Goal: Task Accomplishment & Management: Use online tool/utility

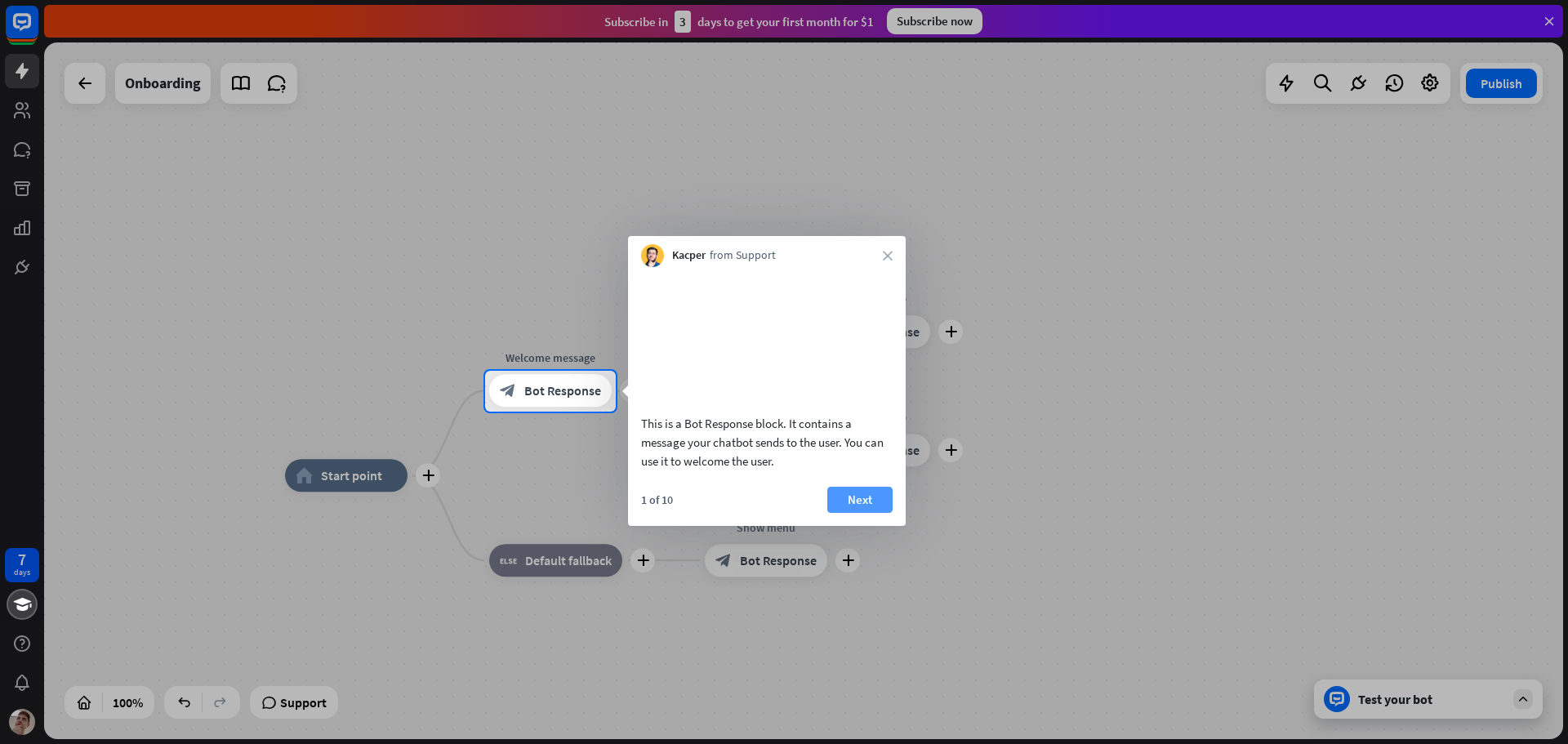
click at [833, 513] on button "Next" at bounding box center [860, 500] width 66 height 26
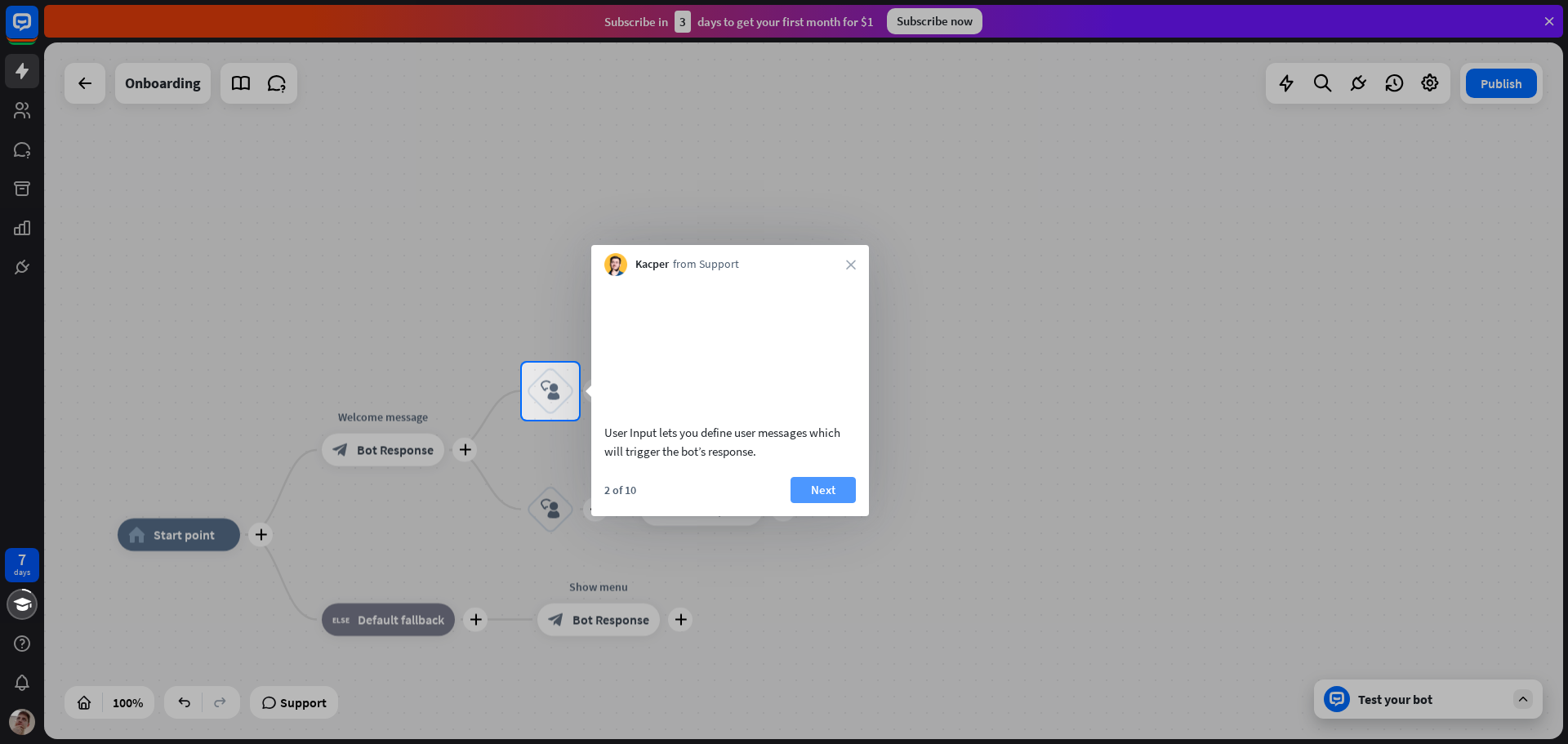
click at [803, 503] on button "Next" at bounding box center [824, 490] width 66 height 26
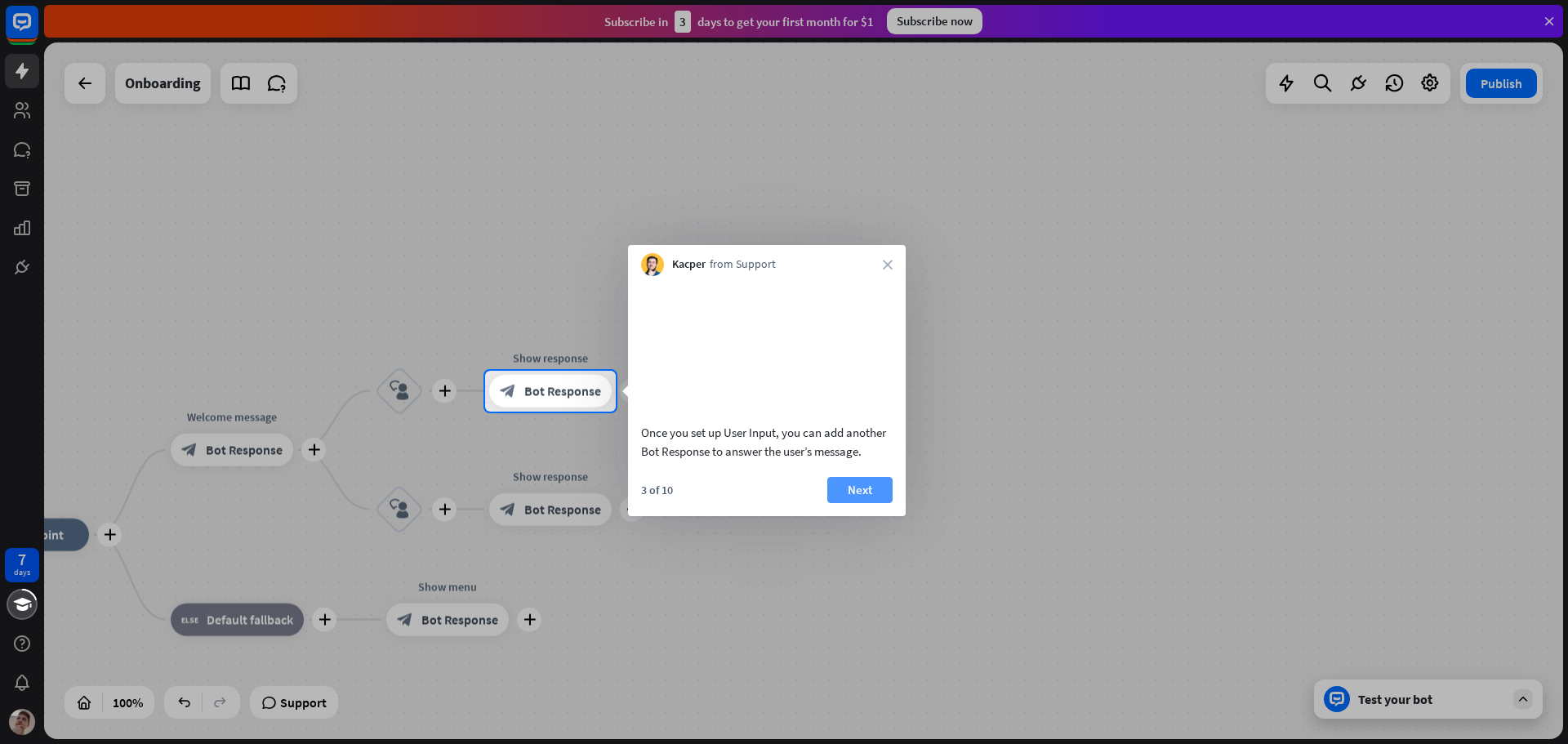
click at [850, 503] on button "Next" at bounding box center [860, 490] width 66 height 26
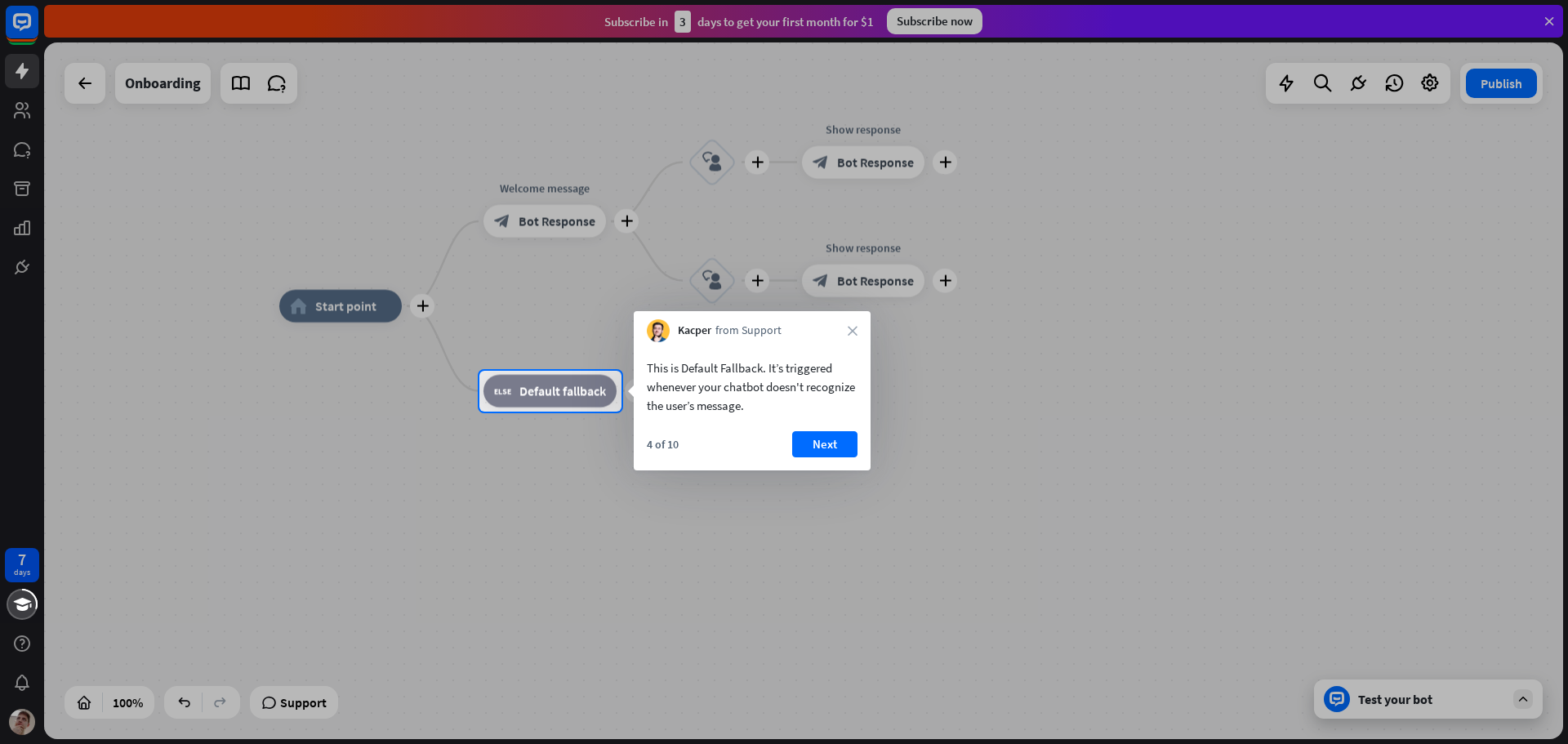
click at [828, 445] on button "Next" at bounding box center [825, 444] width 66 height 26
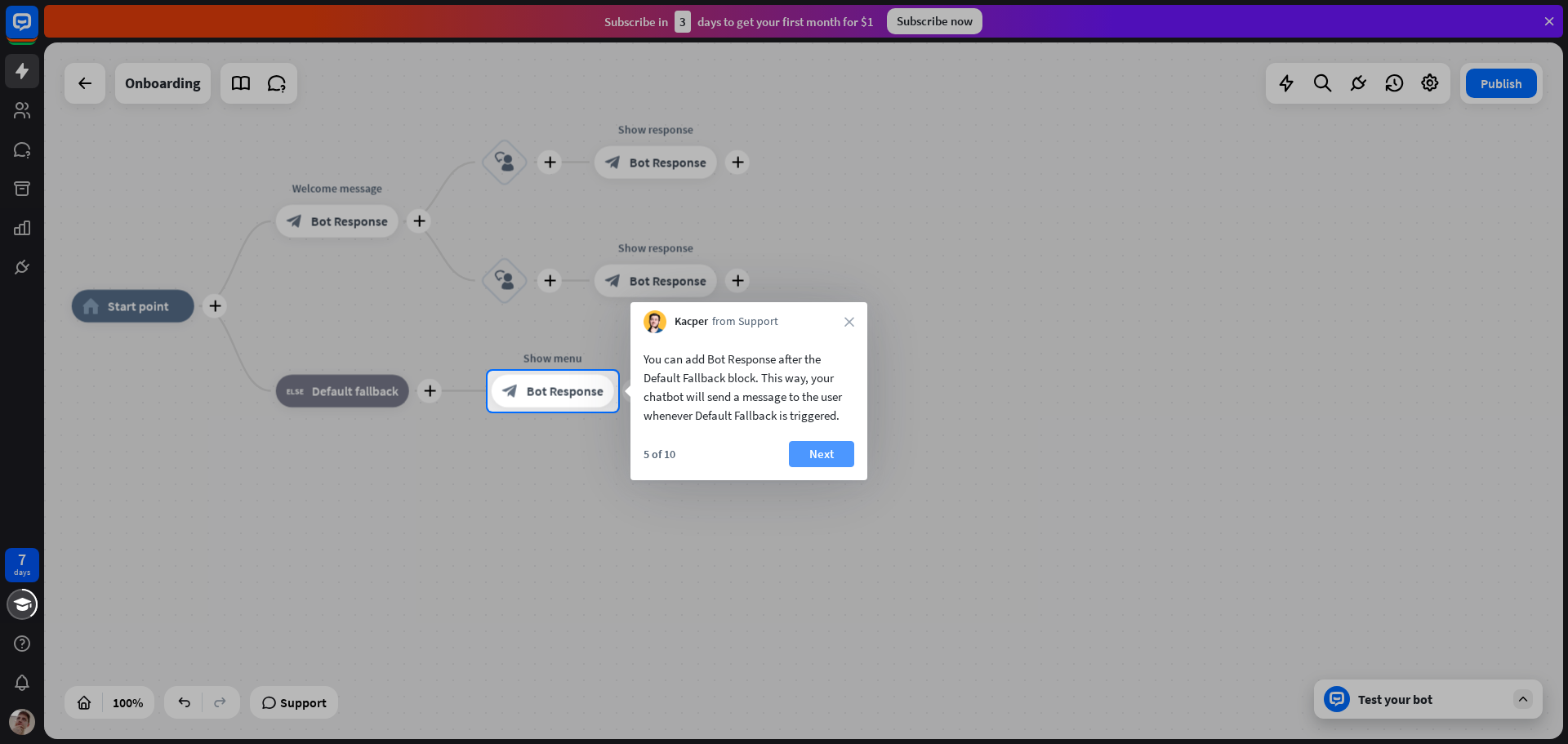
click at [815, 457] on button "Next" at bounding box center [822, 453] width 66 height 26
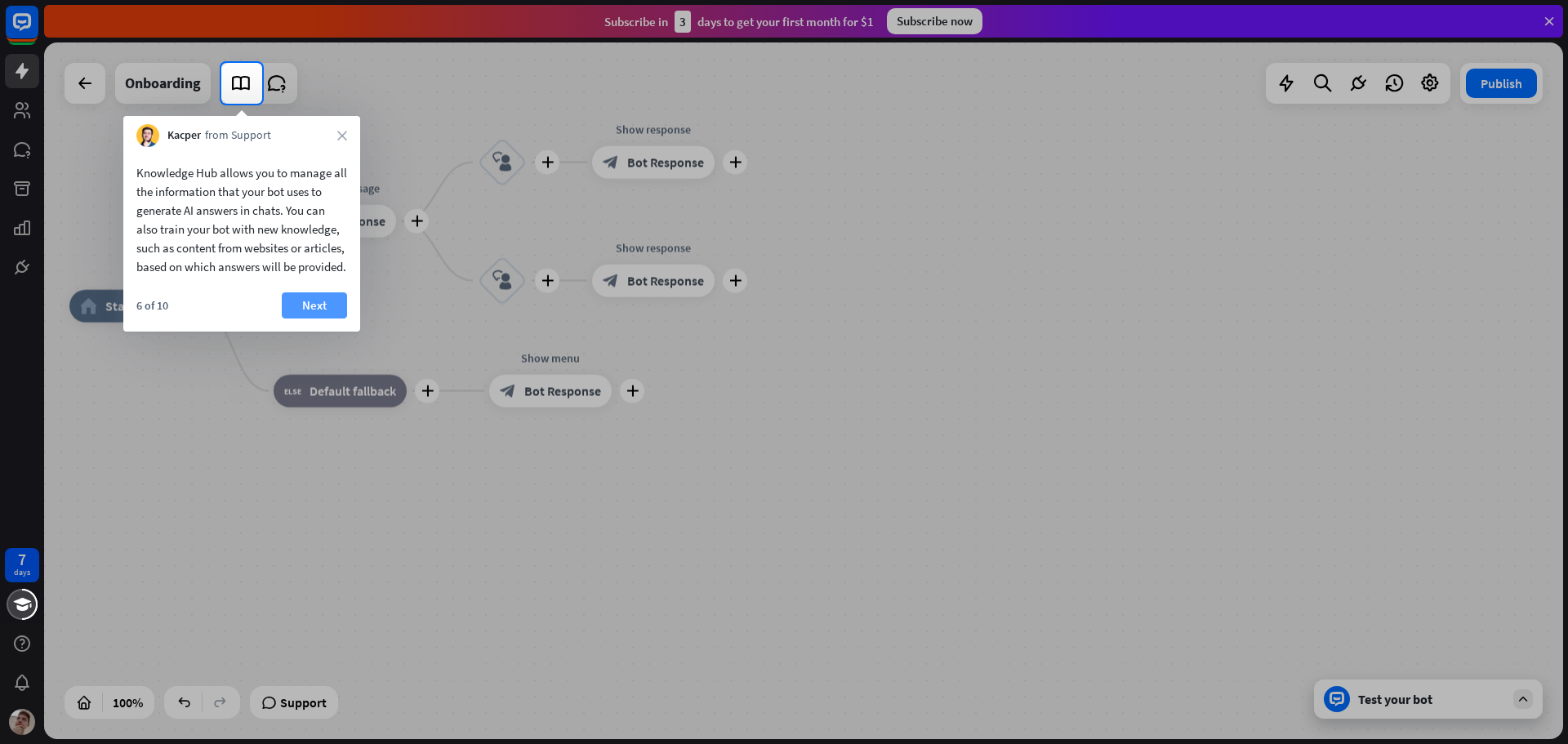
click at [312, 318] on button "Next" at bounding box center [315, 305] width 66 height 26
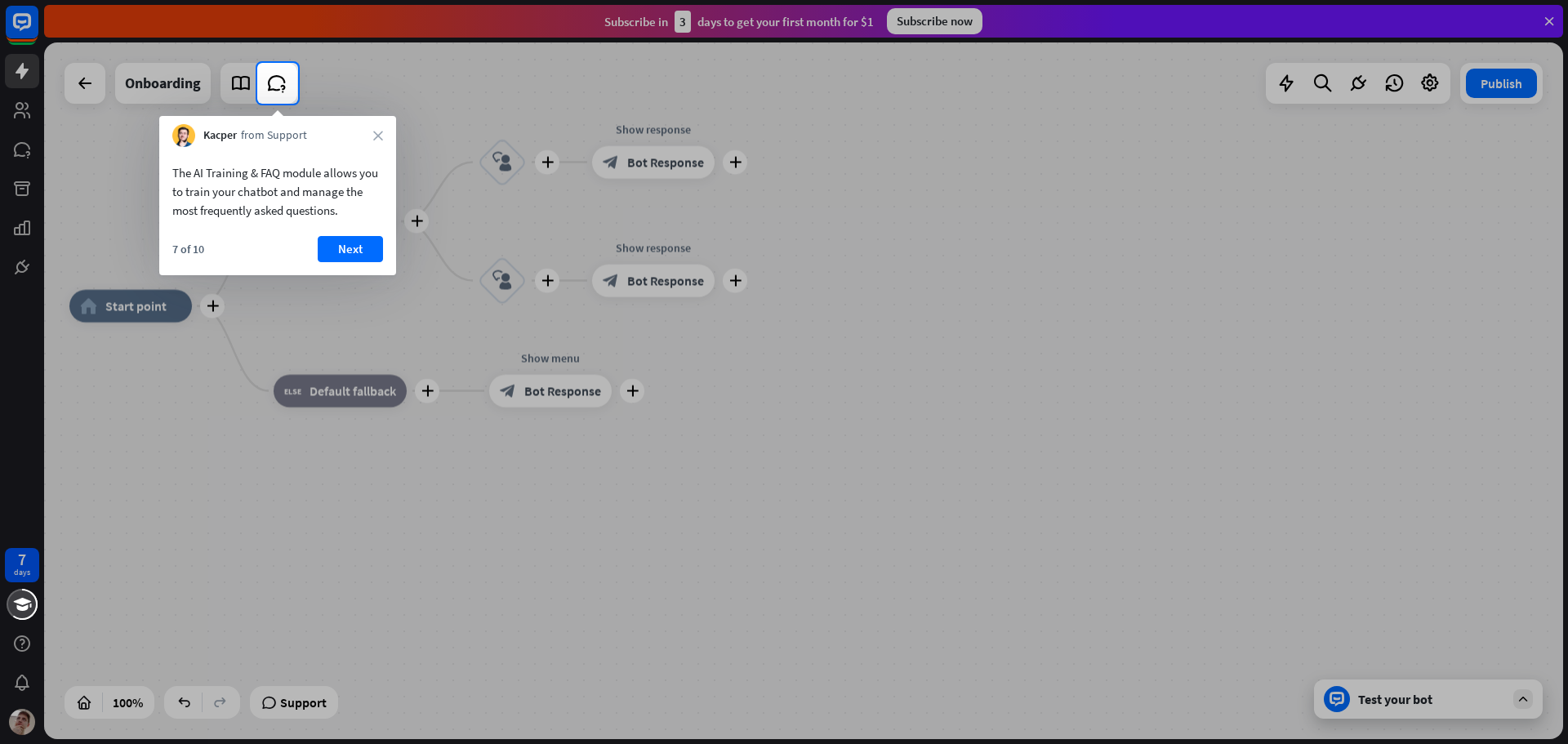
click at [373, 263] on div "7 of 10 Next" at bounding box center [277, 256] width 236 height 39
click at [355, 256] on button "Next" at bounding box center [350, 249] width 66 height 26
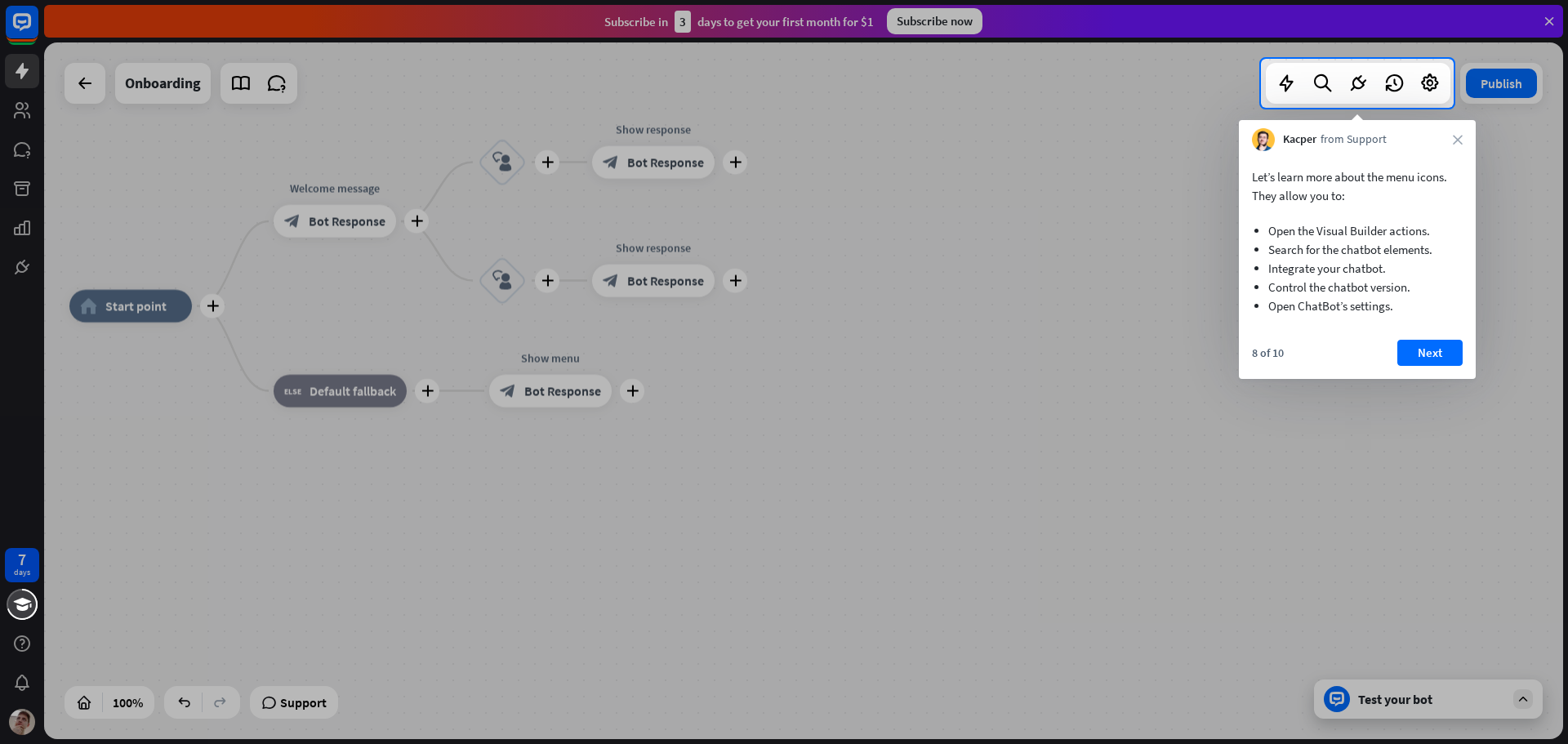
click at [1415, 340] on button "Next" at bounding box center [1430, 352] width 66 height 26
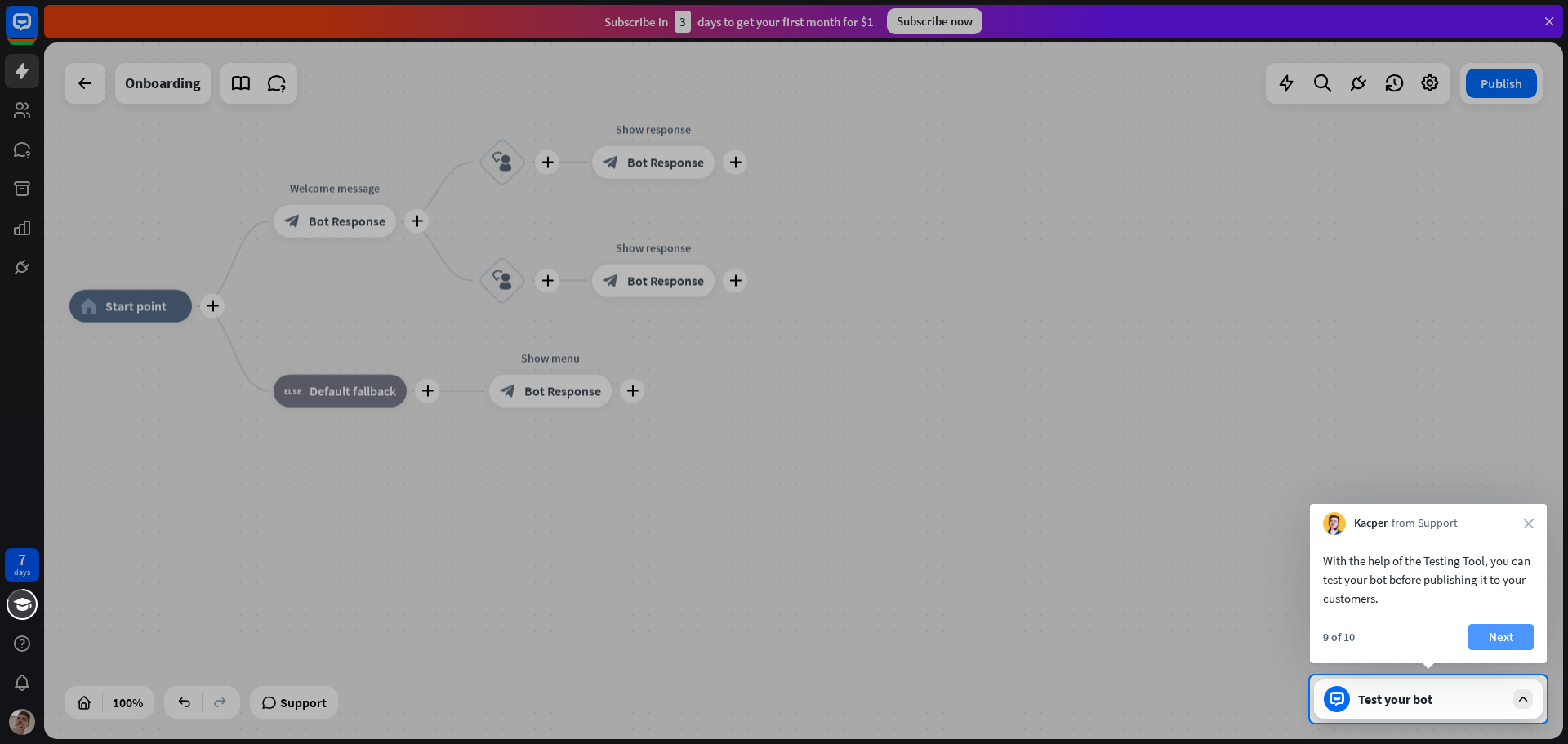
click at [1524, 649] on button "Next" at bounding box center [1501, 636] width 66 height 26
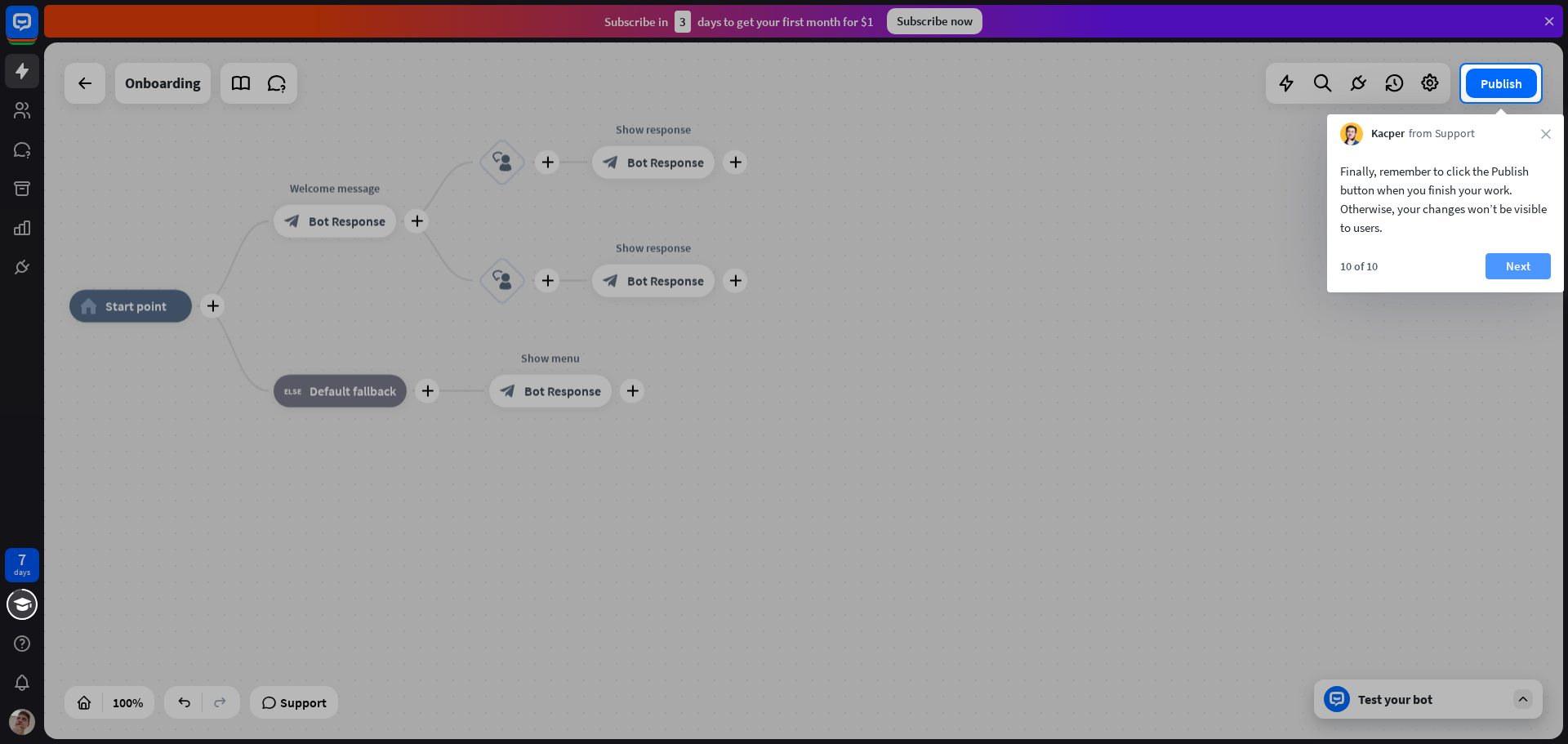
click at [1532, 260] on button "Next" at bounding box center [1519, 266] width 66 height 26
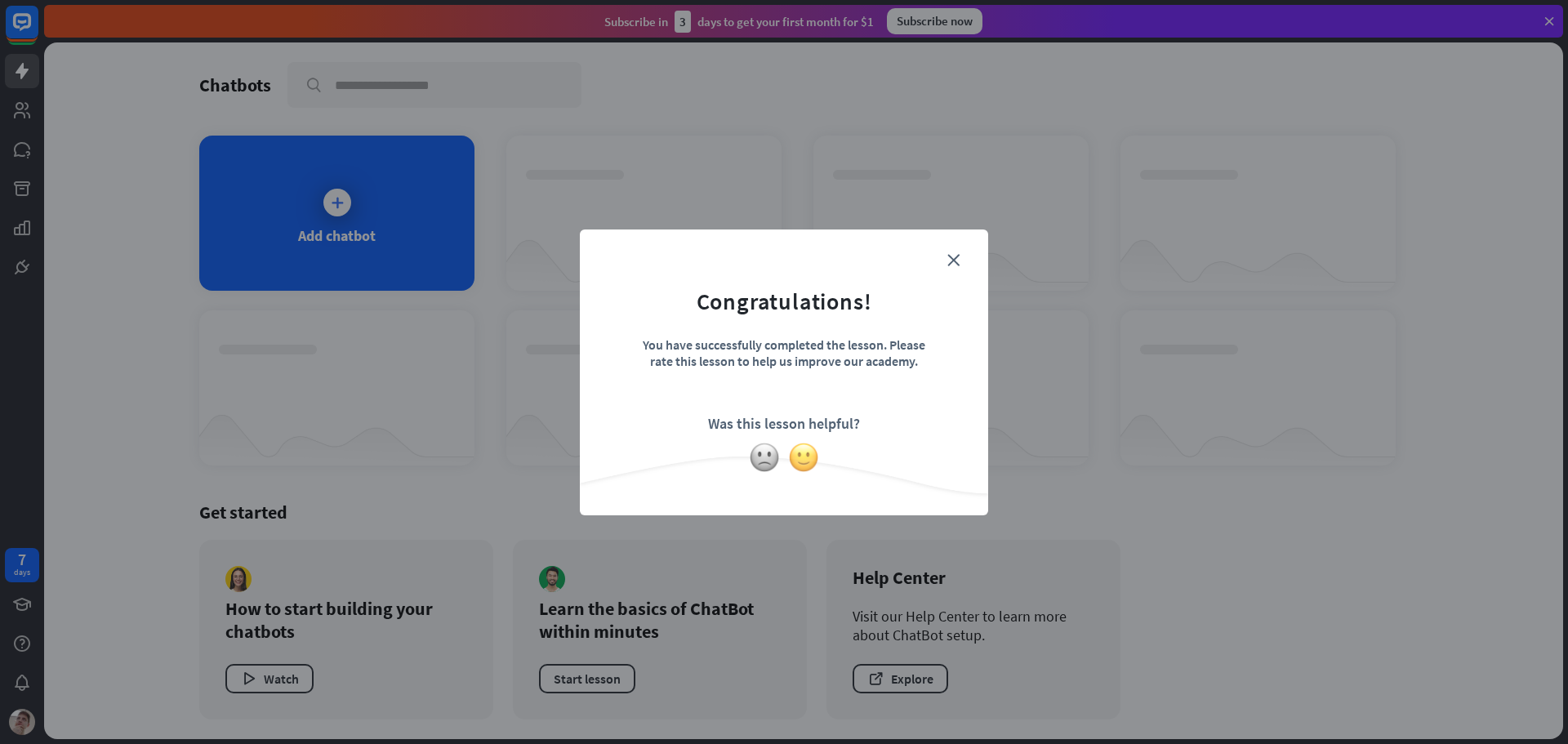
click at [810, 459] on img at bounding box center [804, 457] width 31 height 31
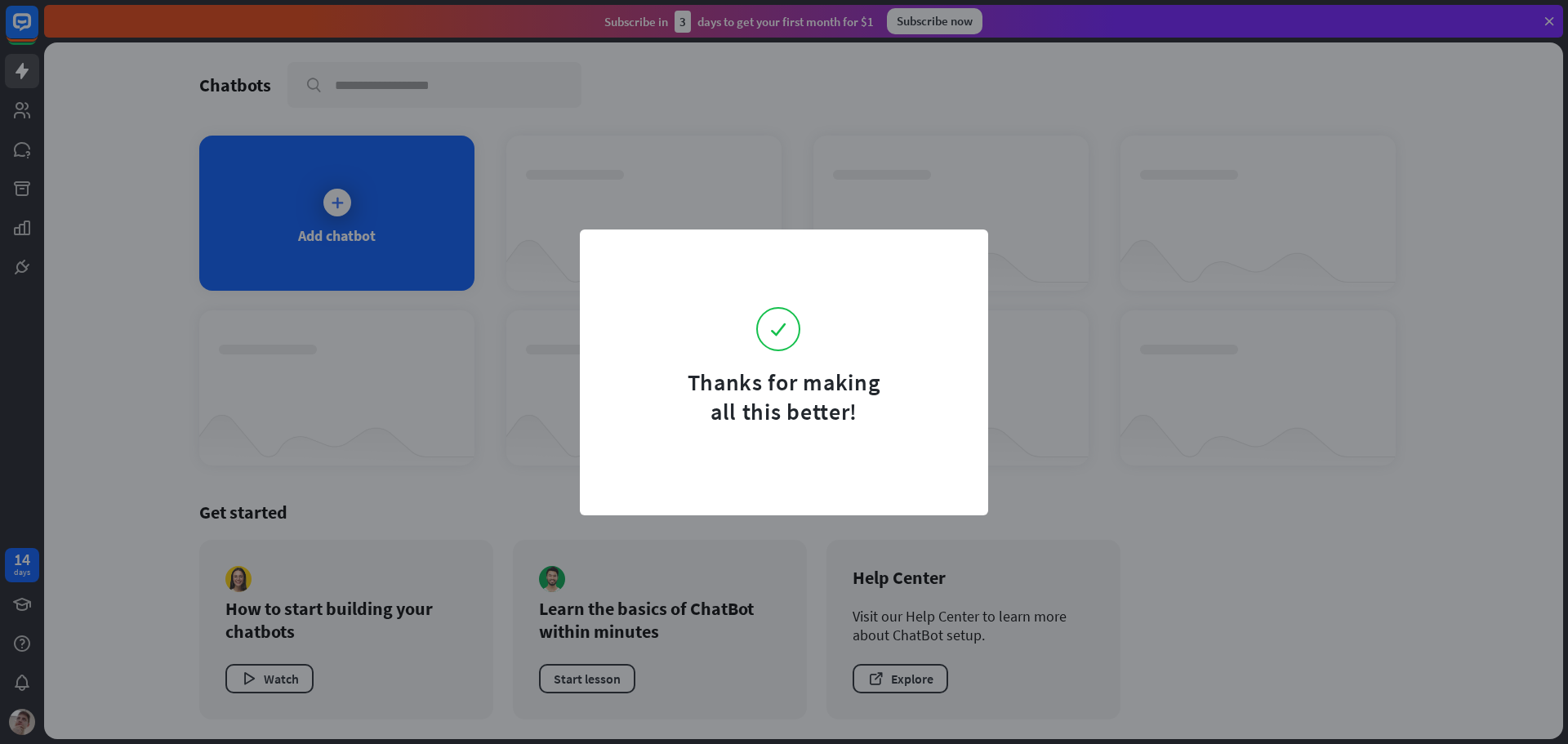
click at [449, 228] on div "Thanks for making all this better!" at bounding box center [784, 372] width 1568 height 744
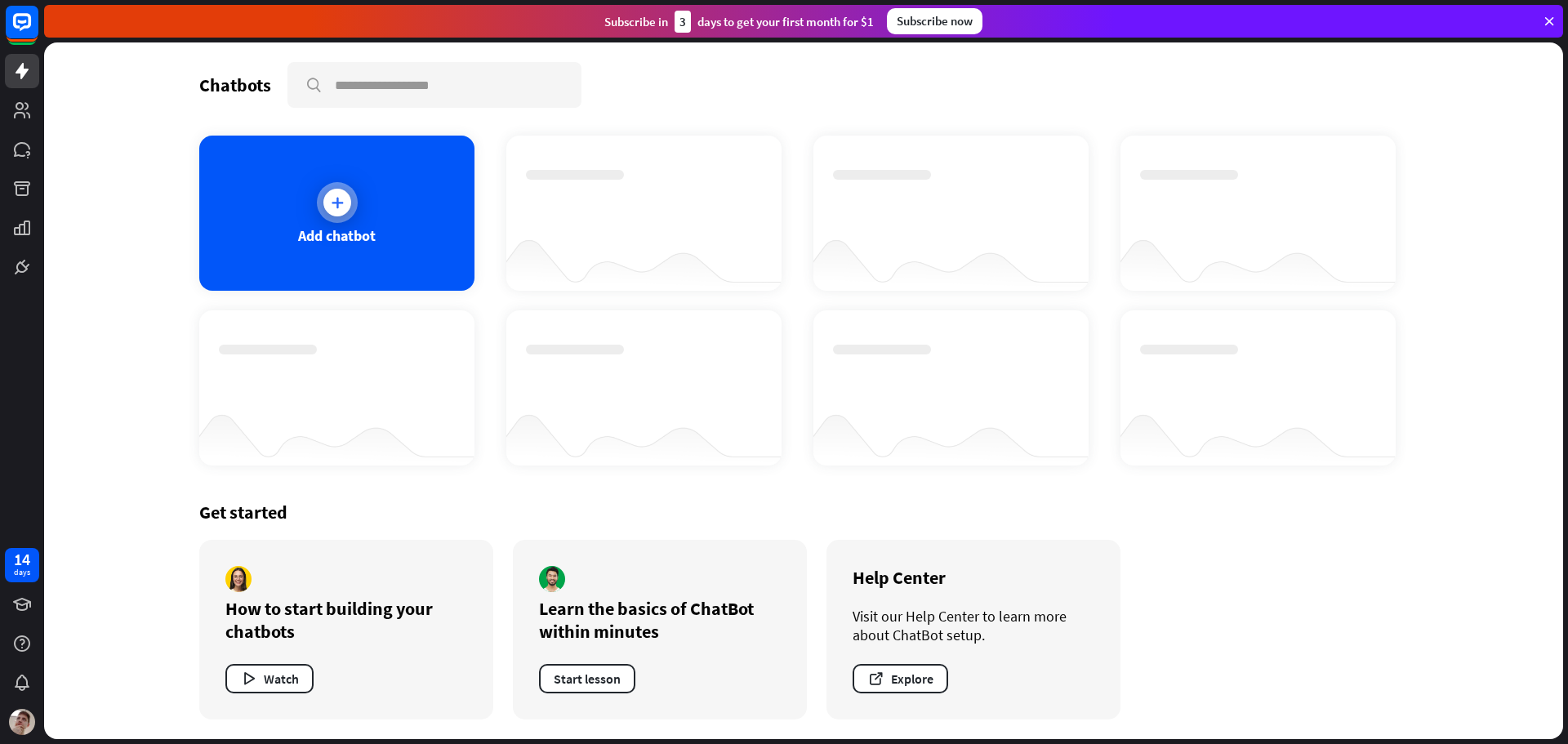
click at [336, 236] on div "Add chatbot" at bounding box center [336, 236] width 77 height 19
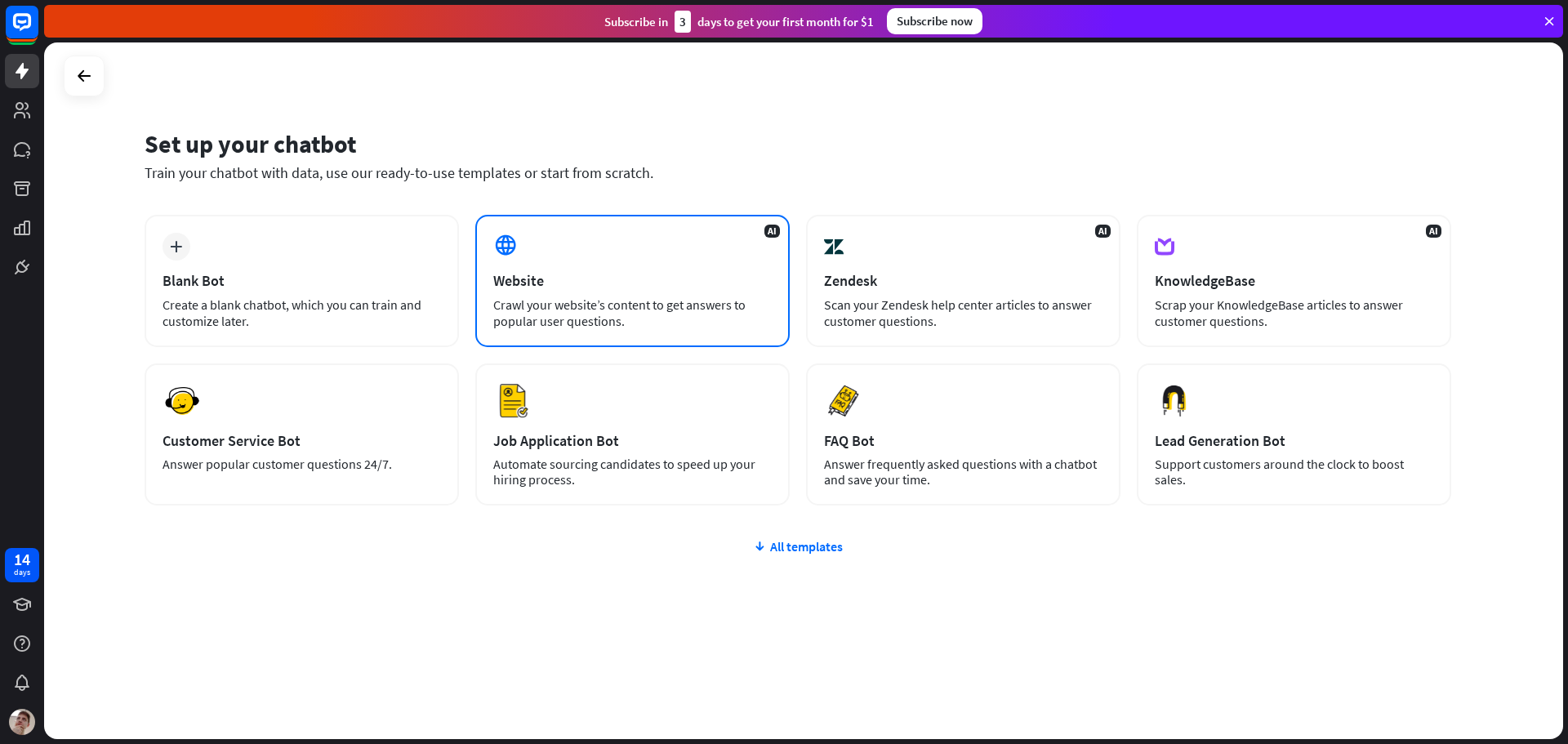
click at [544, 262] on div "AI Website Crawl your website’s content to get answers to popular user question…" at bounding box center [633, 281] width 315 height 132
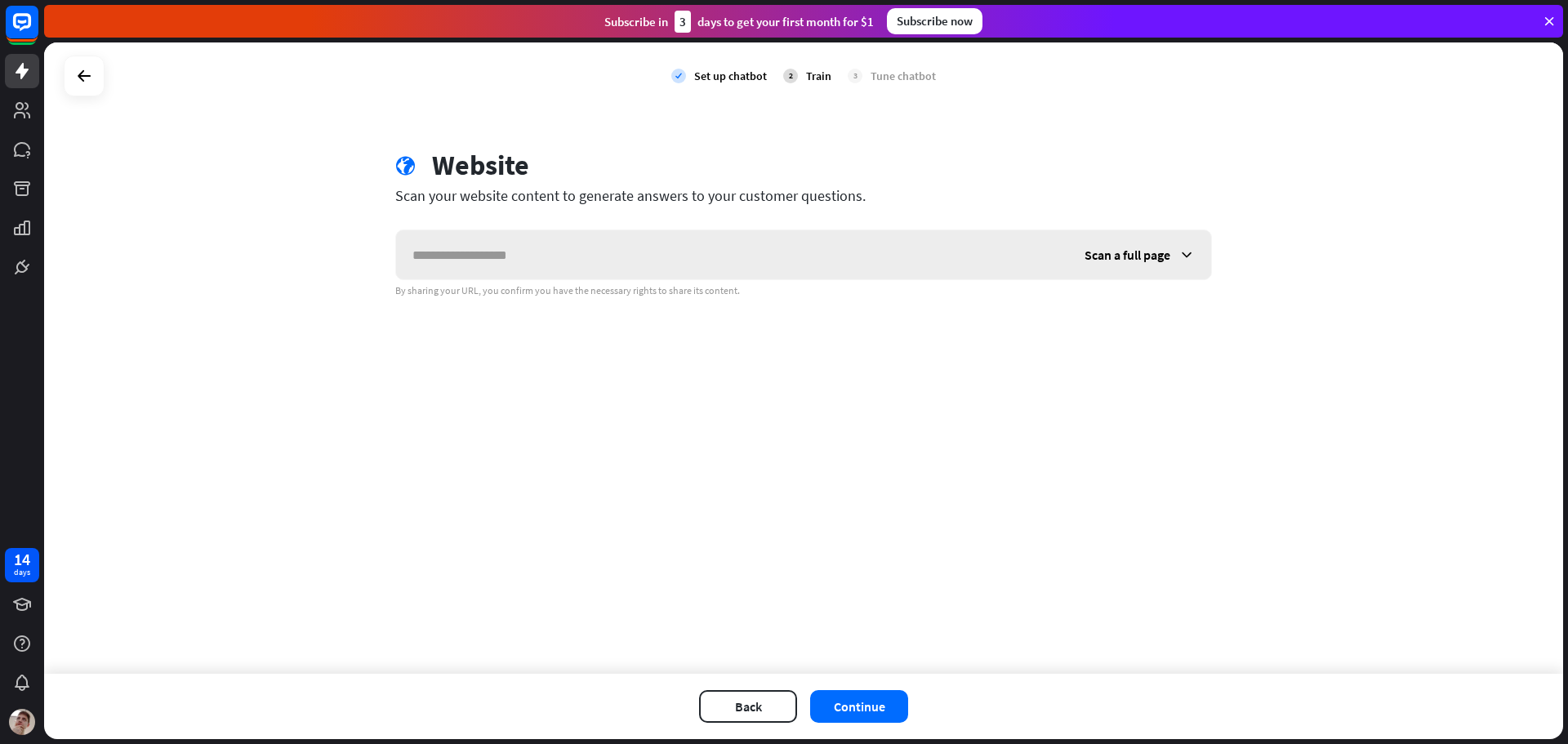
click at [529, 255] on input "text" at bounding box center [732, 254] width 672 height 49
click at [589, 252] on input "text" at bounding box center [732, 254] width 672 height 49
click at [1081, 258] on div "Scan a full page" at bounding box center [1140, 254] width 143 height 49
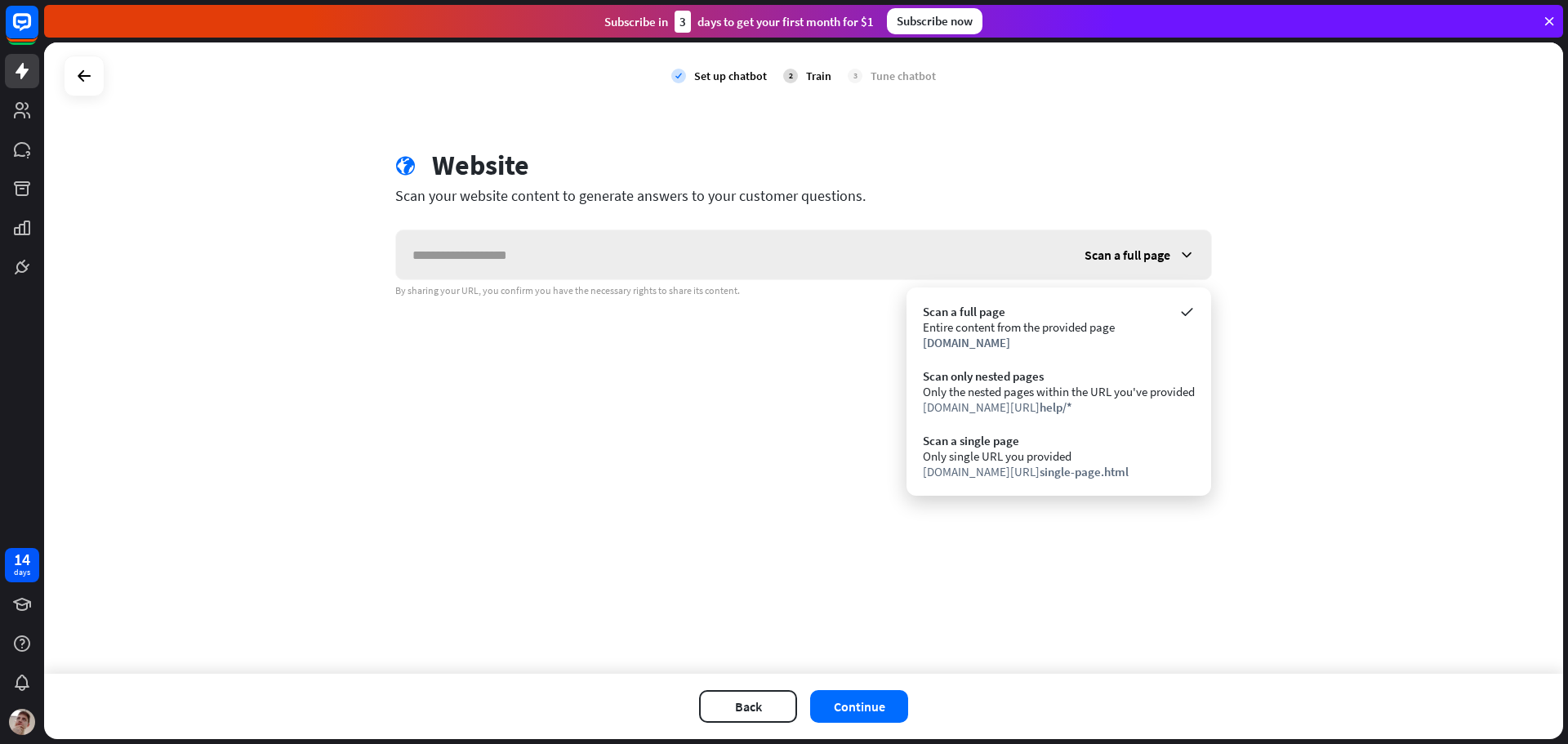
click at [1083, 254] on div "Scan a full page" at bounding box center [1140, 254] width 143 height 49
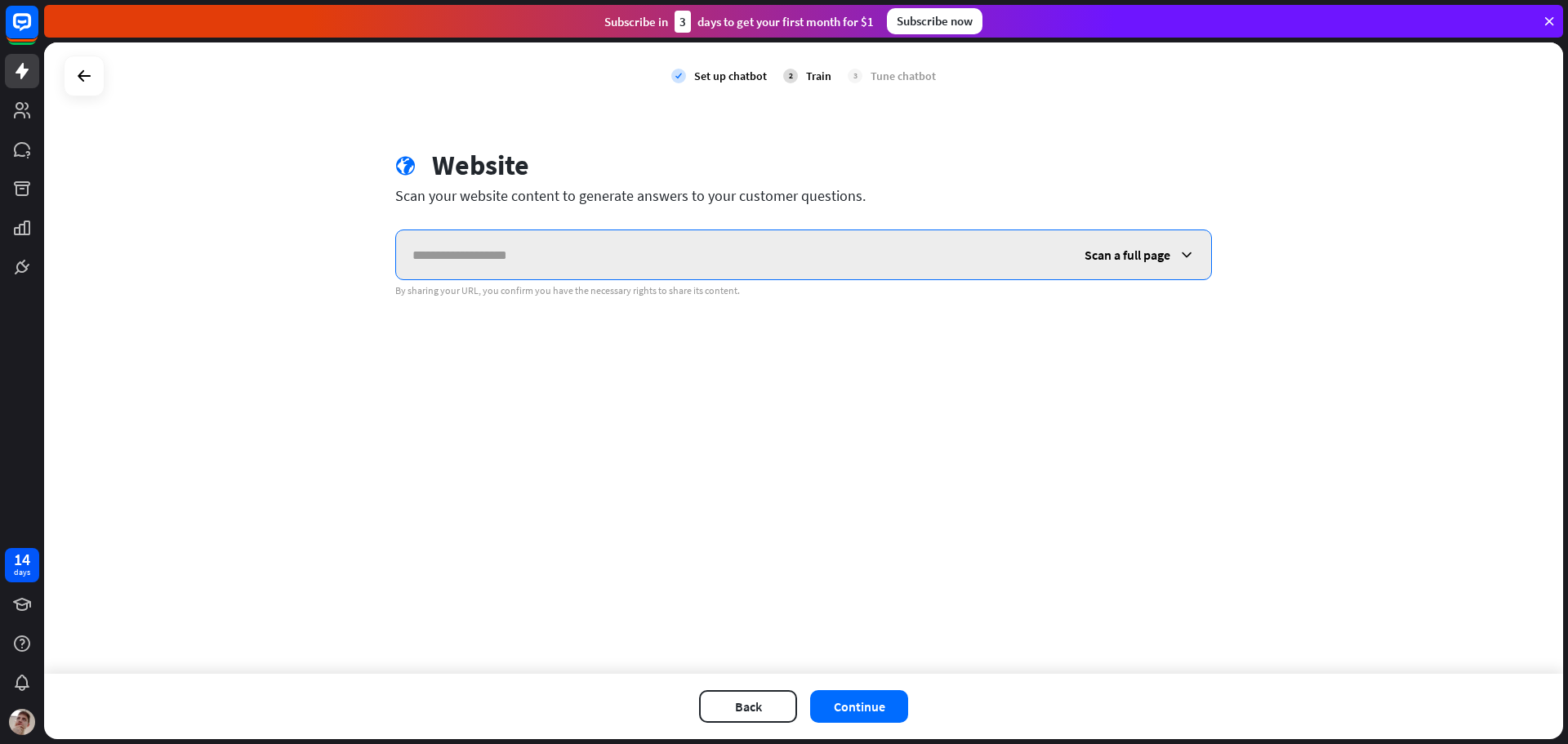
click at [930, 260] on input "text" at bounding box center [732, 254] width 672 height 49
type input "**********"
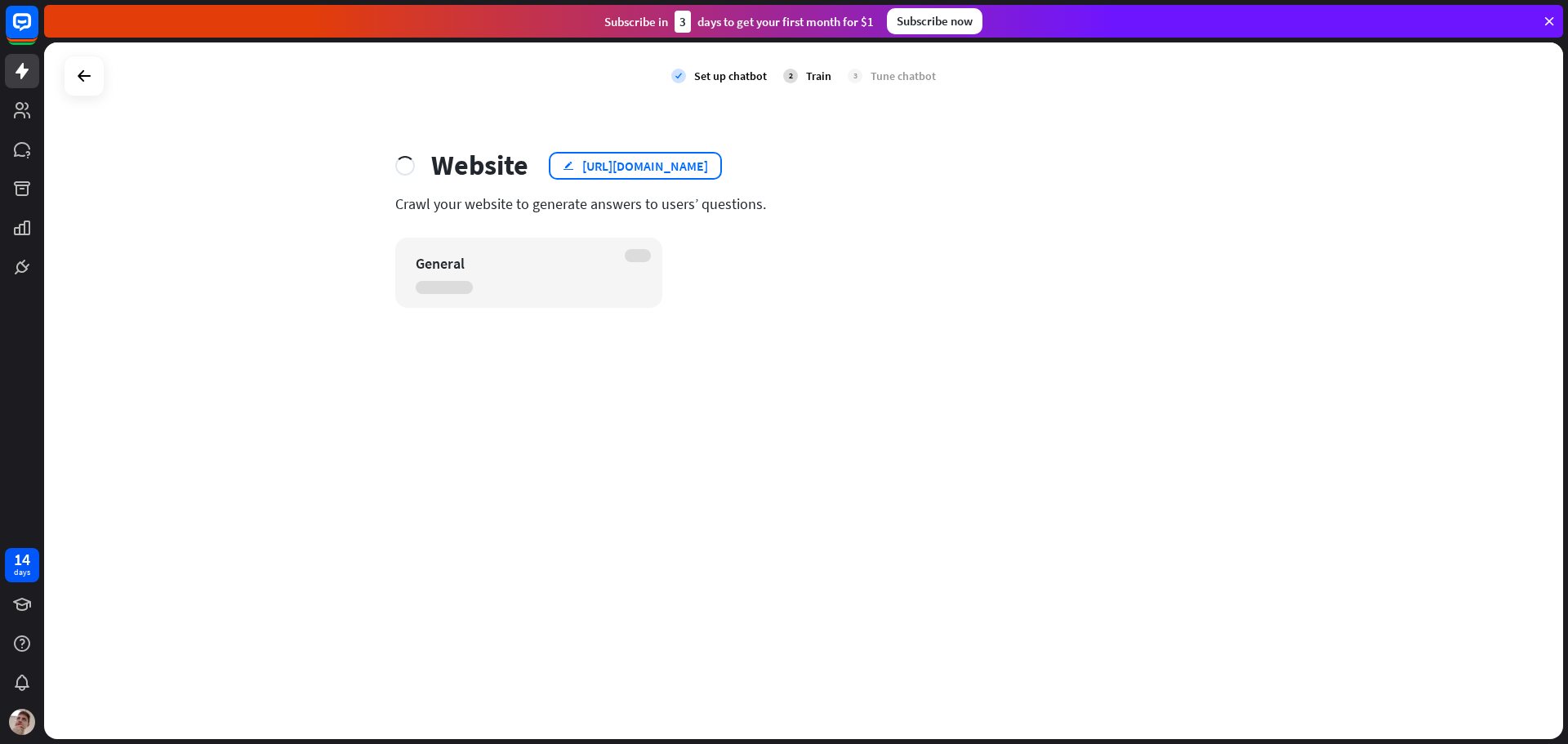
click at [596, 163] on div "[URL][DOMAIN_NAME]" at bounding box center [645, 165] width 126 height 16
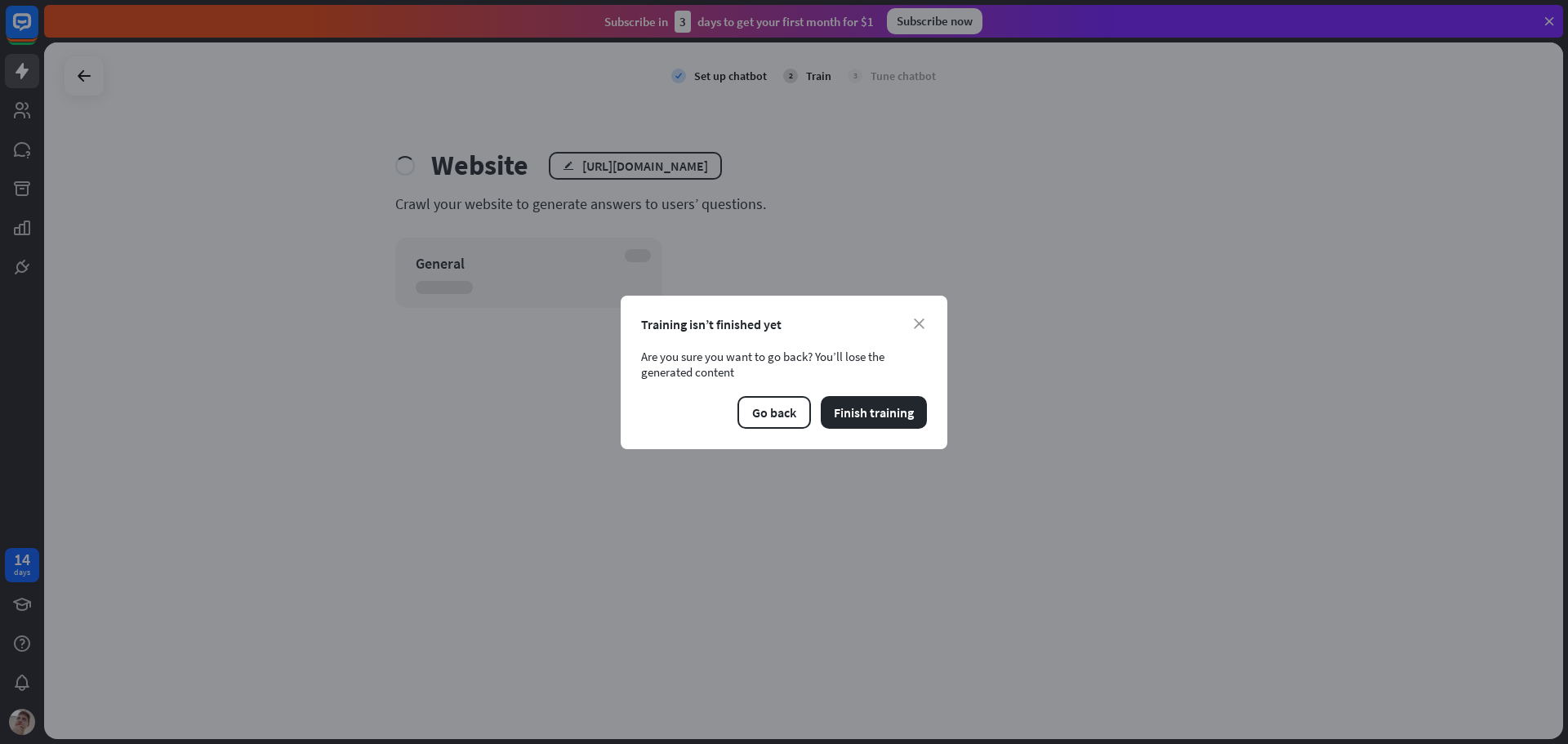
click at [932, 318] on div "close Training isn’t finished yet Are you sure you want to go back? You’ll lose…" at bounding box center [784, 372] width 327 height 154
click at [929, 311] on div "close Training isn’t finished yet Are you sure you want to go back? You’ll lose…" at bounding box center [784, 372] width 327 height 154
click at [917, 319] on icon "close" at bounding box center [919, 324] width 11 height 11
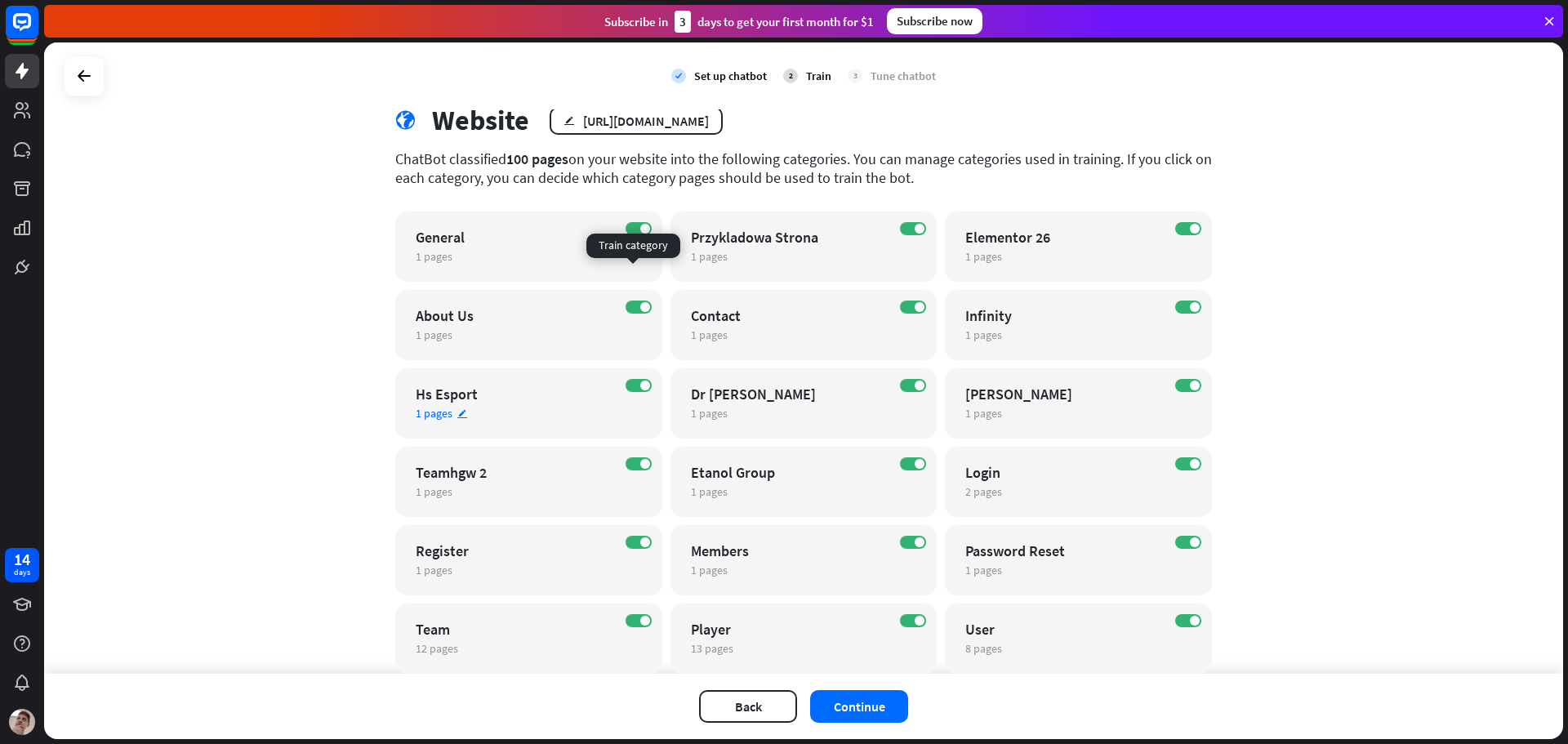
scroll to position [176, 0]
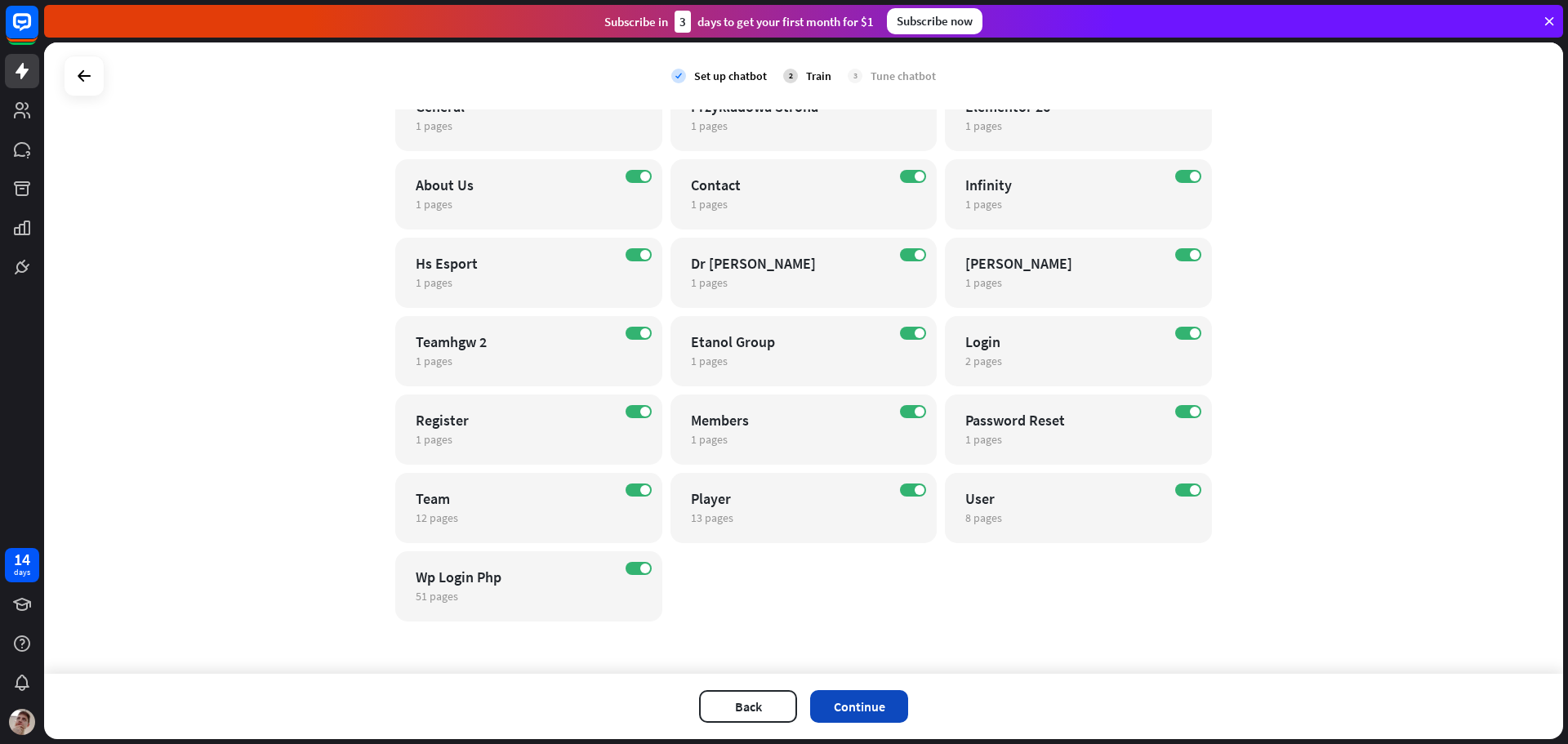
click at [846, 701] on button "Continue" at bounding box center [860, 707] width 98 height 33
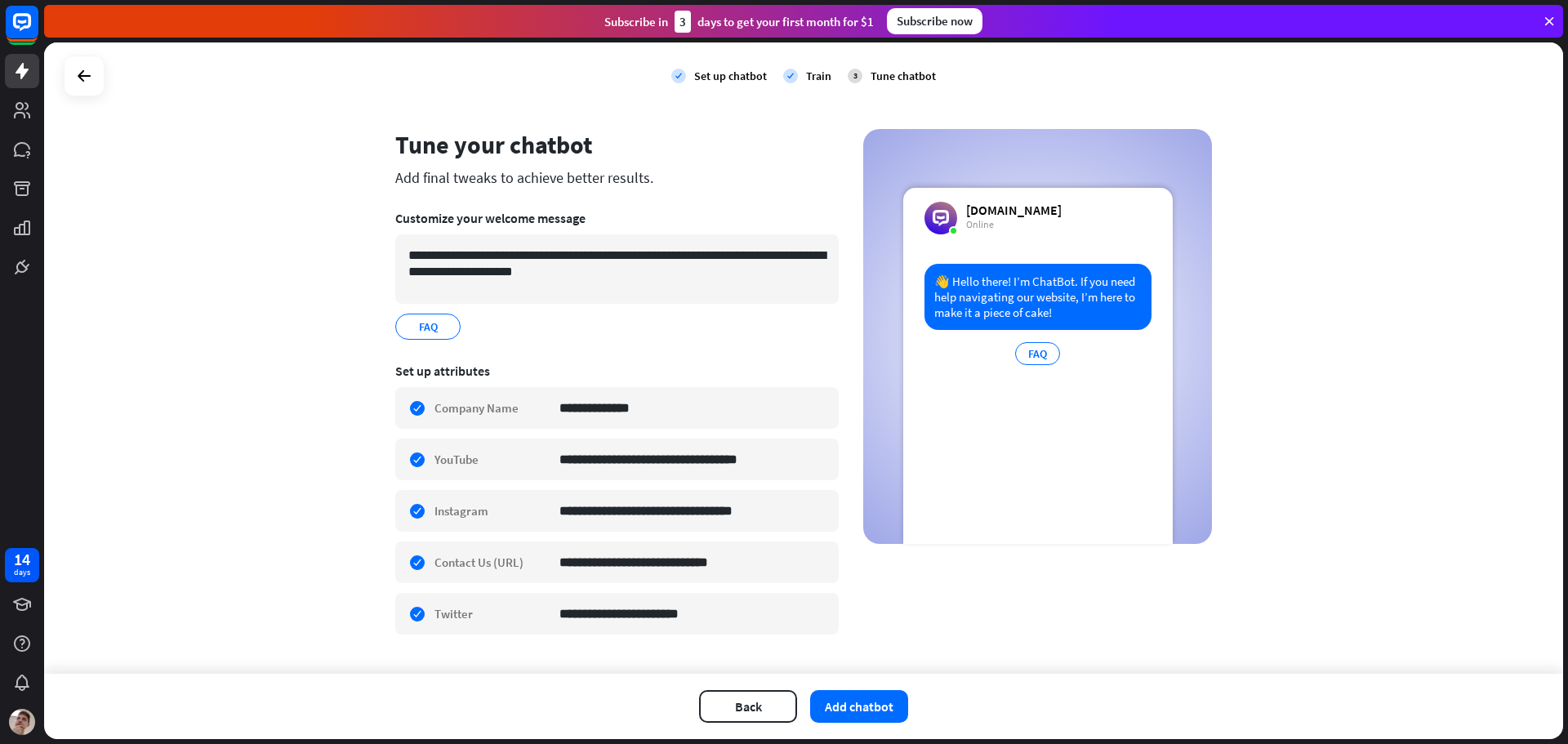
scroll to position [54, 0]
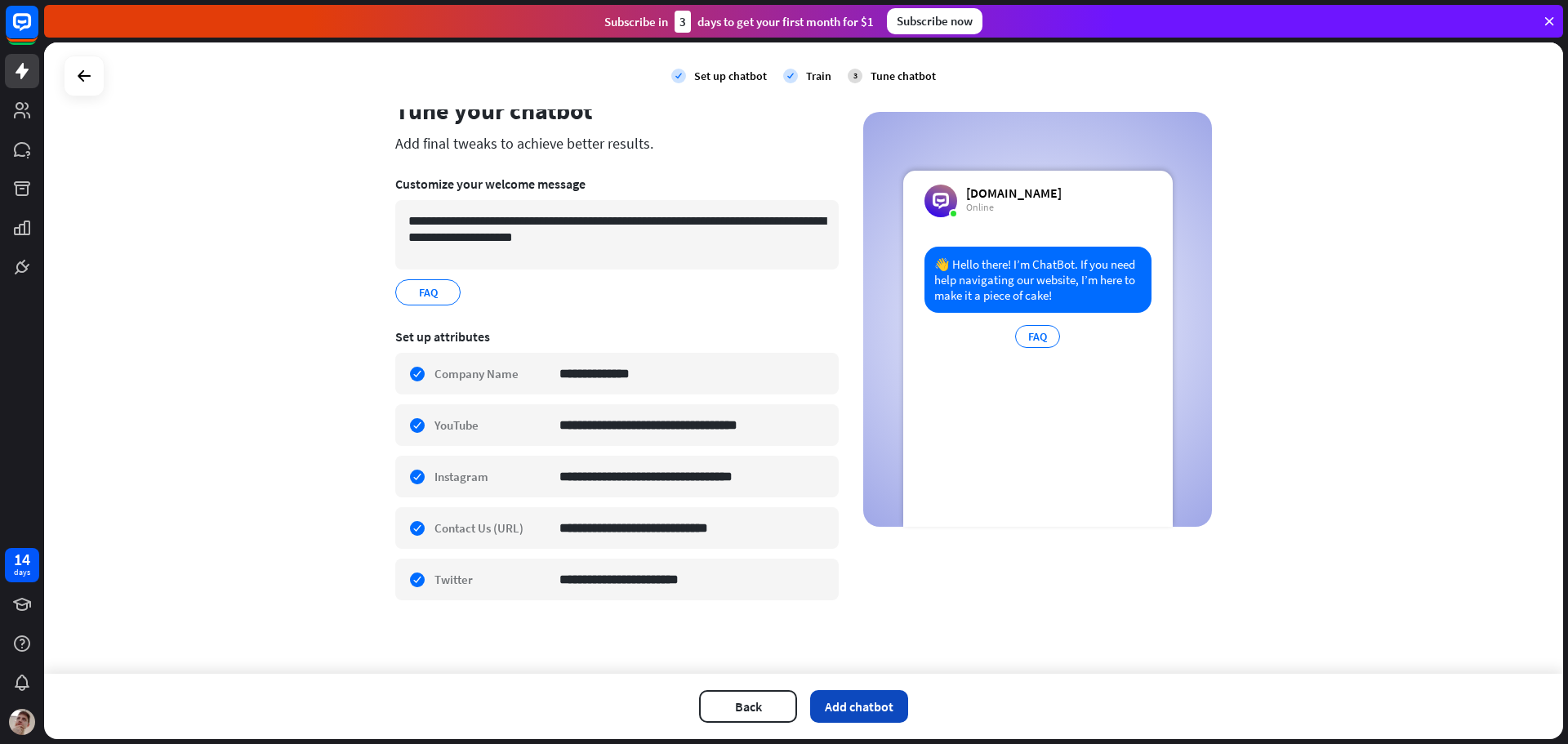
click at [831, 708] on button "Add chatbot" at bounding box center [860, 707] width 98 height 33
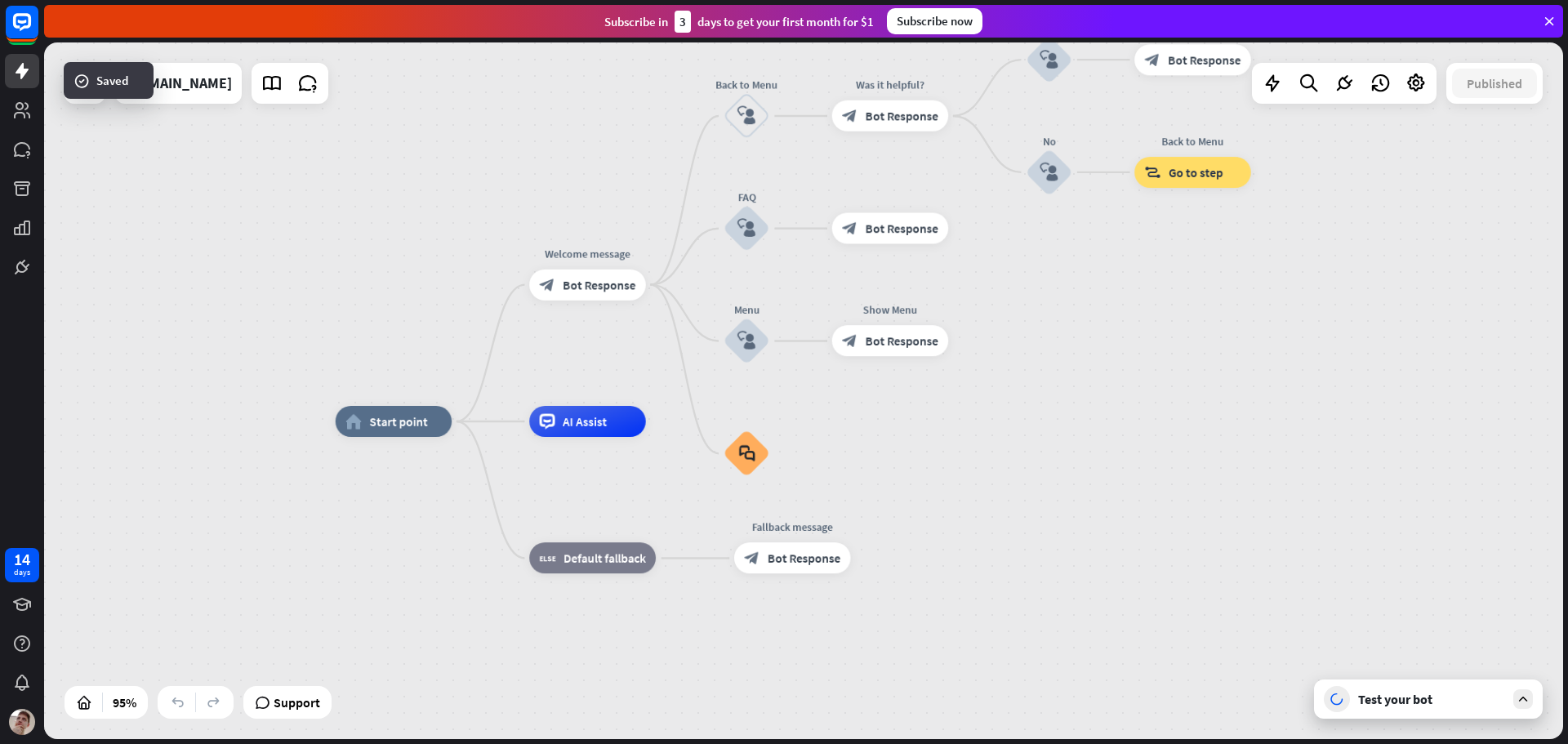
drag, startPoint x: 488, startPoint y: 539, endPoint x: 412, endPoint y: 590, distance: 91.5
click at [417, 600] on div "home_2 Start point Welcome message block_bot_response Bot Response Back to Menu…" at bounding box center [1058, 752] width 1444 height 661
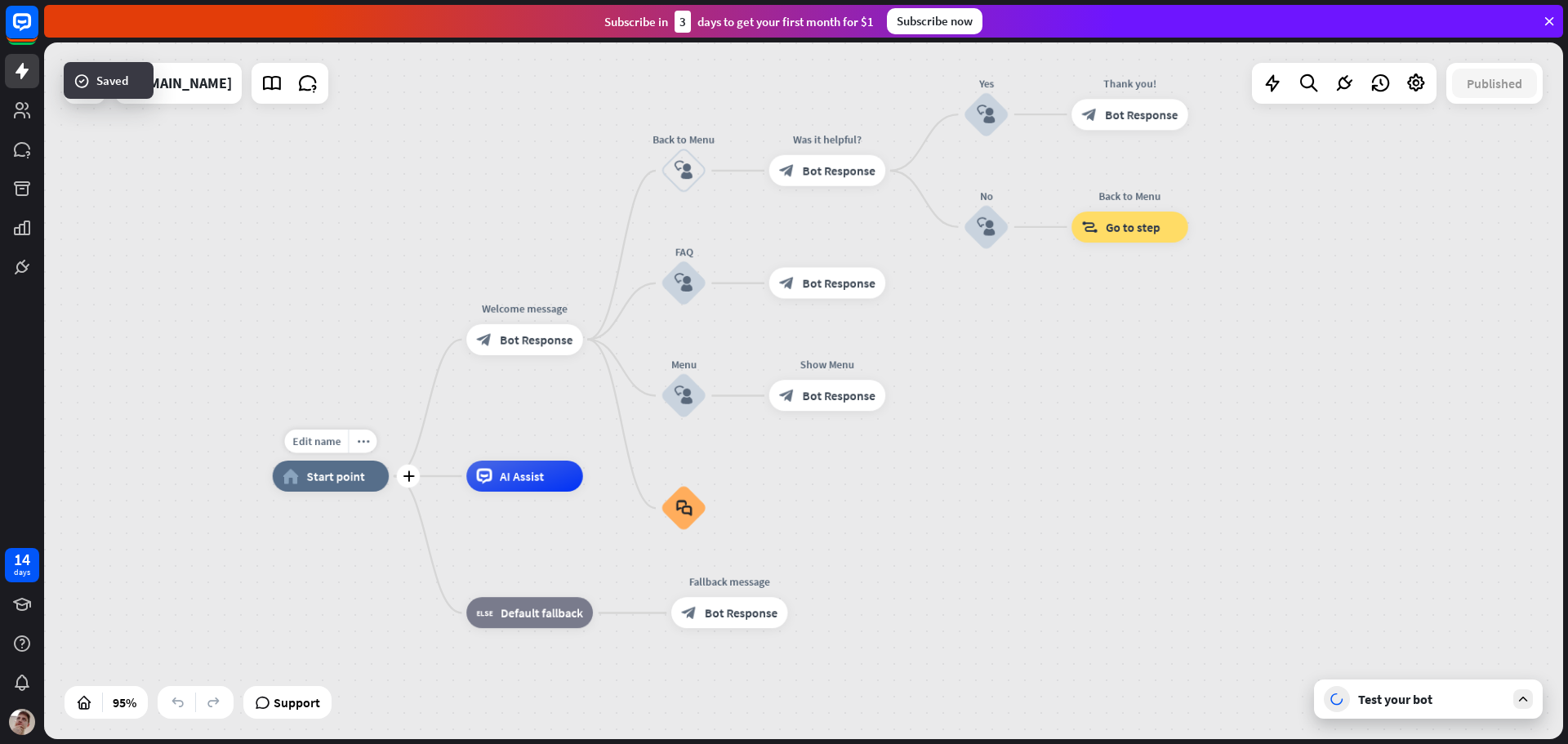
click at [321, 492] on div "Edit name more_horiz plus home_2 Start point" at bounding box center [331, 476] width 116 height 31
click at [319, 489] on div "home_2 Start point" at bounding box center [331, 476] width 116 height 31
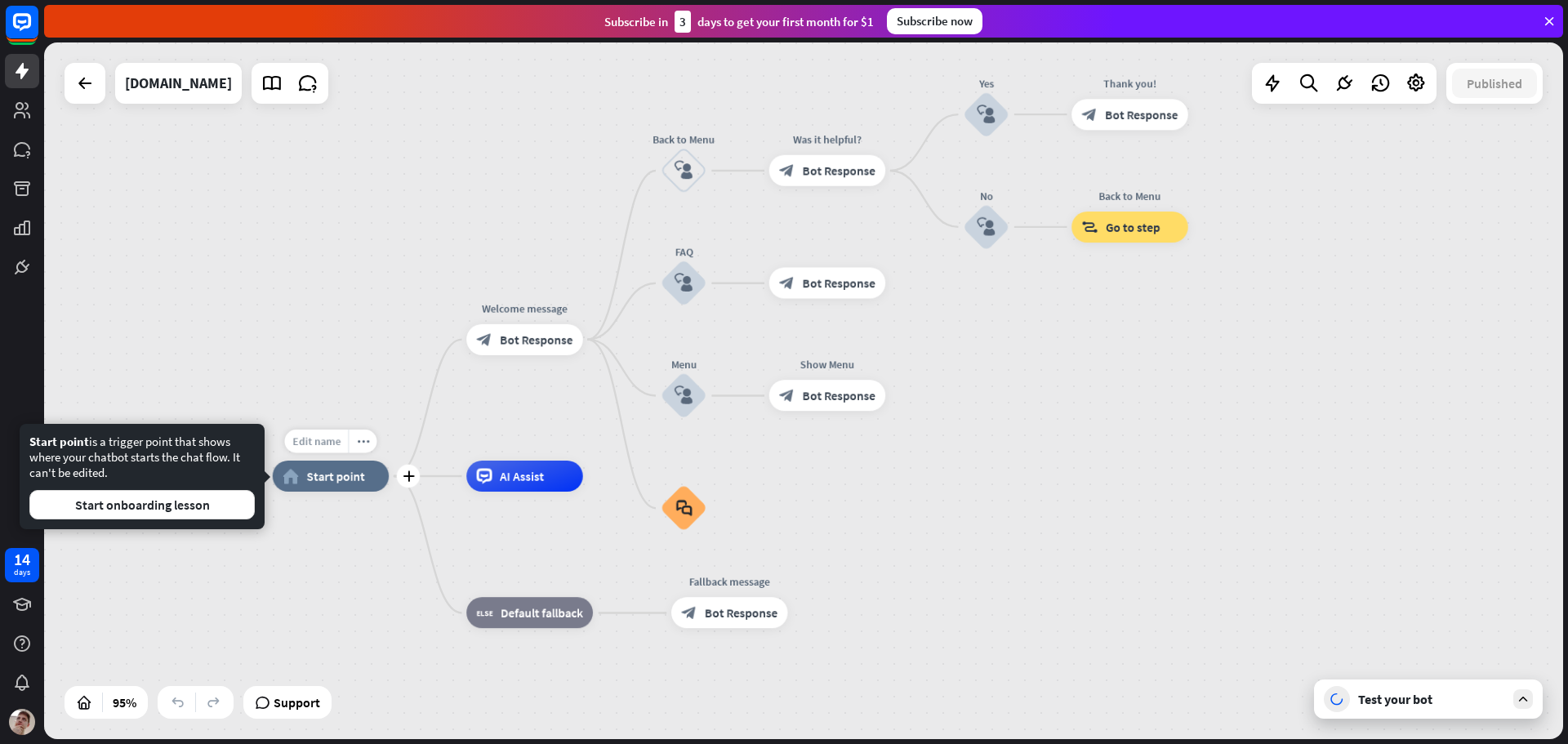
click at [308, 449] on div "Edit name" at bounding box center [316, 441] width 64 height 24
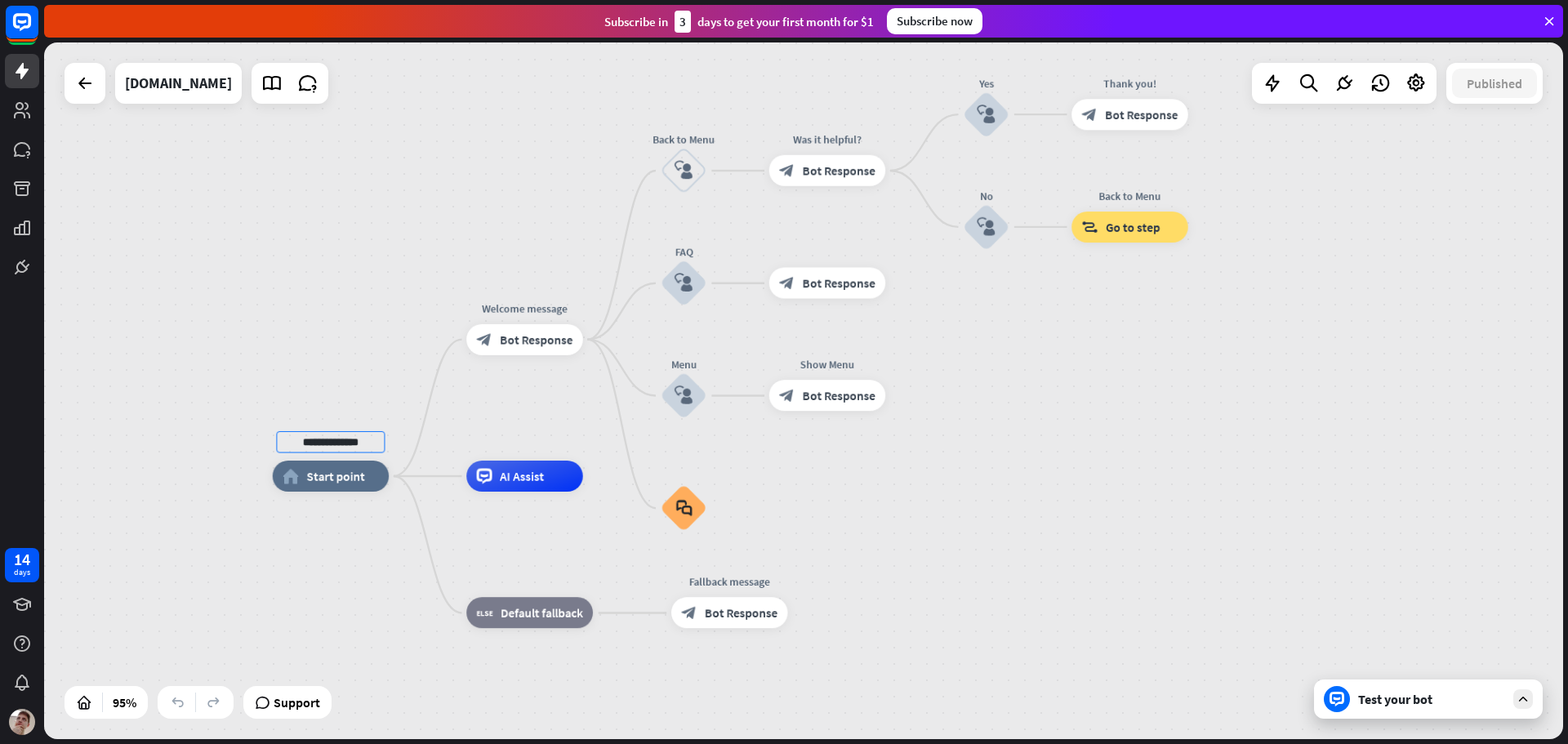
type input "**********"
click at [555, 401] on div "**********" at bounding box center [804, 391] width 1519 height 697
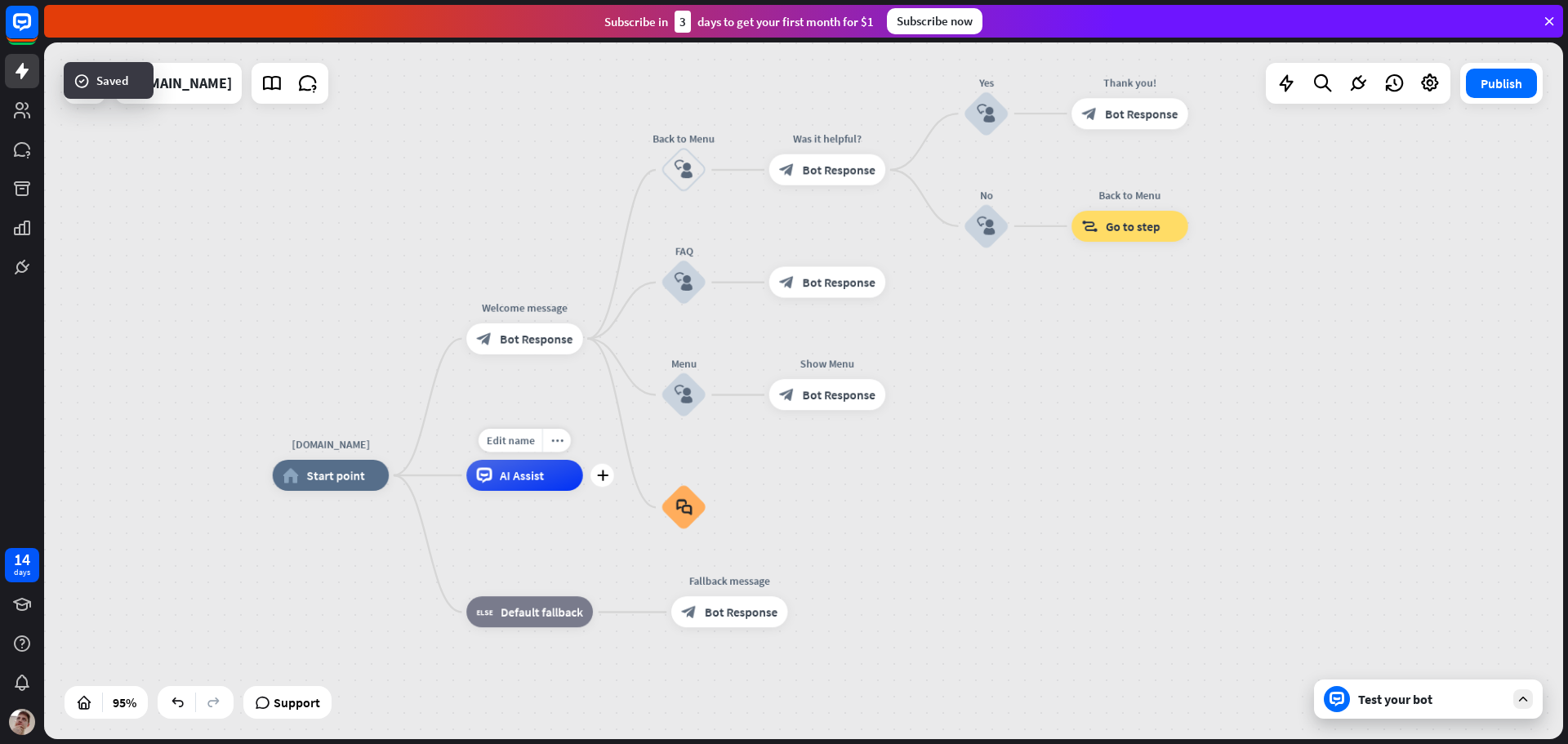
click at [506, 474] on span "AI Assist" at bounding box center [522, 476] width 44 height 15
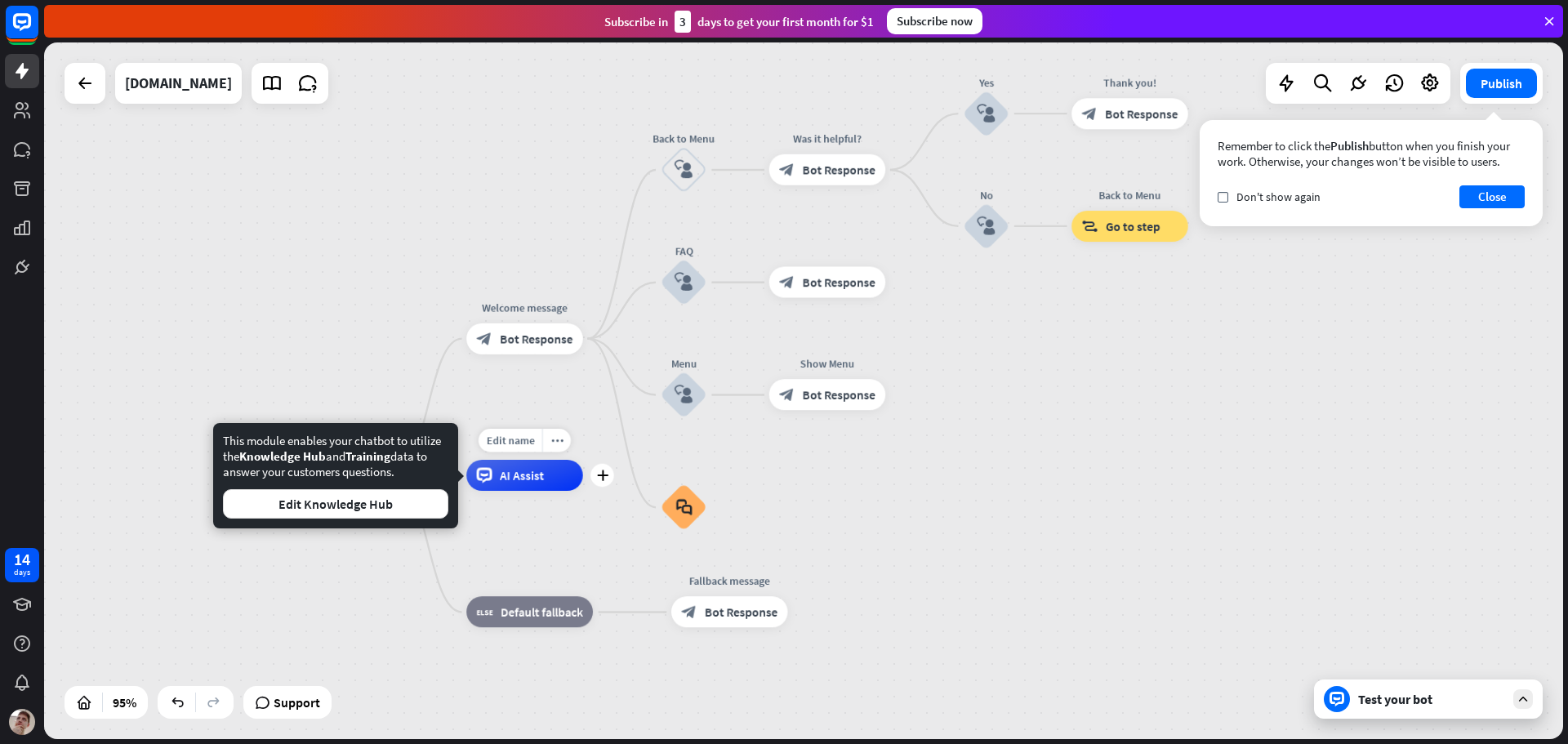
click at [479, 491] on div "Edit name more_horiz plus AI Assist" at bounding box center [524, 475] width 116 height 31
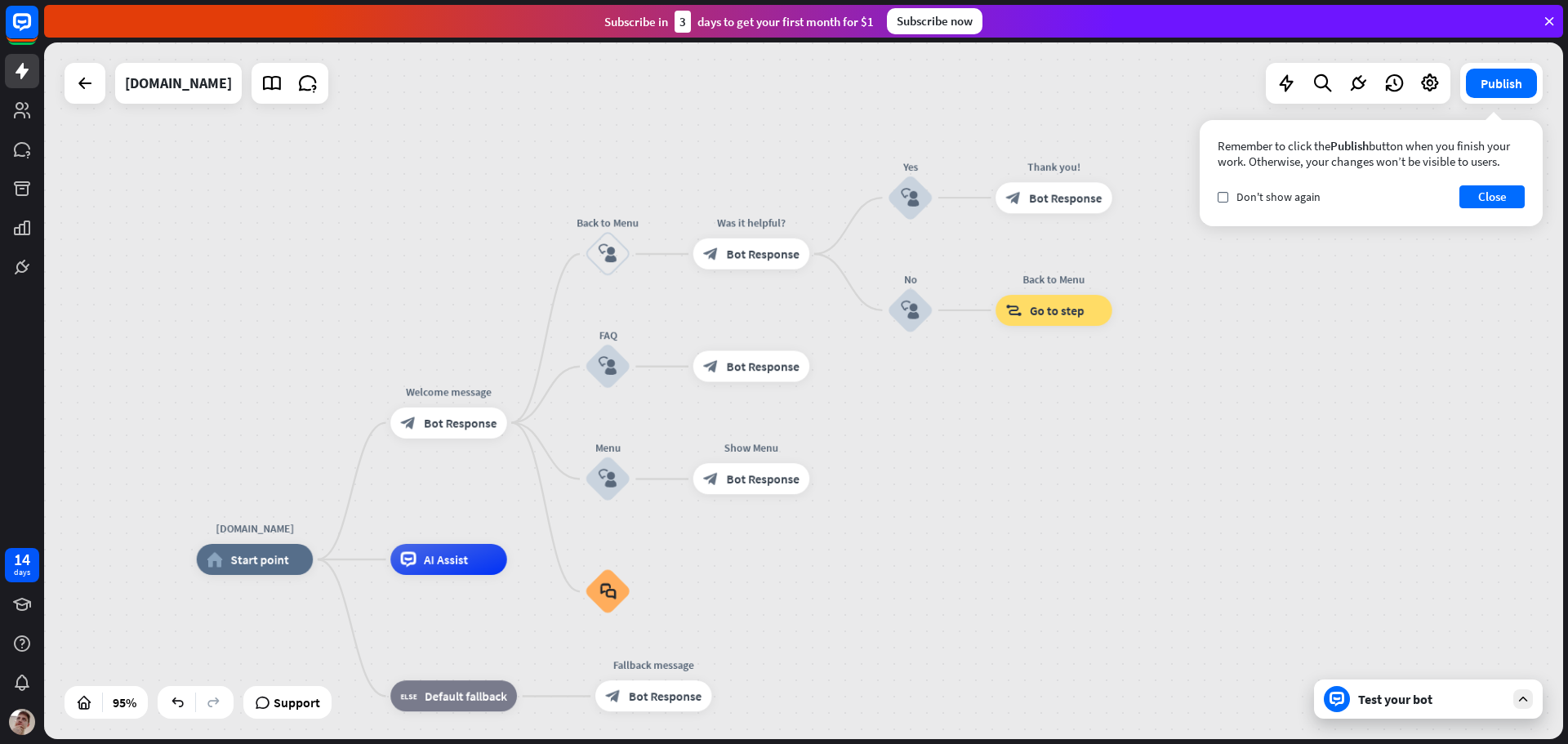
drag, startPoint x: 949, startPoint y: 457, endPoint x: 890, endPoint y: 518, distance: 84.9
click at [890, 518] on div "[DOMAIN_NAME] home_2 Start point Welcome message block_bot_response Bot Respons…" at bounding box center [804, 391] width 1519 height 697
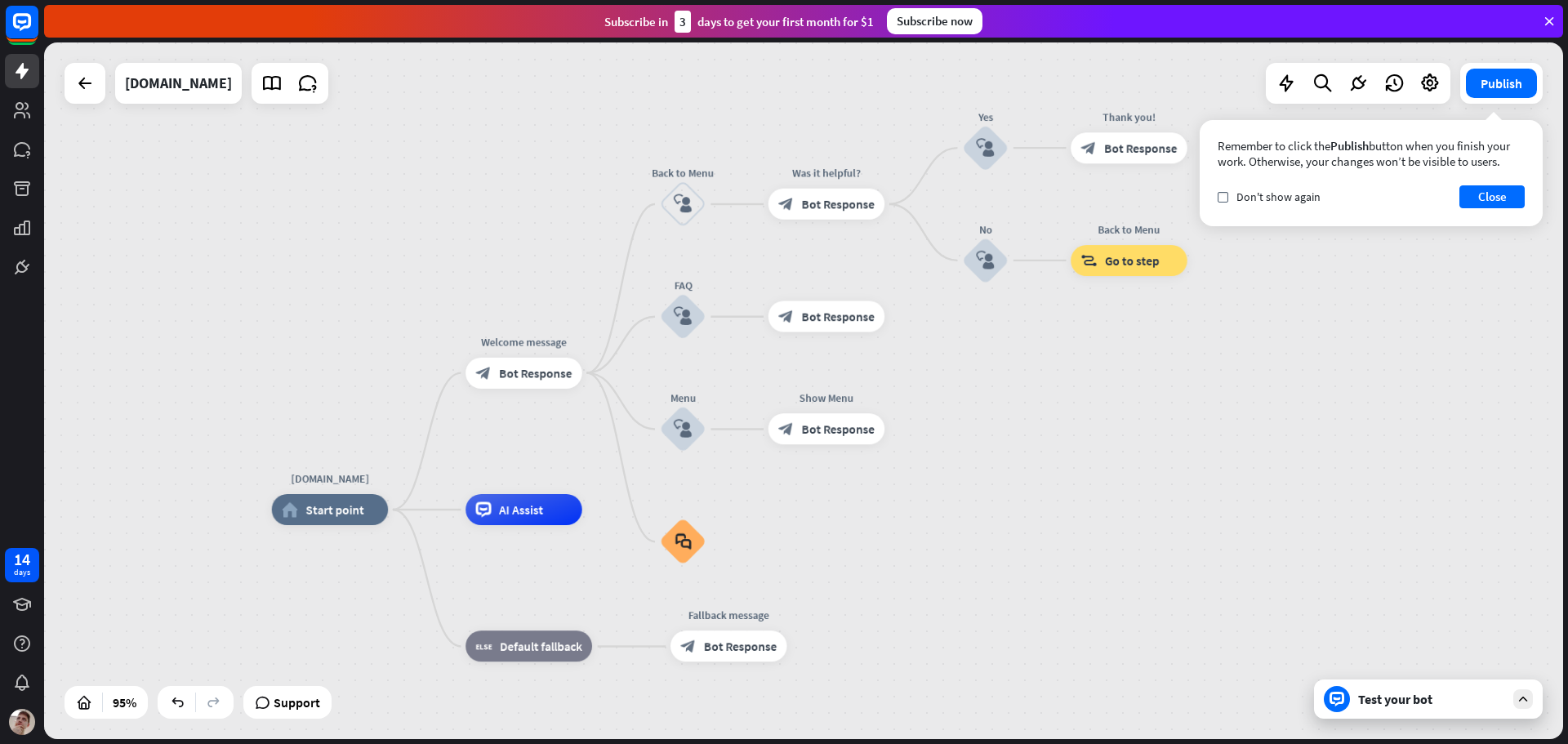
drag, startPoint x: 434, startPoint y: 266, endPoint x: 462, endPoint y: 250, distance: 32.2
click at [462, 250] on div "[DOMAIN_NAME] home_2 Start point Welcome message block_bot_response Bot Respons…" at bounding box center [804, 391] width 1519 height 697
click at [509, 523] on div "AI Assist" at bounding box center [524, 509] width 116 height 31
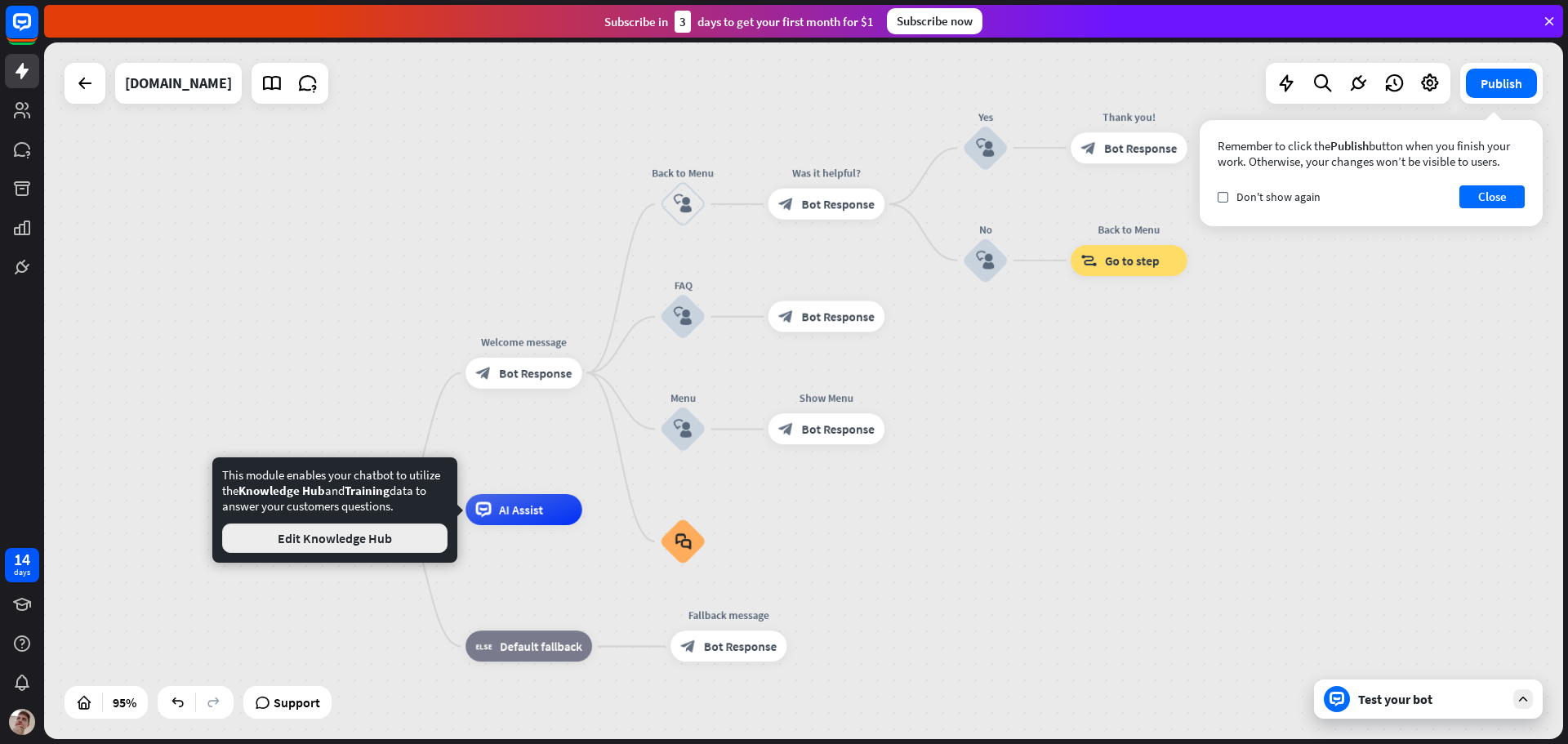
click at [371, 540] on button "Edit Knowledge Hub" at bounding box center [335, 538] width 226 height 29
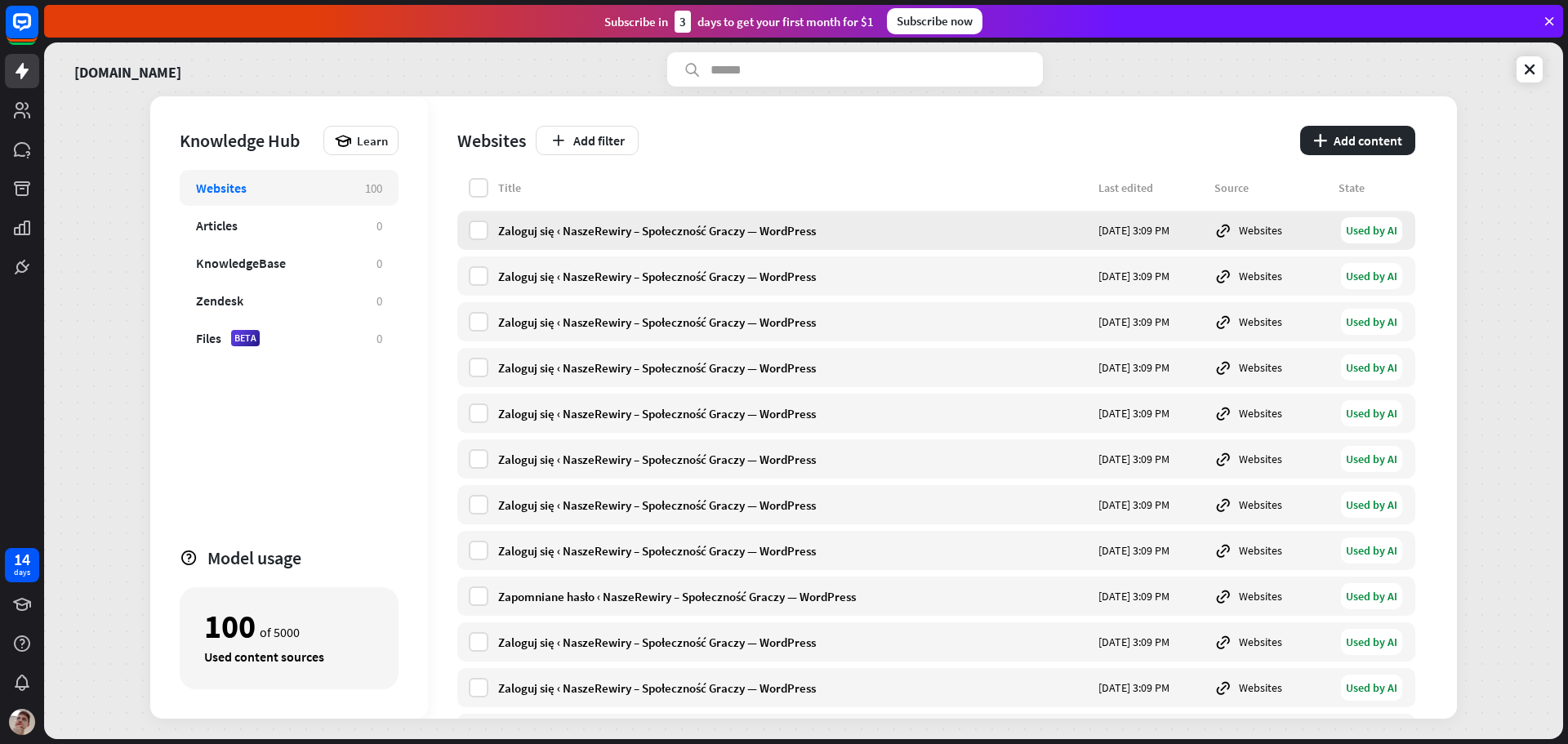
drag, startPoint x: 474, startPoint y: 188, endPoint x: 473, endPoint y: 214, distance: 26.0
click at [474, 188] on label at bounding box center [478, 188] width 20 height 20
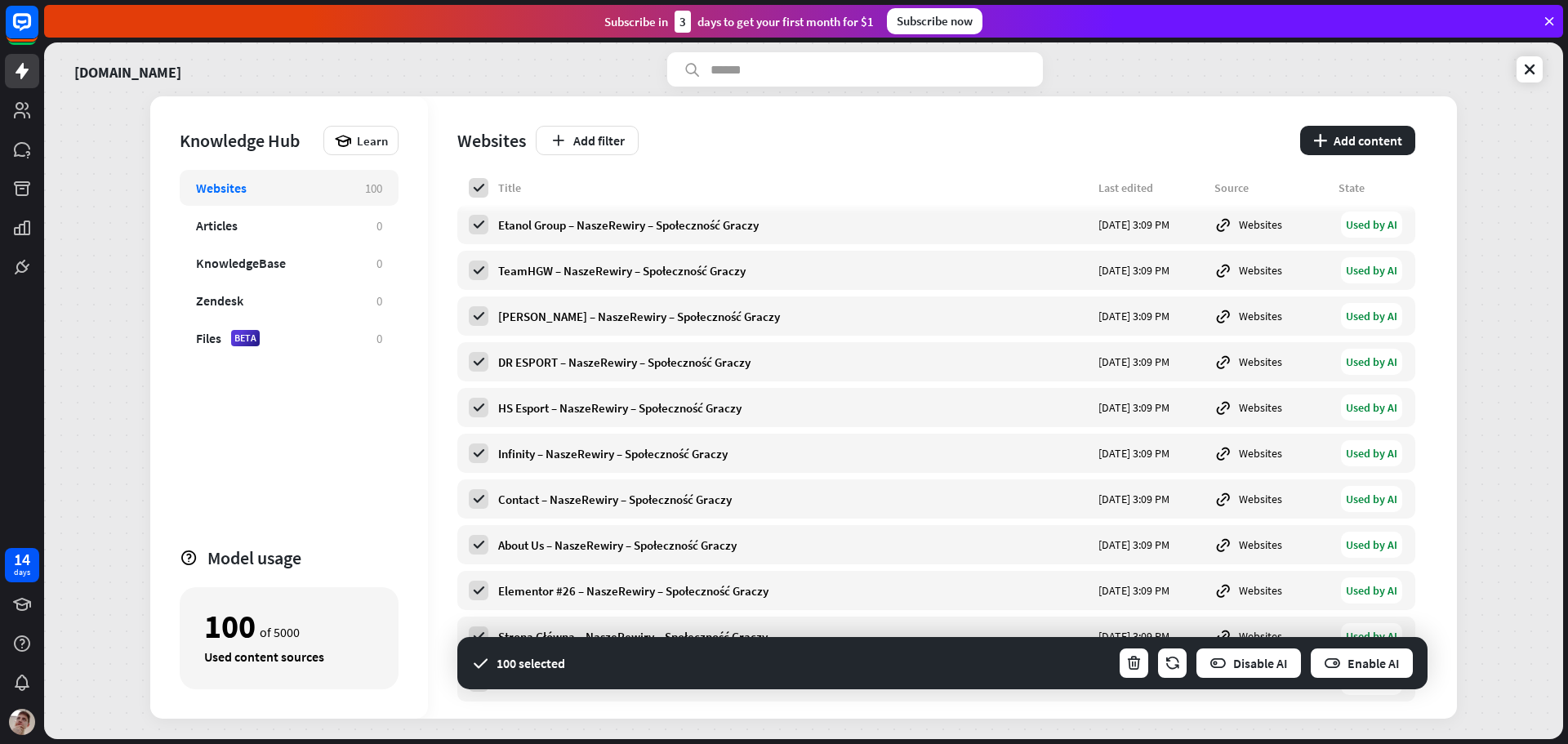
scroll to position [4096, 0]
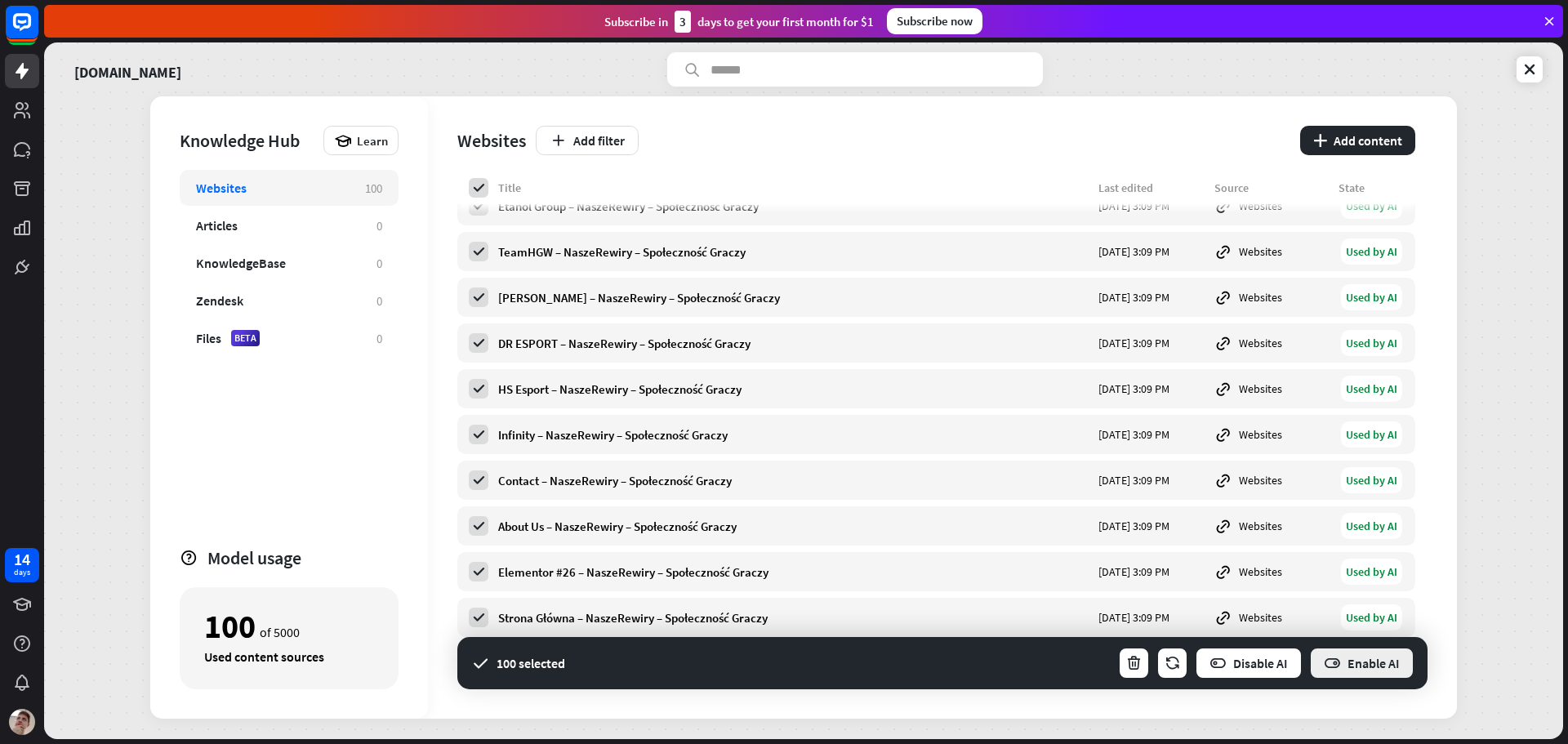
click at [1329, 658] on icon "button" at bounding box center [1332, 663] width 17 height 17
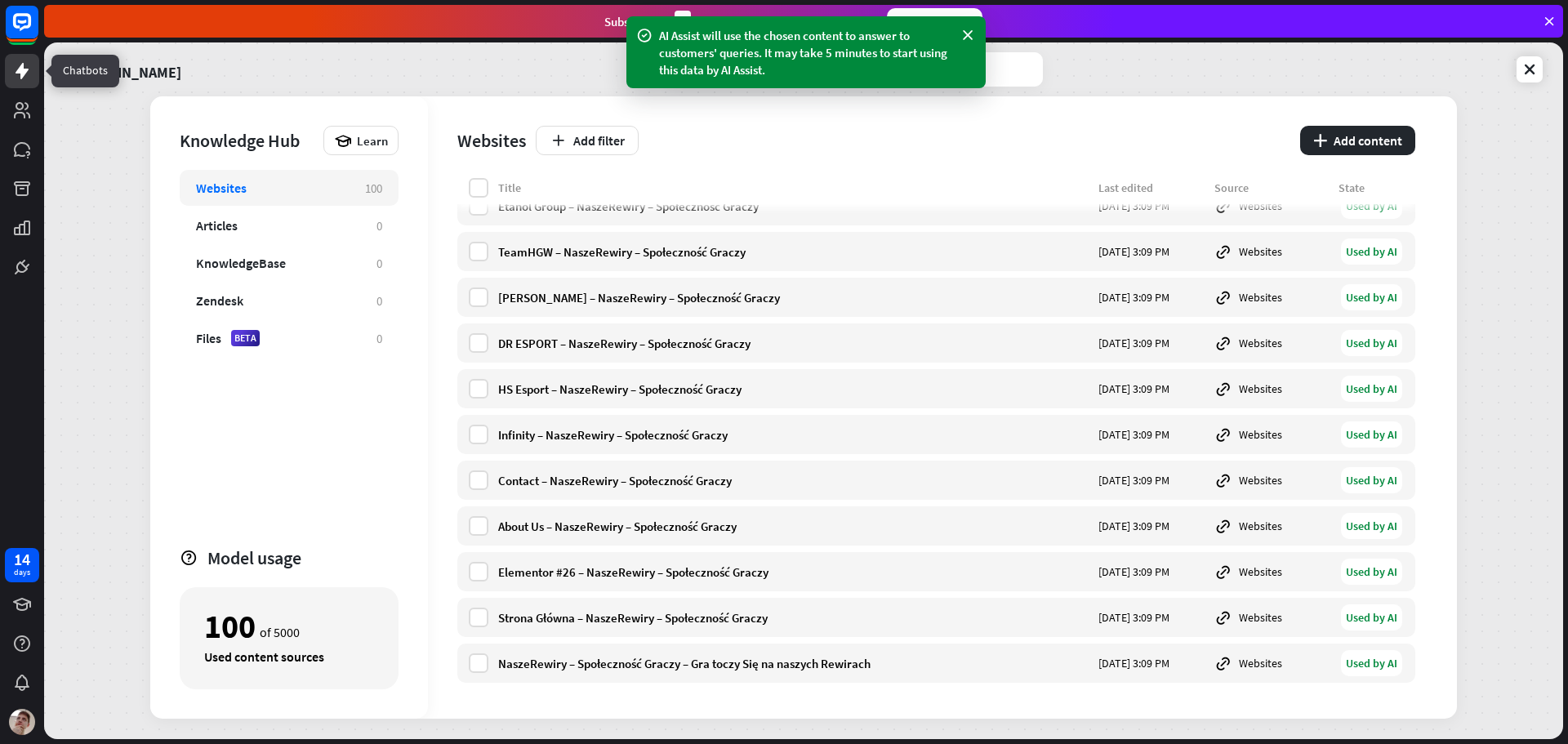
click at [25, 67] on icon at bounding box center [22, 71] width 20 height 20
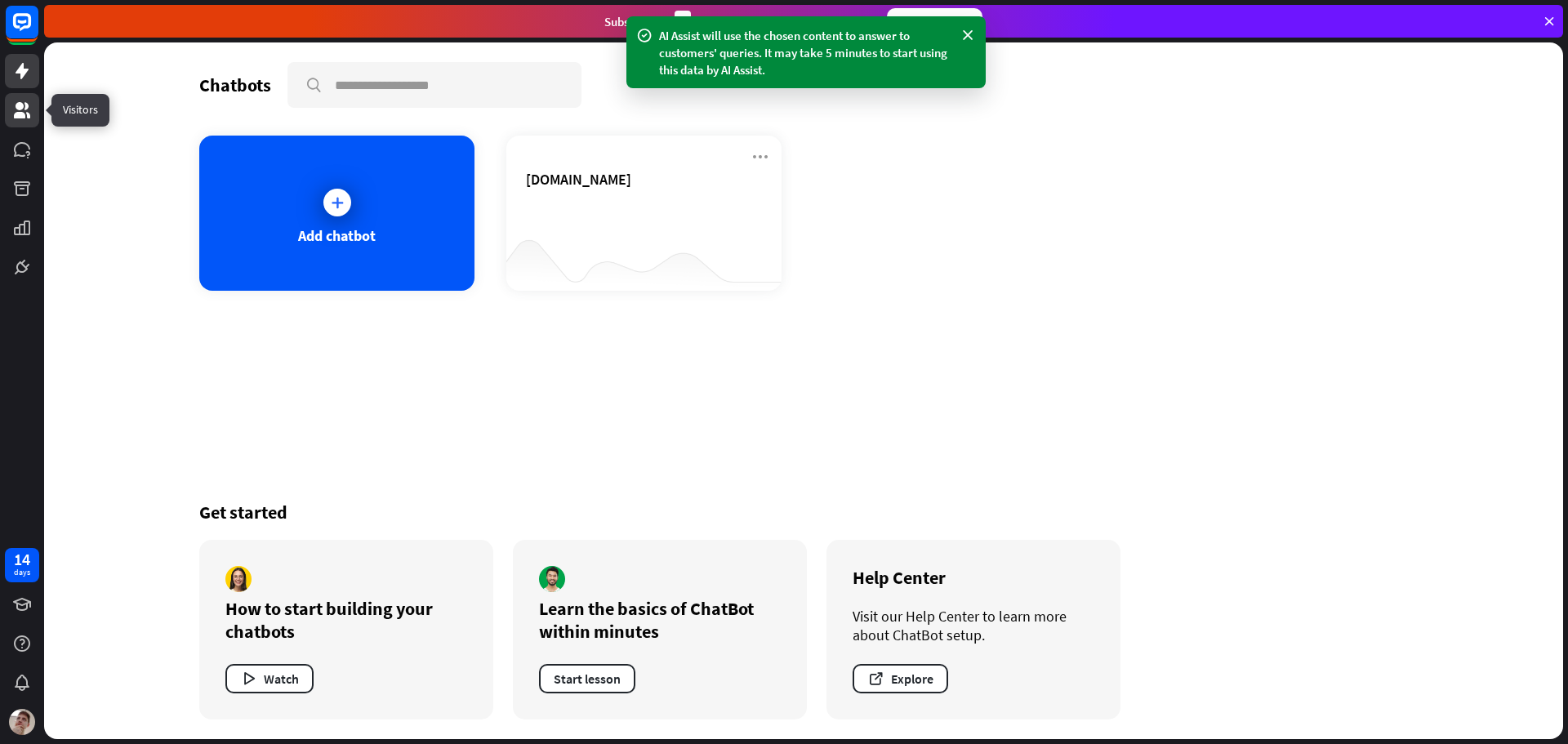
click at [19, 96] on link at bounding box center [22, 110] width 35 height 35
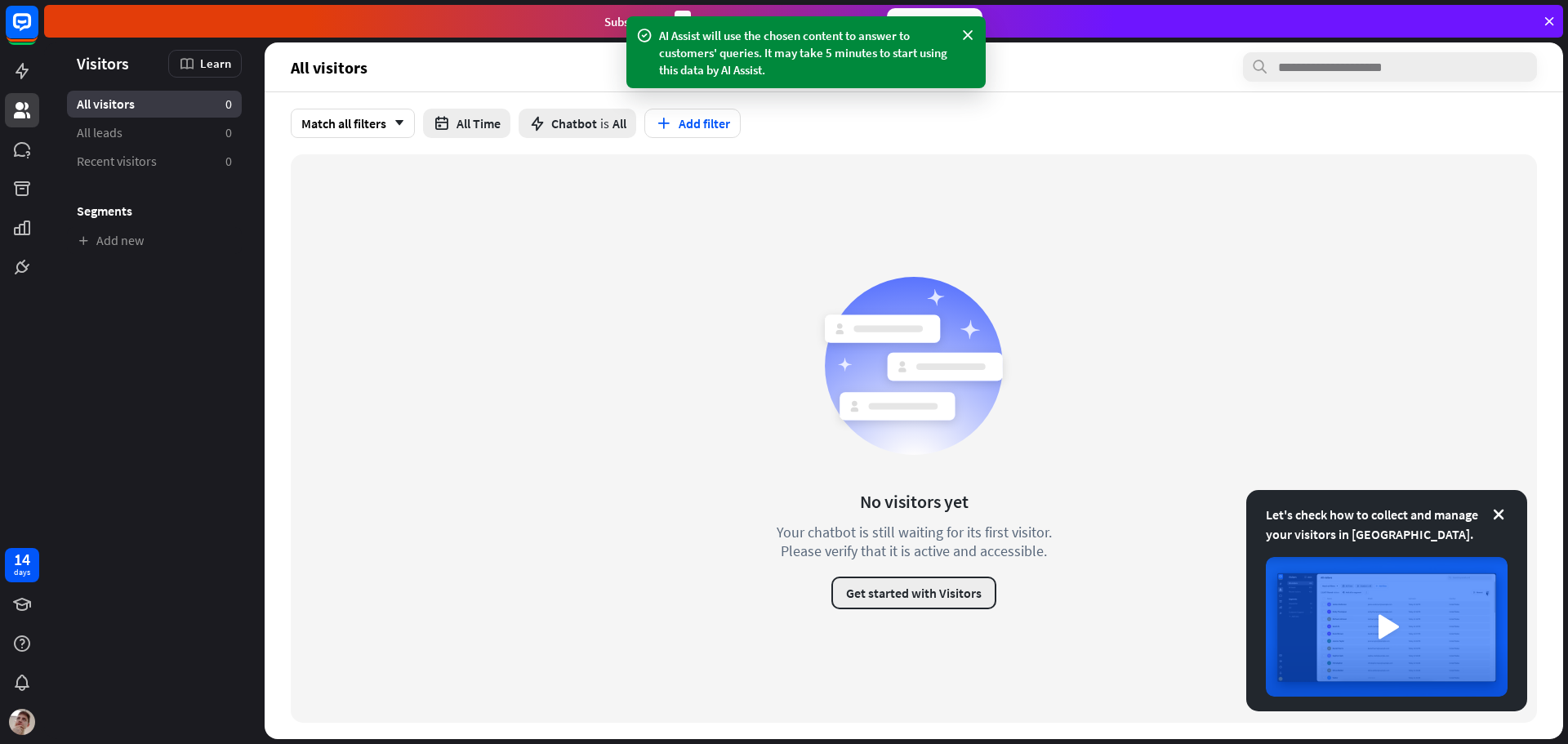
click at [893, 585] on button "Get started with Visitors" at bounding box center [914, 593] width 165 height 33
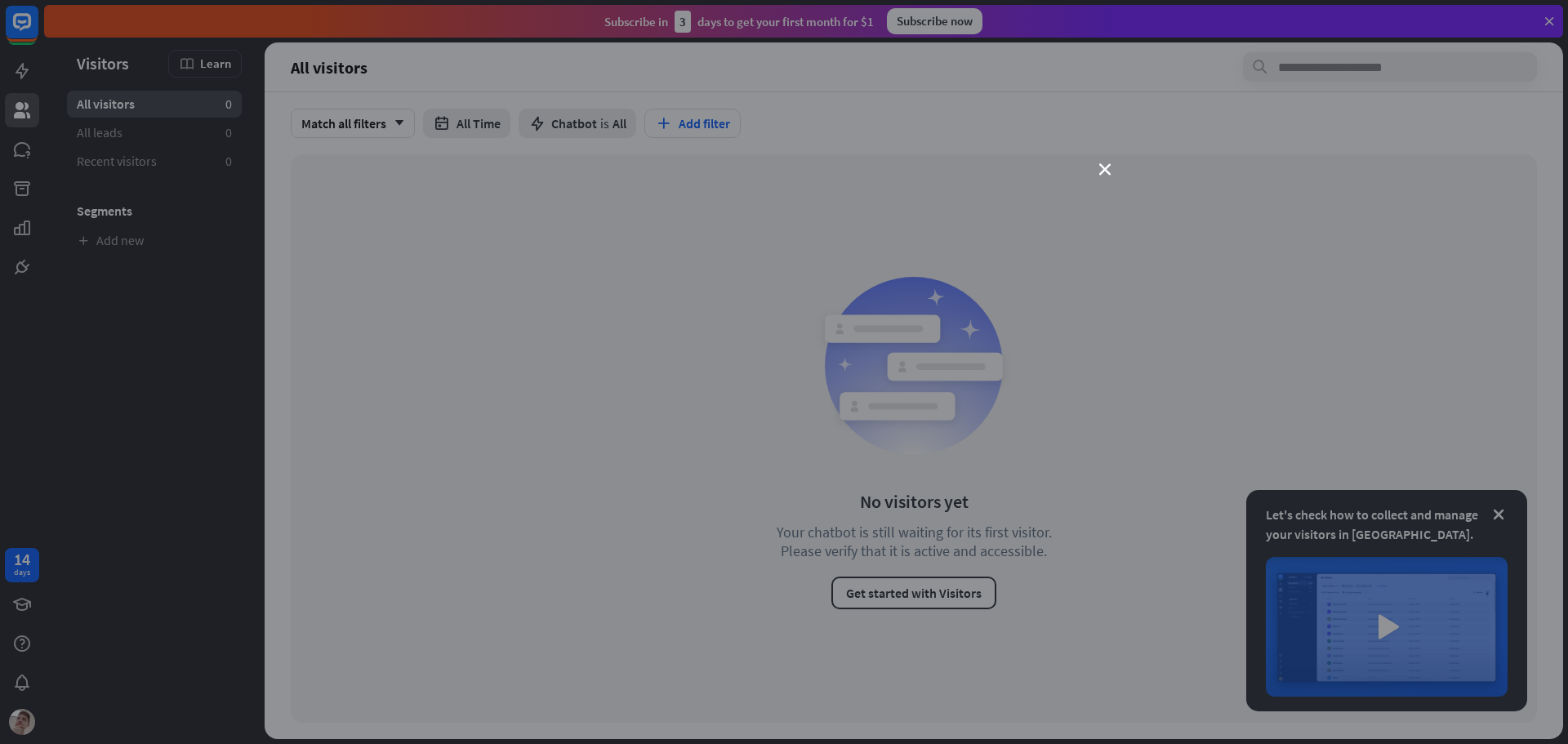
click at [329, 453] on div "close" at bounding box center [784, 372] width 1568 height 744
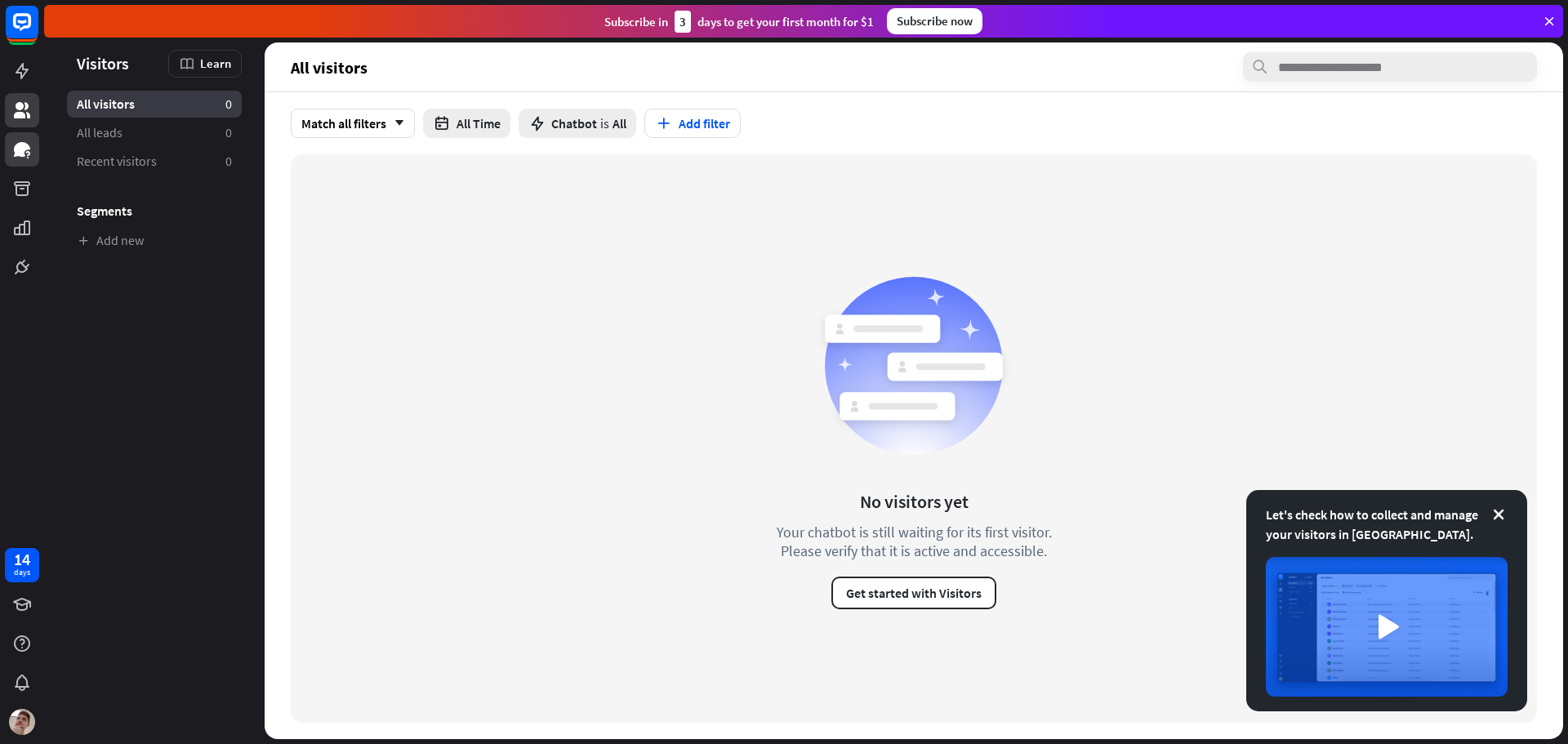
click at [22, 164] on link at bounding box center [22, 149] width 35 height 35
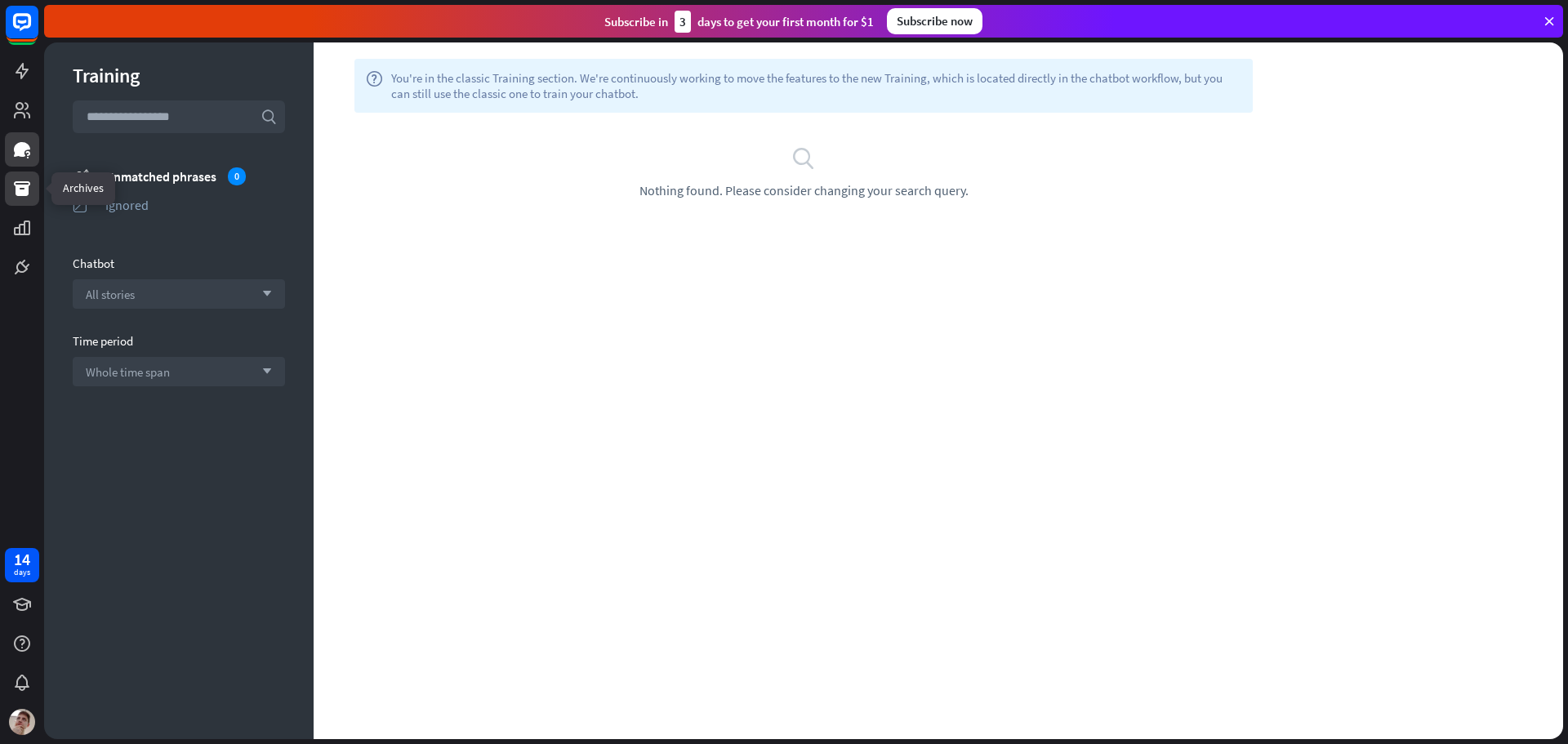
click at [19, 187] on icon at bounding box center [22, 188] width 16 height 15
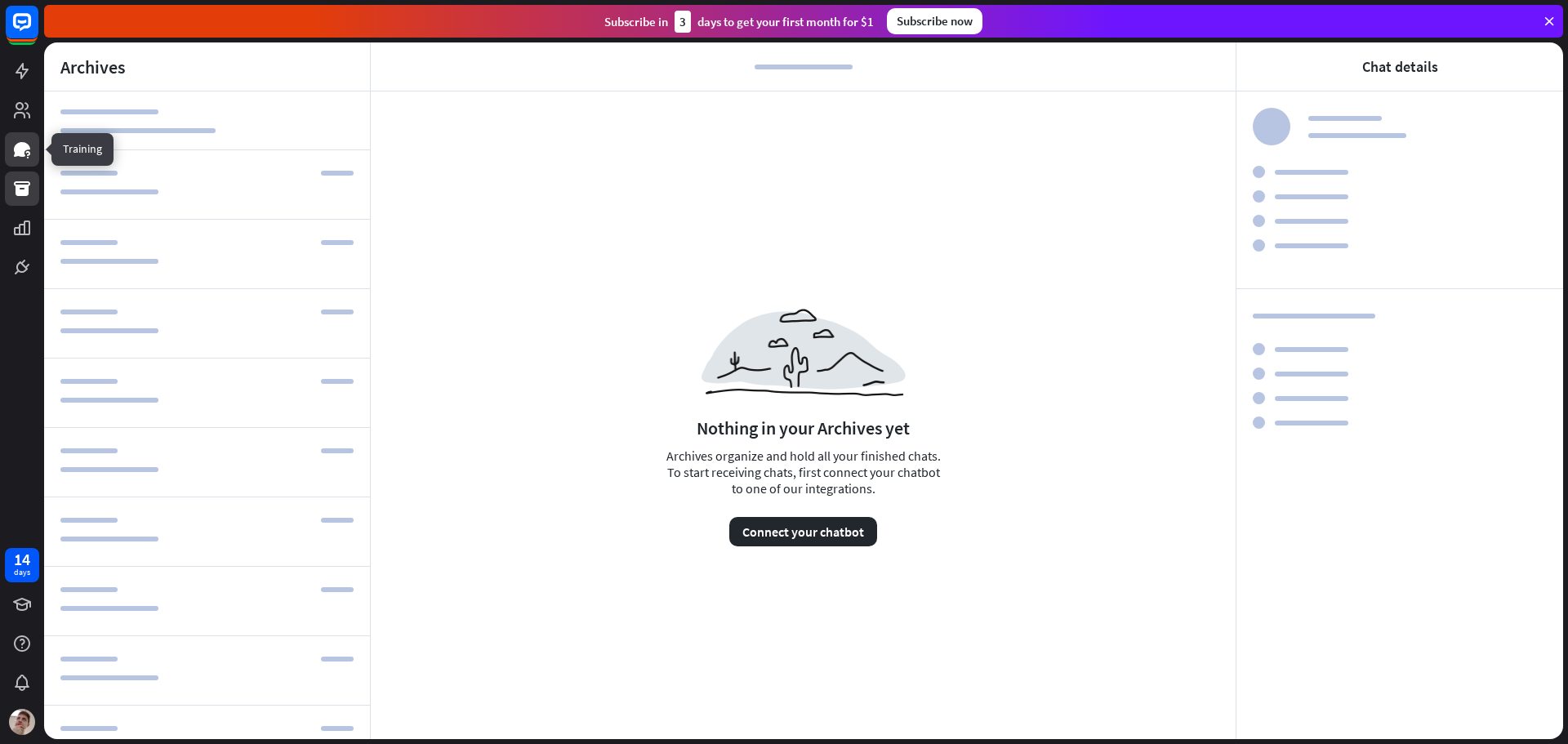
click at [24, 153] on icon at bounding box center [22, 149] width 16 height 15
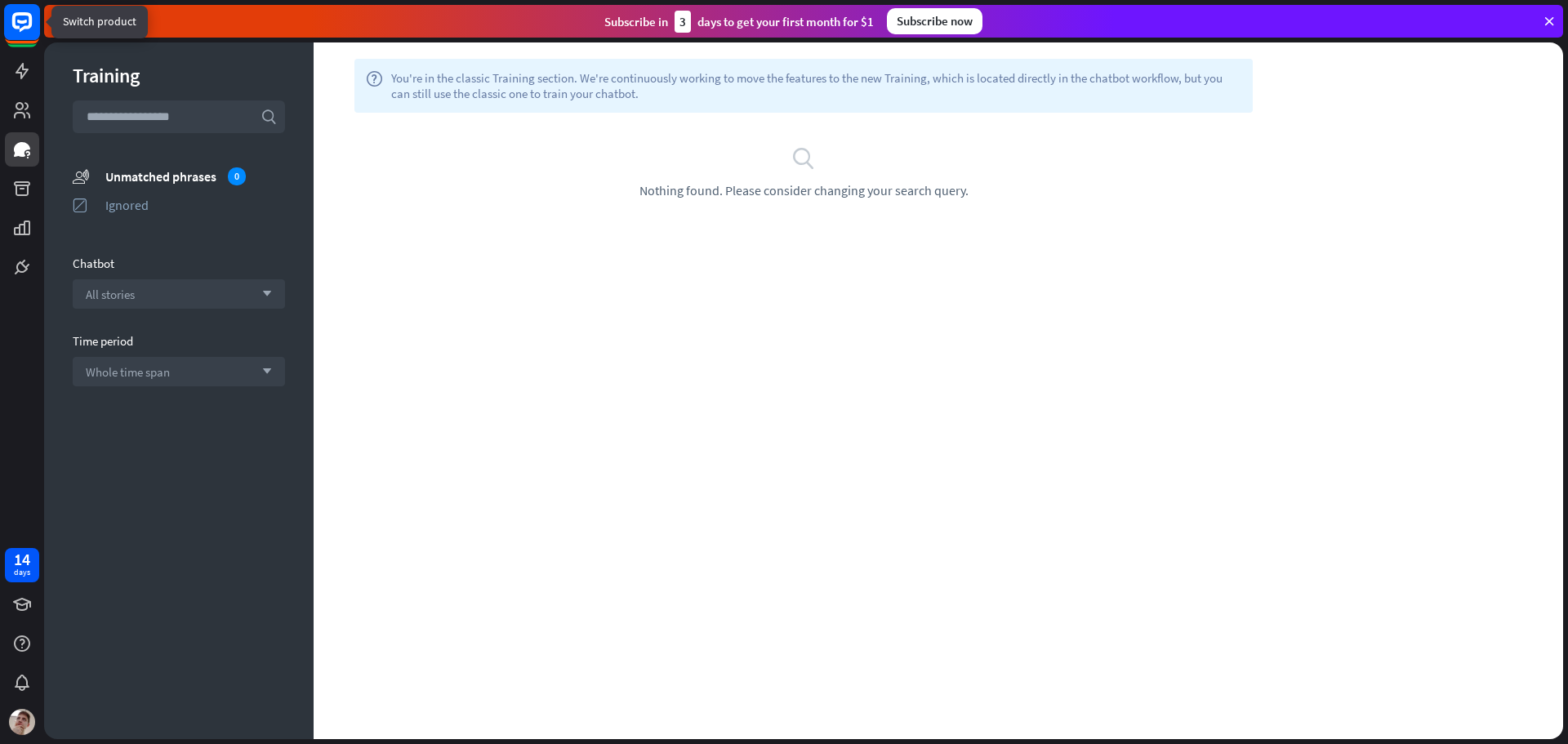
click at [23, 31] on rect at bounding box center [22, 22] width 36 height 36
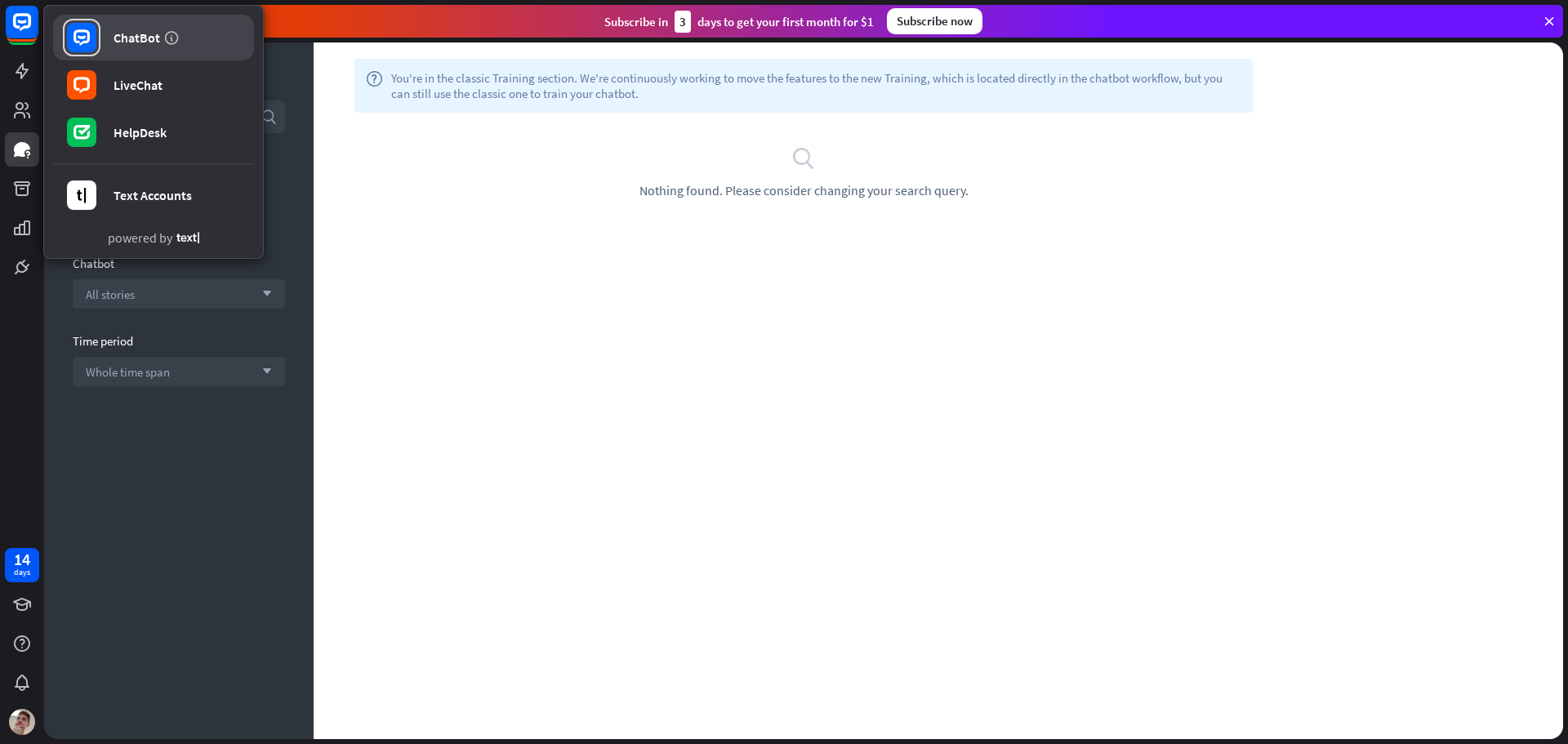
click at [123, 25] on link "ChatBot" at bounding box center [154, 37] width 201 height 45
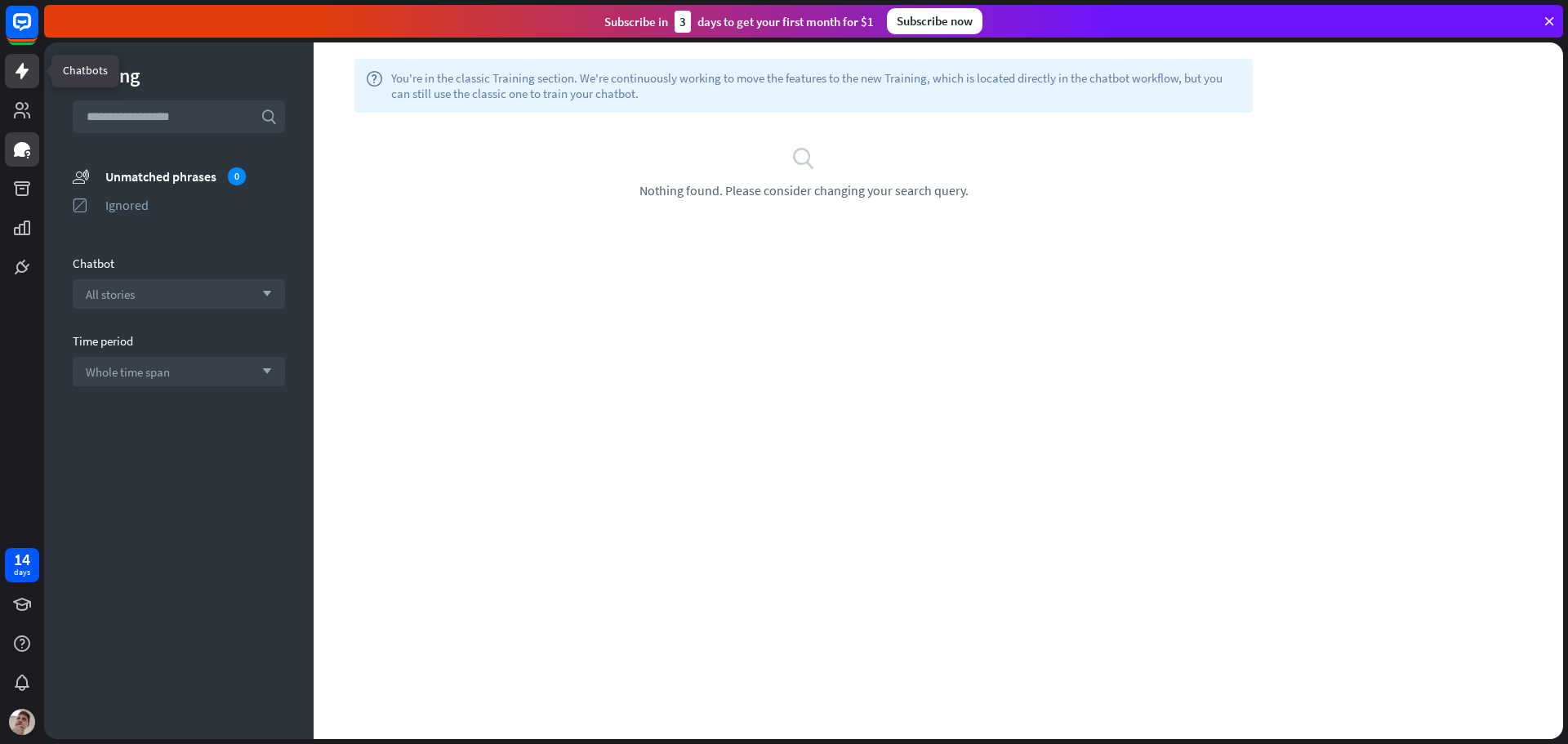
click at [19, 60] on link at bounding box center [22, 71] width 35 height 35
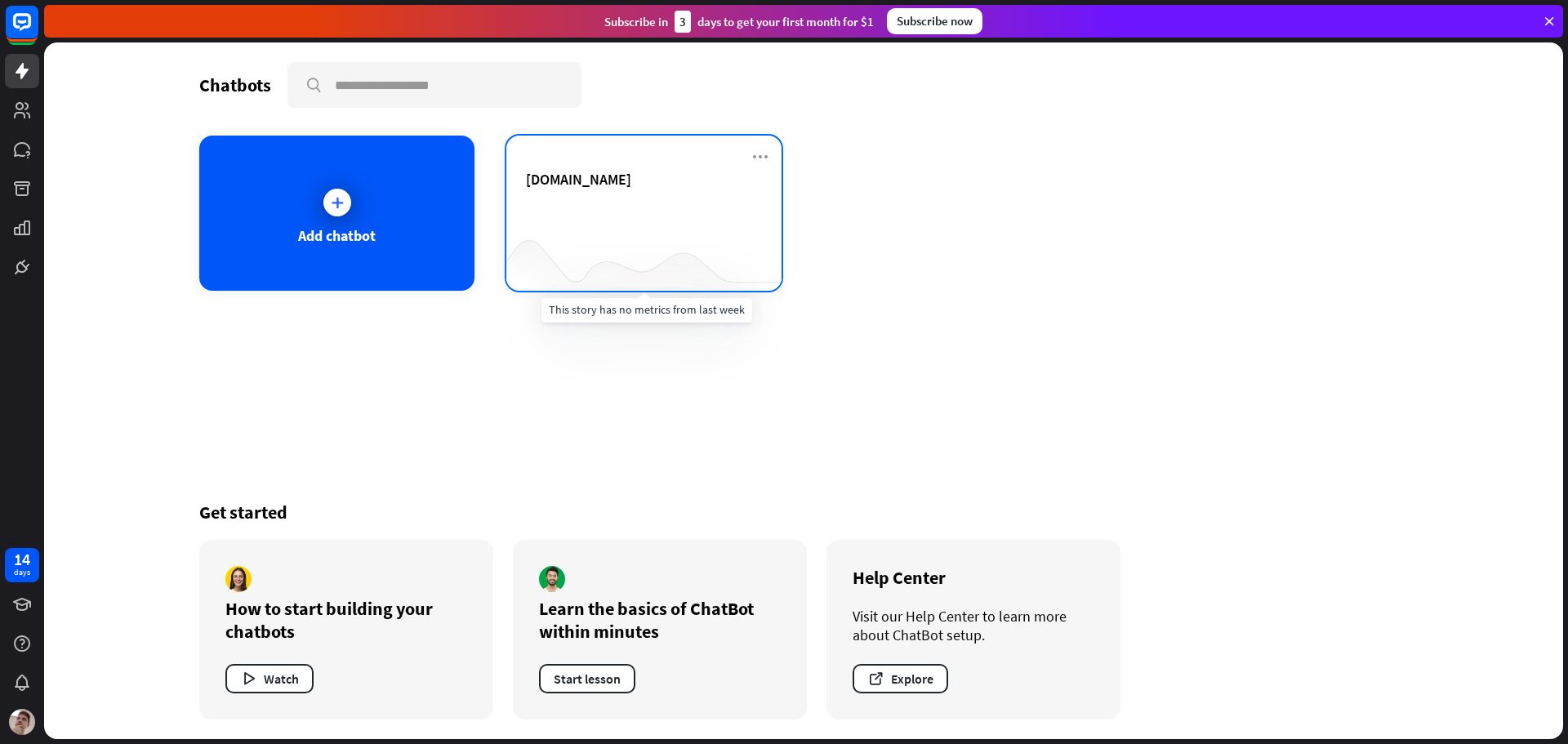
click at [703, 228] on div at bounding box center [644, 258] width 276 height 63
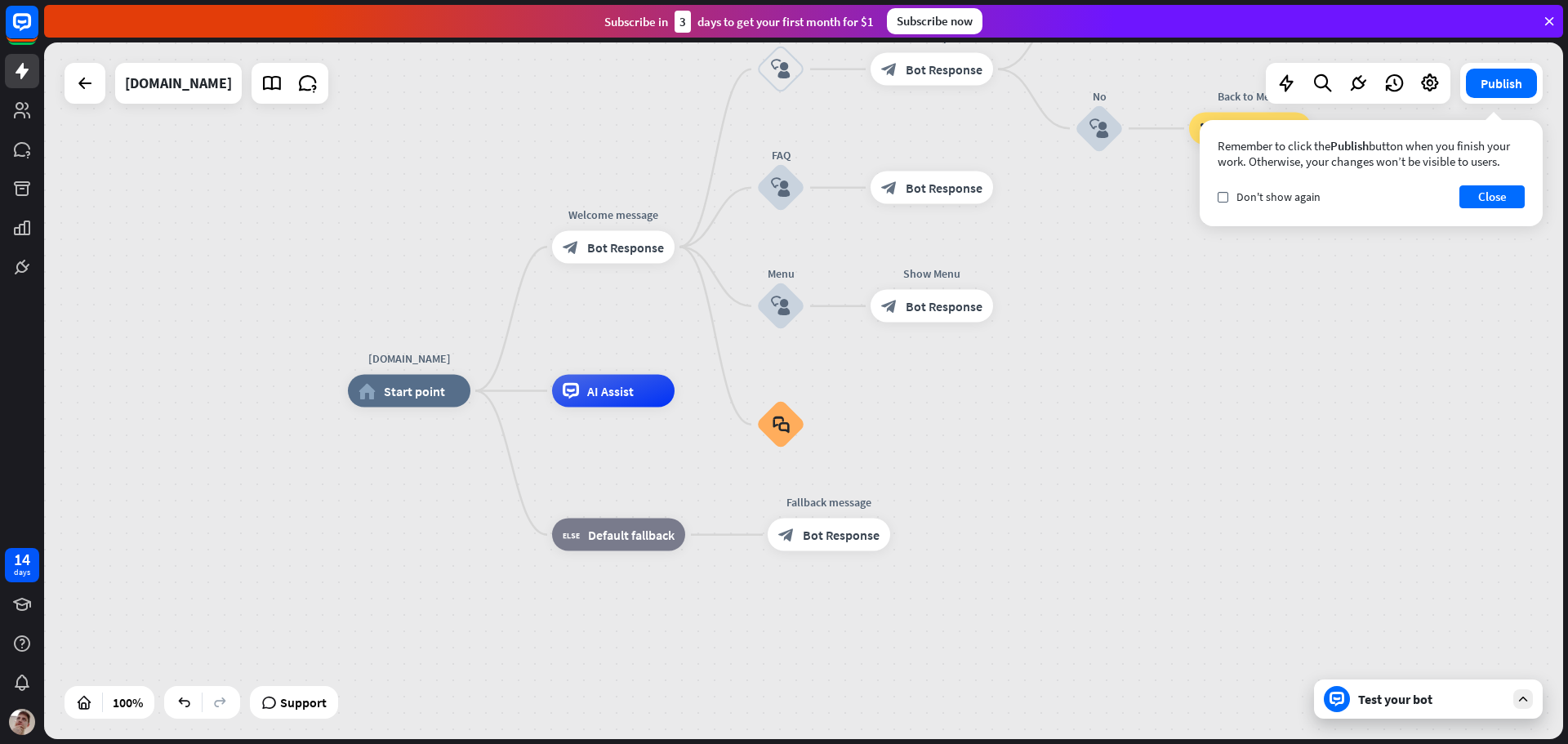
click at [1235, 206] on div "check Don't show again Close" at bounding box center [1372, 197] width 308 height 23
click at [1235, 196] on div "check Don't show again" at bounding box center [1269, 196] width 103 height 15
click at [1467, 205] on button "Close" at bounding box center [1492, 197] width 66 height 23
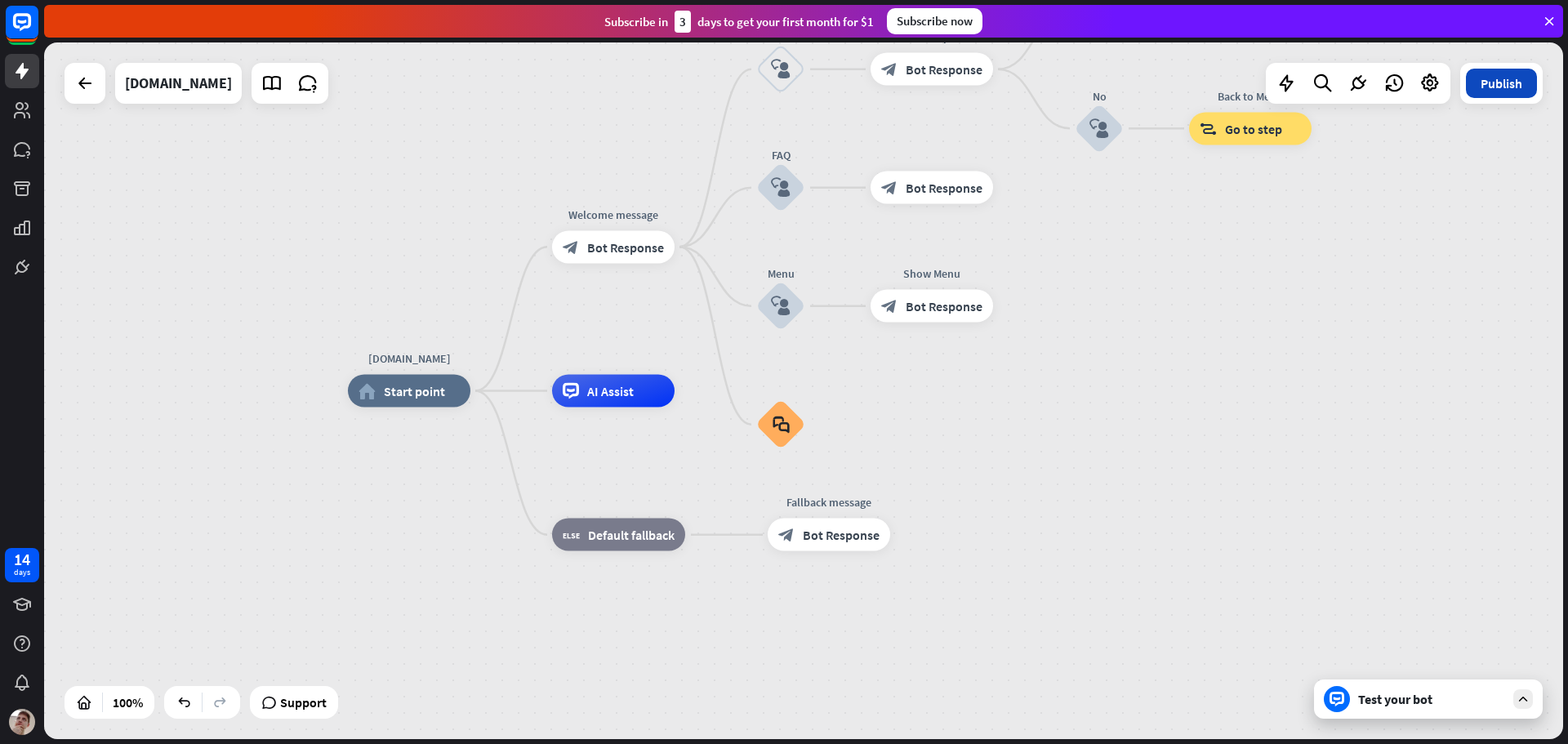
click at [1505, 96] on button "Publish" at bounding box center [1502, 83] width 71 height 29
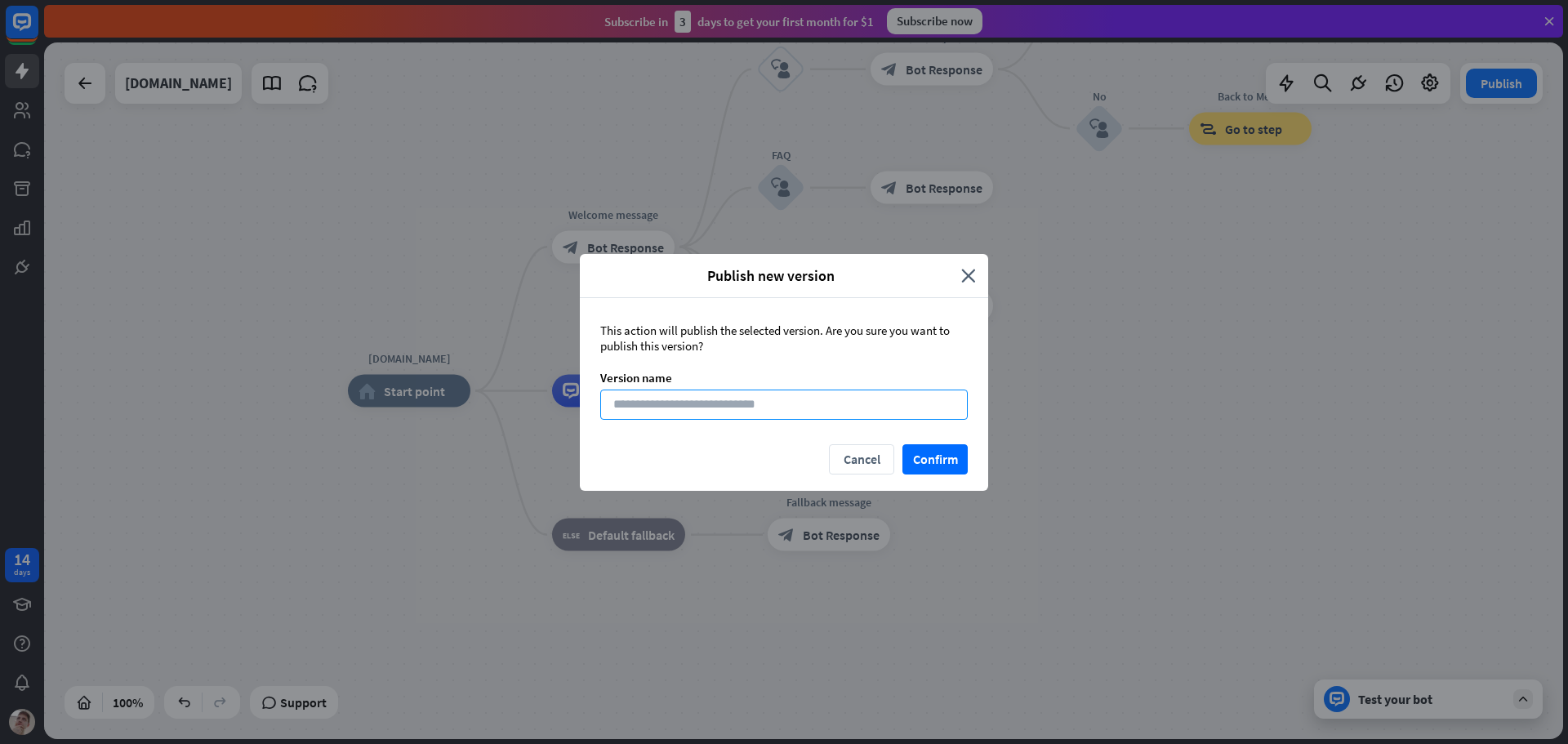
click at [750, 415] on input at bounding box center [784, 404] width 368 height 30
click at [942, 460] on button "Confirm" at bounding box center [935, 460] width 66 height 30
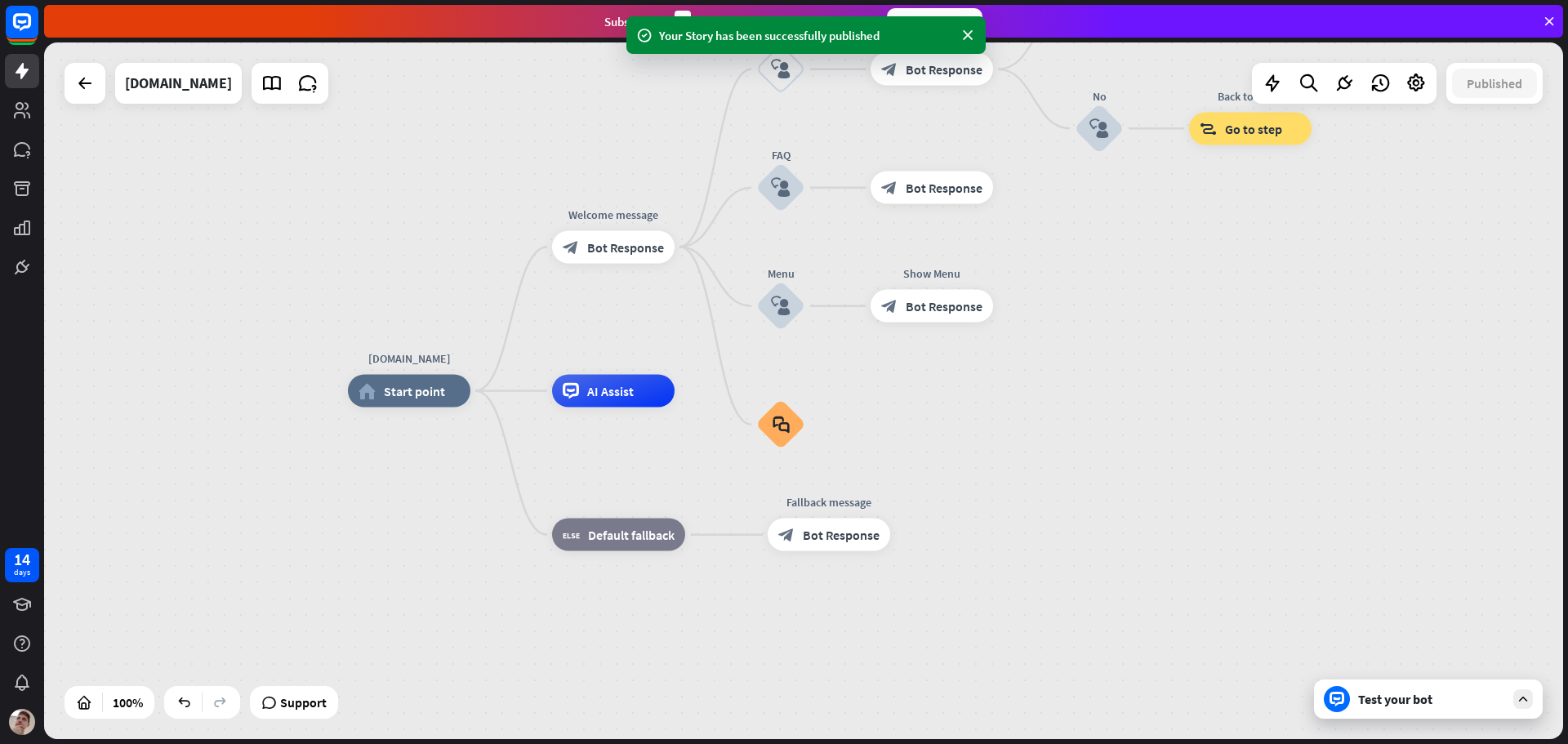
click at [975, 45] on div "Your Story has been successfully published" at bounding box center [806, 35] width 359 height 37
click at [972, 38] on icon at bounding box center [968, 35] width 16 height 17
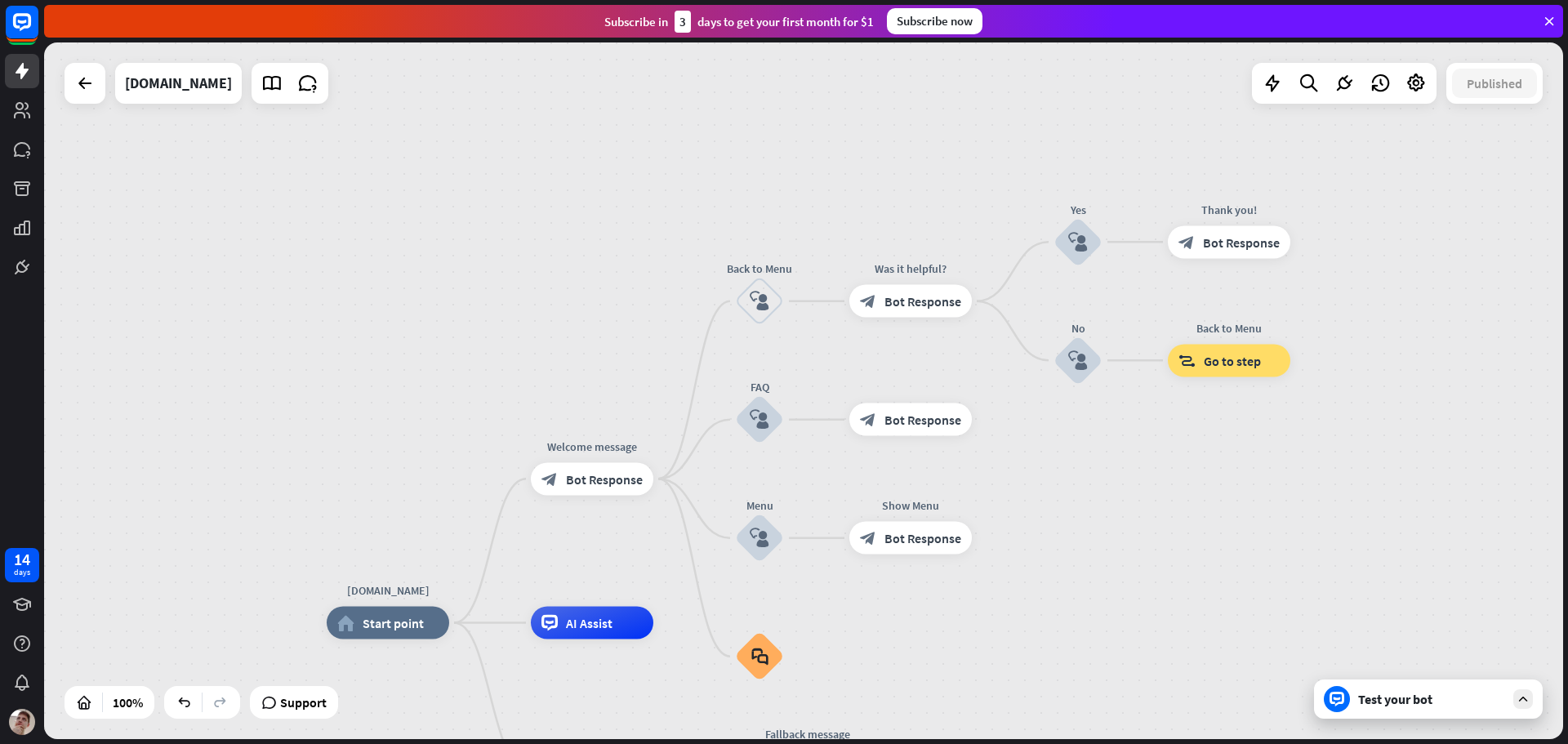
drag, startPoint x: 1039, startPoint y: 188, endPoint x: 1016, endPoint y: 411, distance: 224.2
click at [1016, 412] on div "[DOMAIN_NAME] home_2 Start point Welcome message block_bot_response Bot Respons…" at bounding box center [804, 391] width 1519 height 697
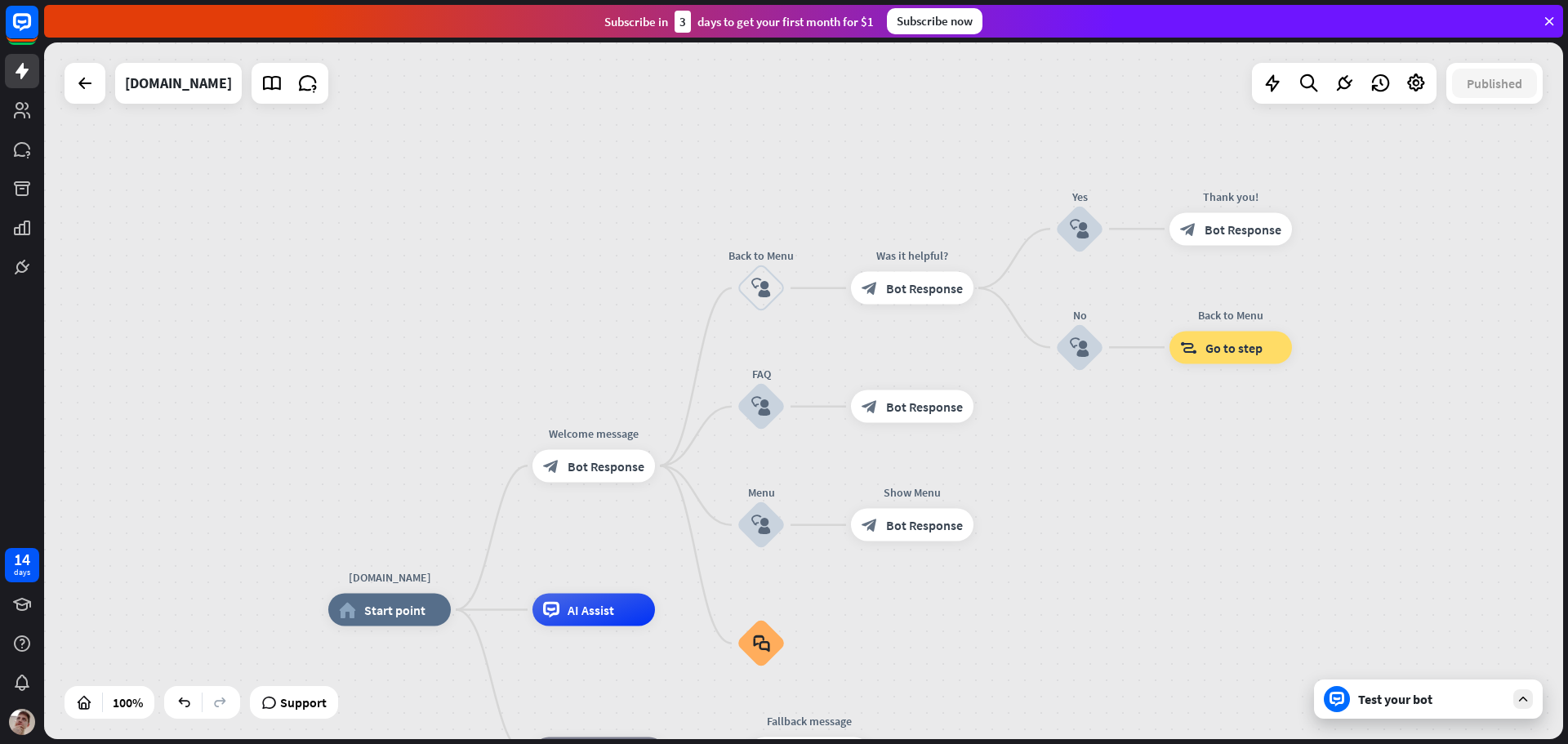
drag, startPoint x: 1015, startPoint y: 400, endPoint x: 1018, endPoint y: 311, distance: 89.1
click at [1019, 315] on div "[DOMAIN_NAME] home_2 Start point Welcome message block_bot_response Bot Respons…" at bounding box center [804, 391] width 1519 height 697
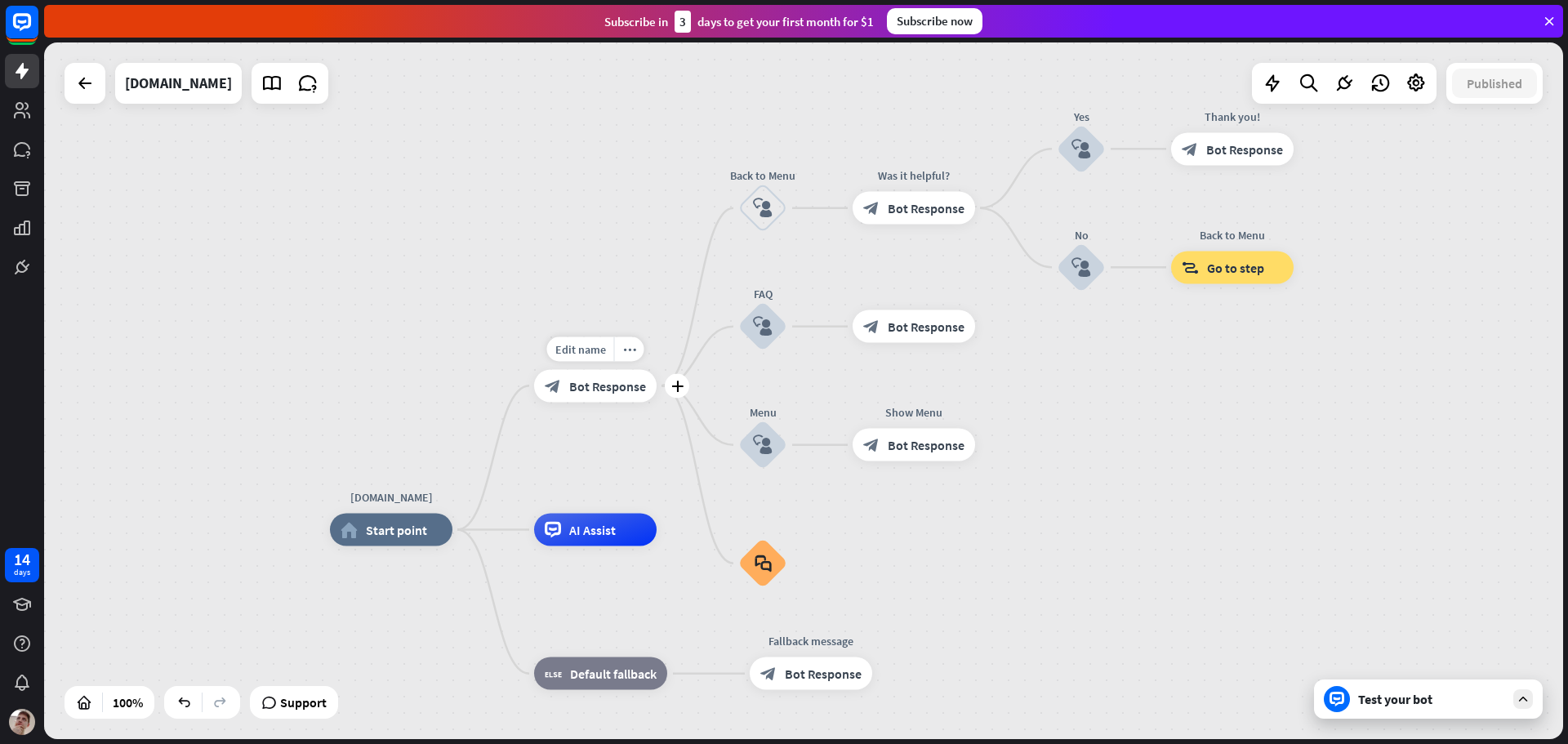
click at [564, 386] on div "block_bot_response Bot Response" at bounding box center [596, 385] width 123 height 33
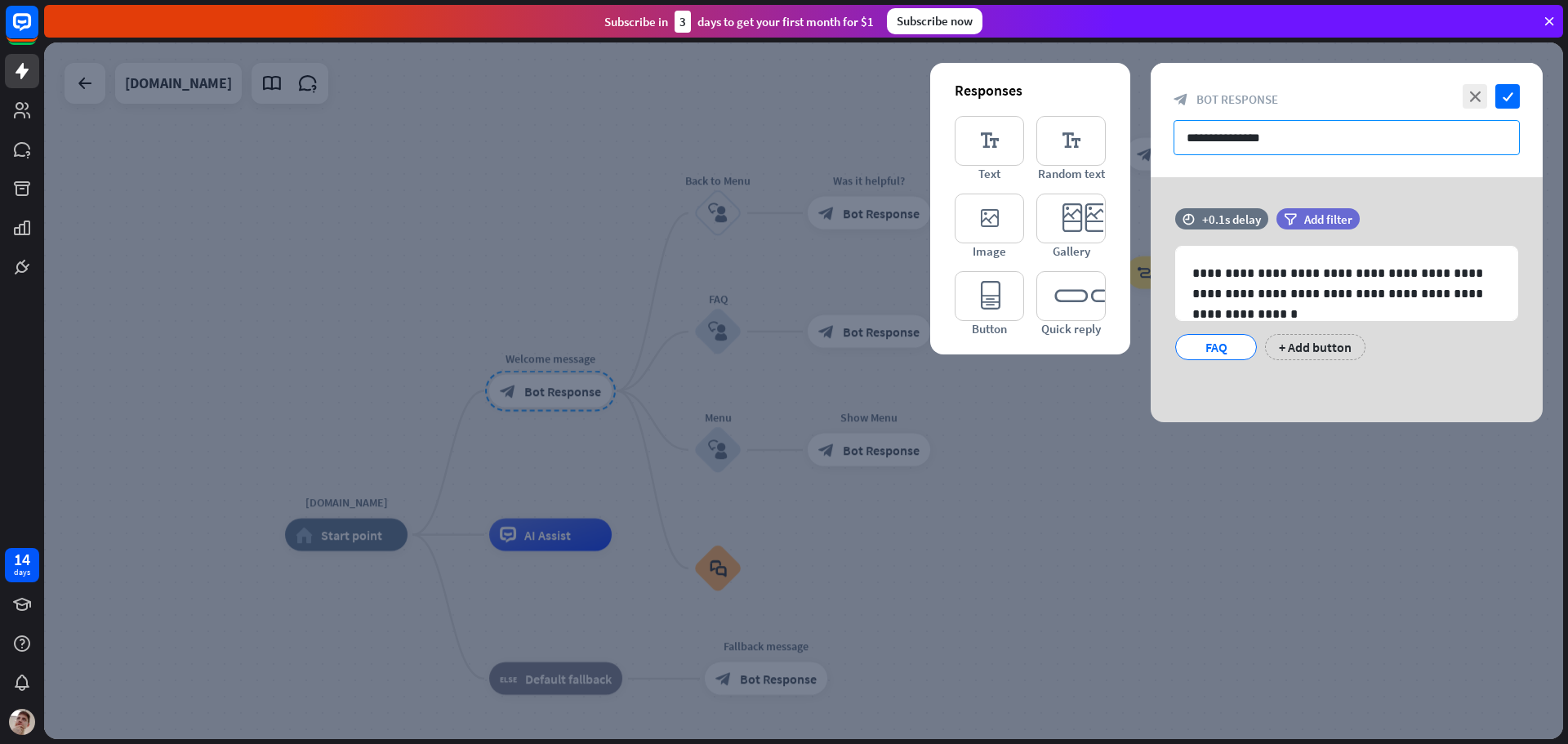
drag, startPoint x: 1249, startPoint y: 137, endPoint x: 1262, endPoint y: 142, distance: 13.9
click at [1249, 138] on input "**********" at bounding box center [1348, 138] width 347 height 36
drag, startPoint x: 1281, startPoint y: 148, endPoint x: 1102, endPoint y: 121, distance: 181.0
click at [1151, 124] on div "**********" at bounding box center [1347, 243] width 392 height 359
click at [1503, 94] on icon "check" at bounding box center [1508, 97] width 25 height 25
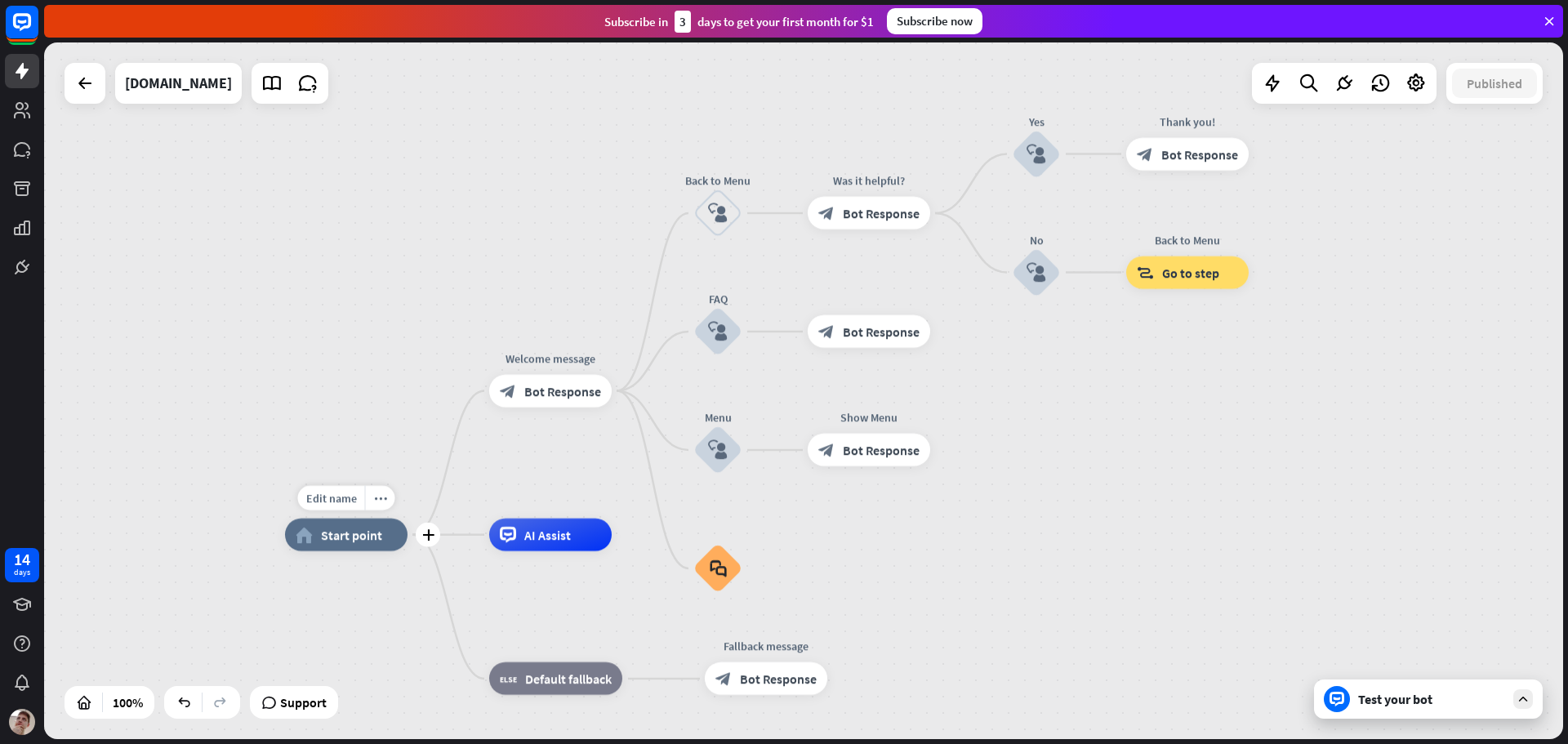
click at [329, 534] on span "Start point" at bounding box center [351, 535] width 61 height 16
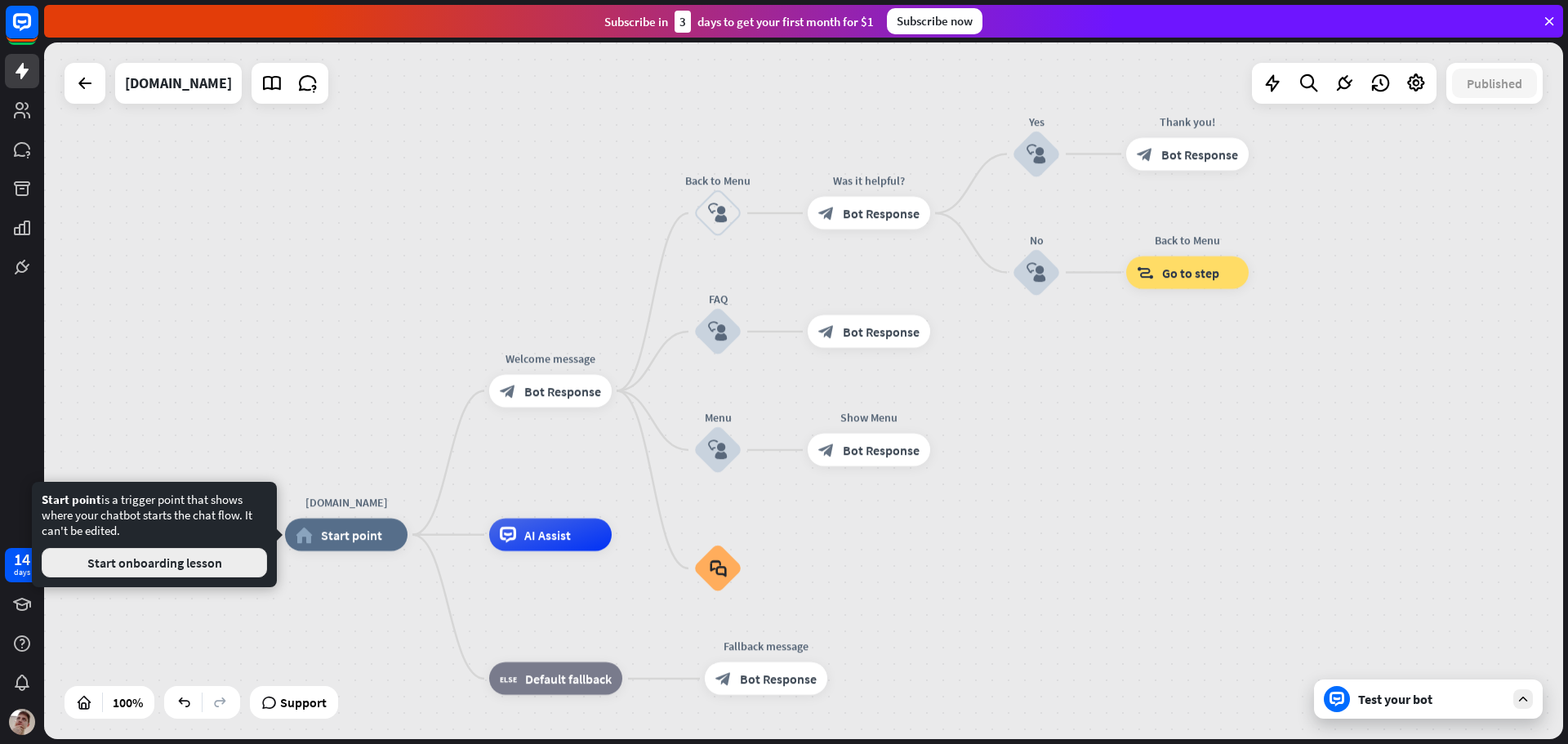
click at [226, 558] on button "Start onboarding lesson" at bounding box center [155, 563] width 226 height 29
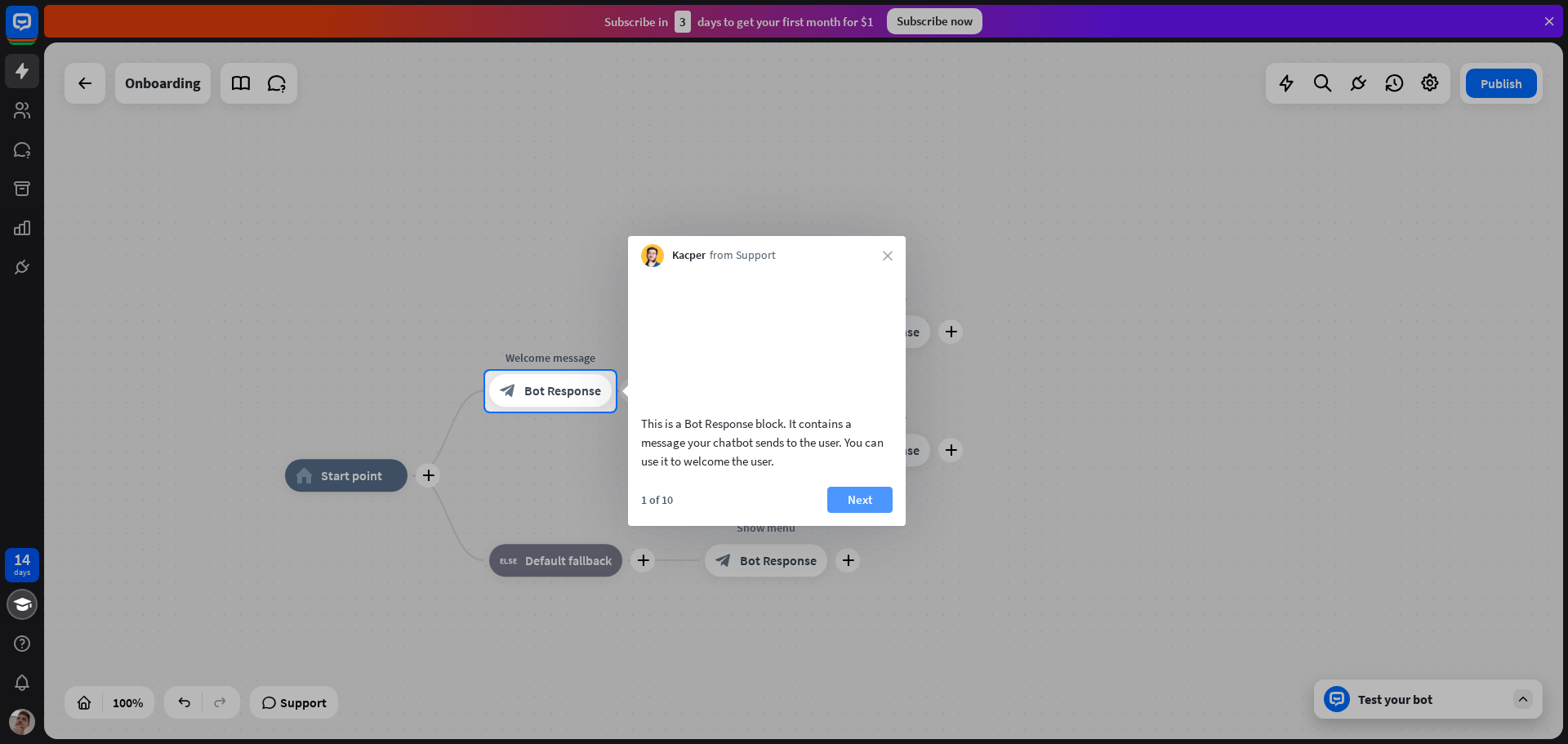
click at [846, 513] on button "Next" at bounding box center [860, 500] width 66 height 26
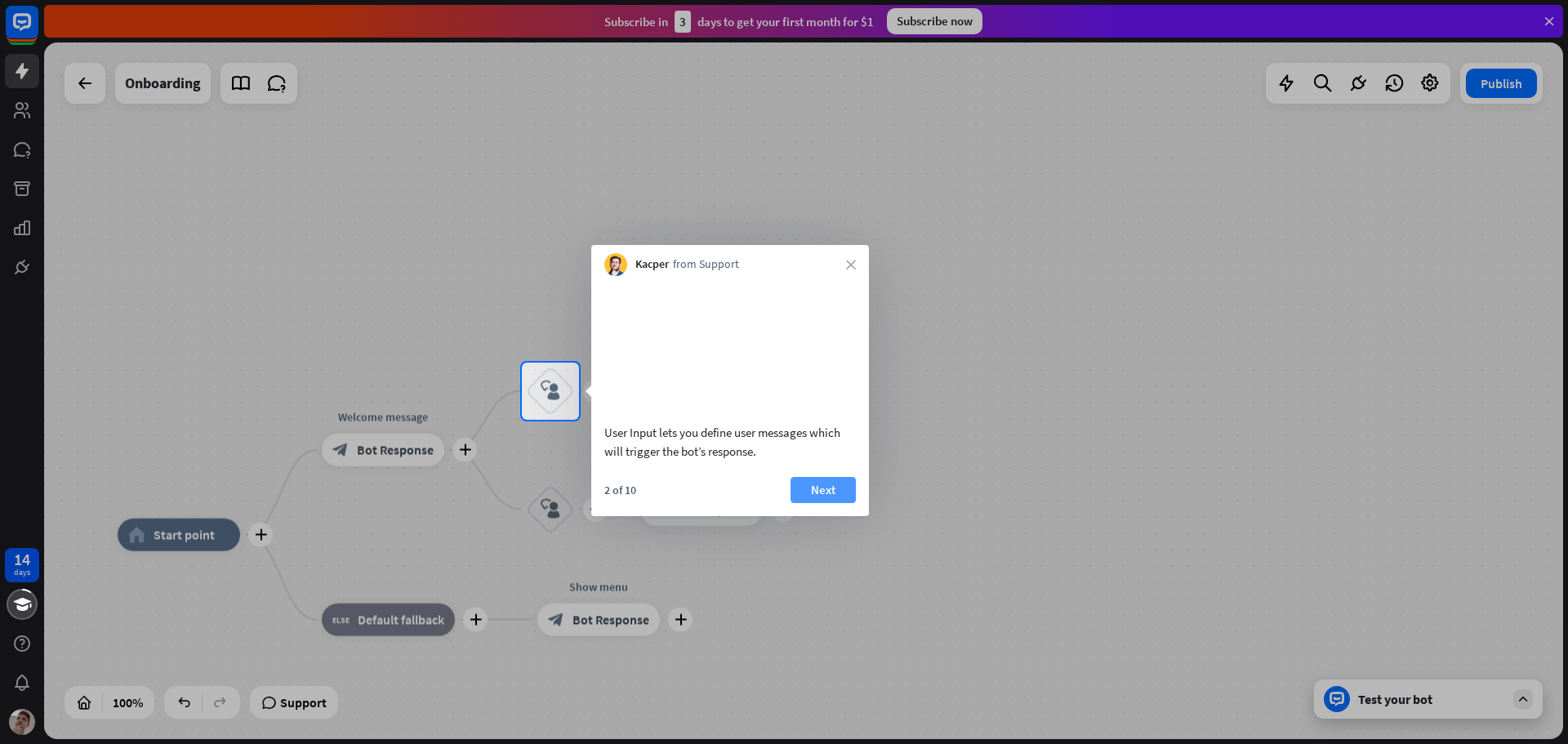
click at [832, 503] on button "Next" at bounding box center [824, 490] width 66 height 26
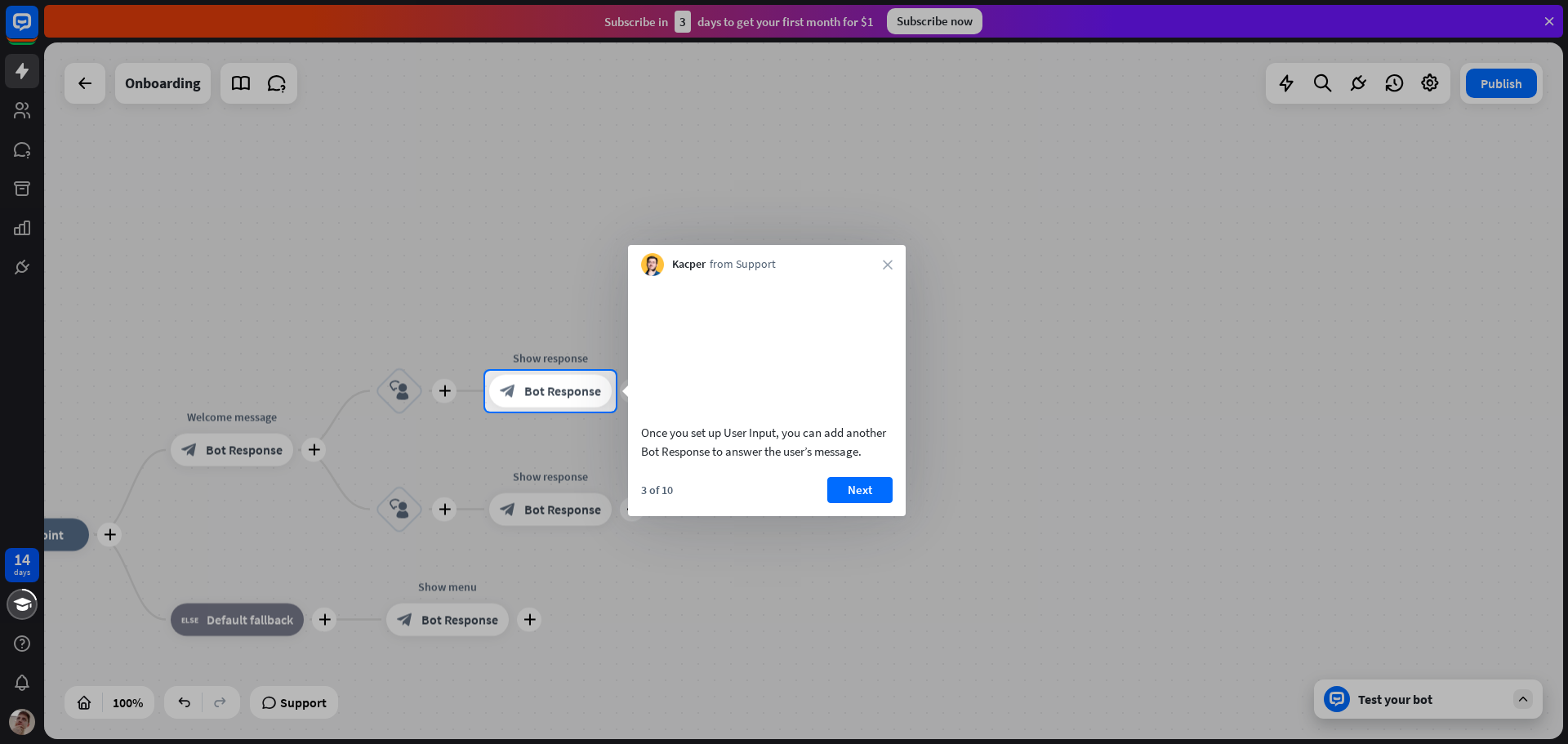
click at [846, 503] on button "Next" at bounding box center [860, 490] width 66 height 26
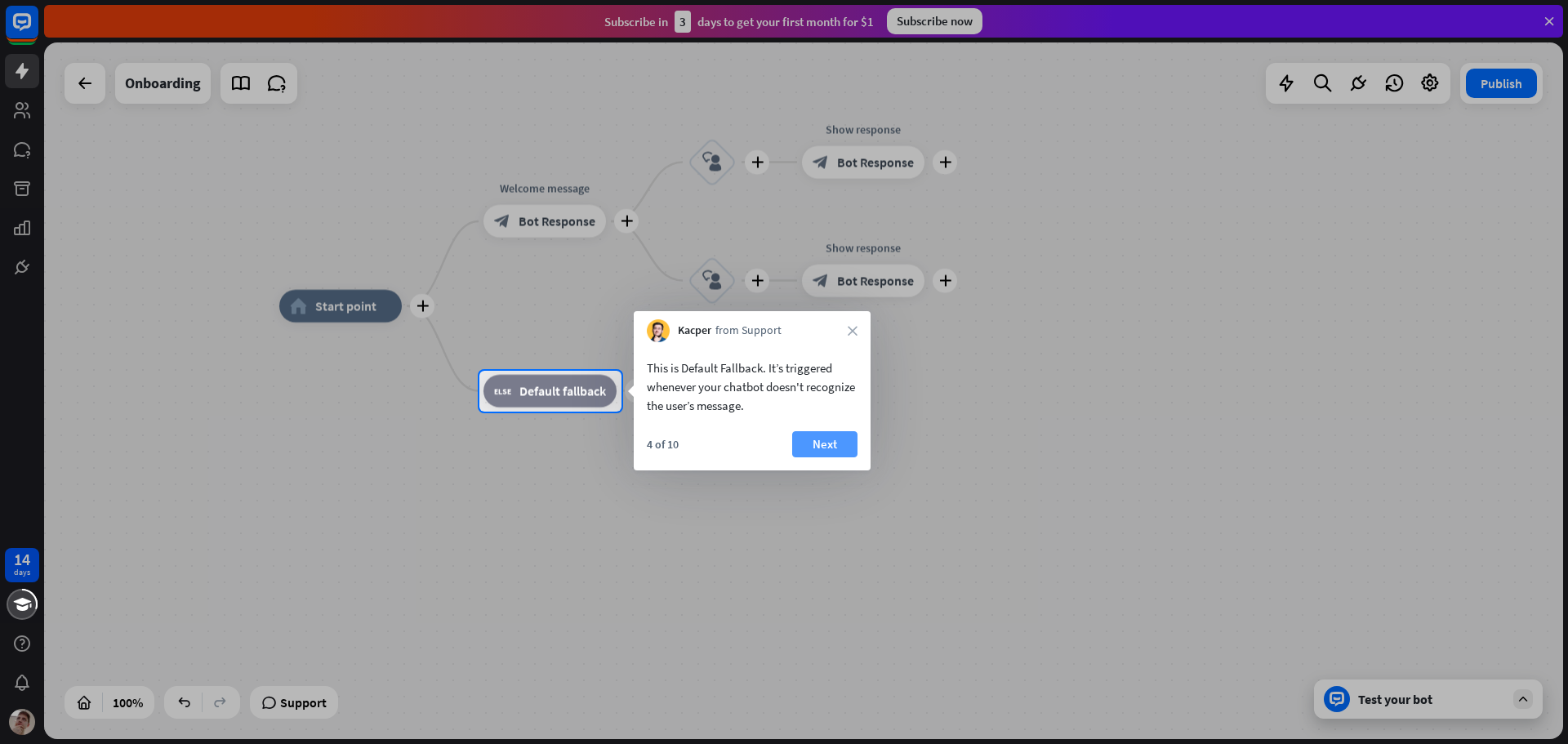
click at [813, 449] on button "Next" at bounding box center [825, 444] width 66 height 26
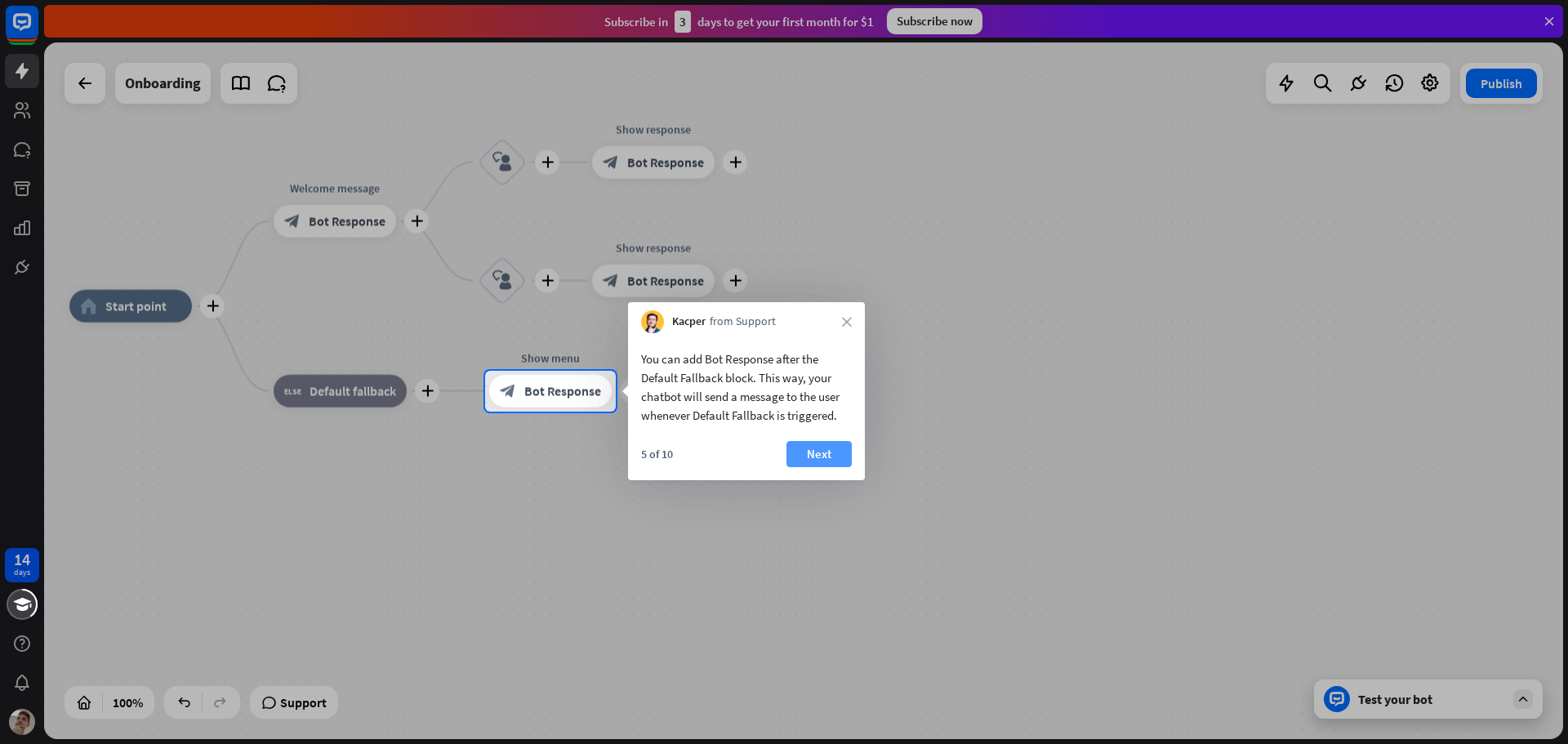
click at [803, 444] on button "Next" at bounding box center [820, 453] width 66 height 26
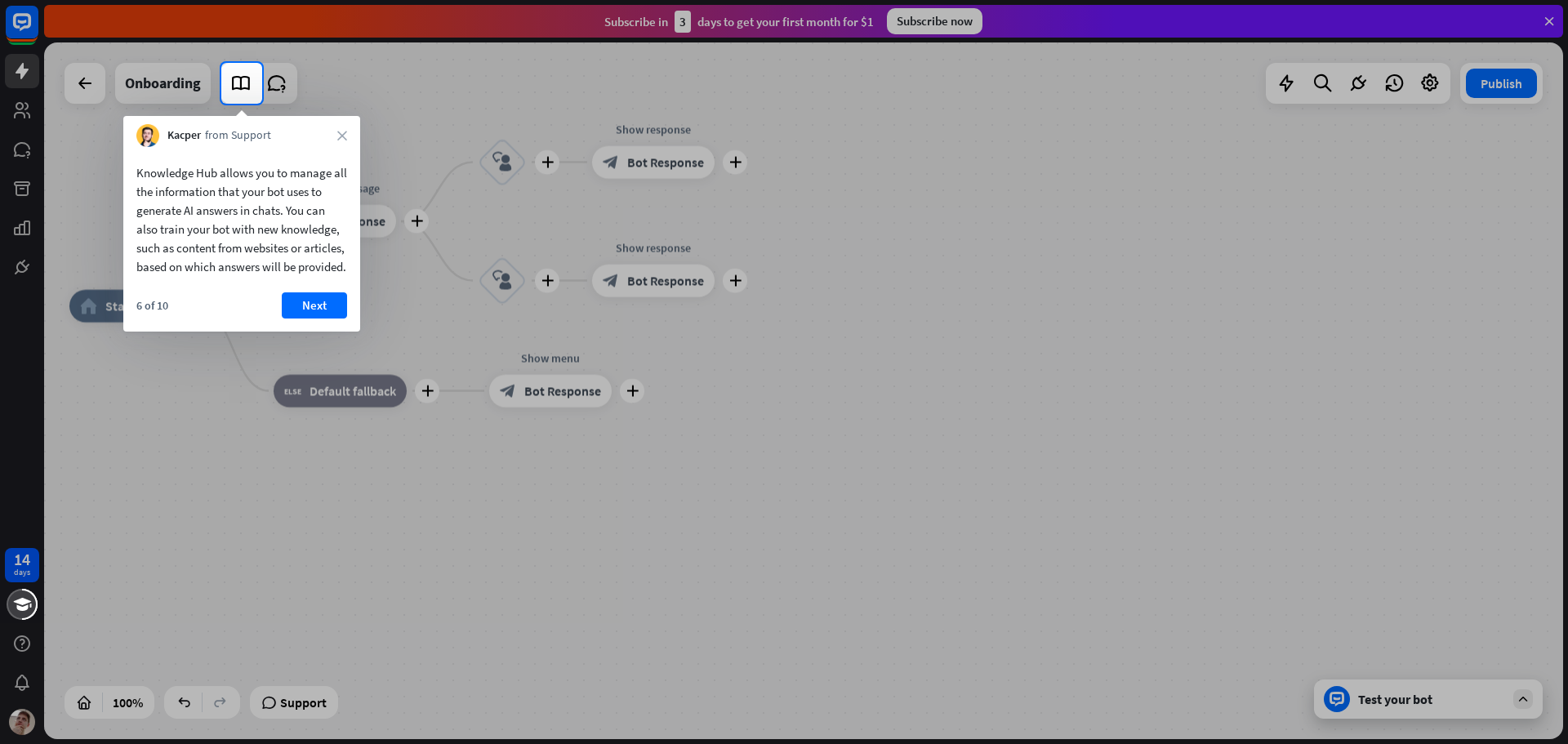
click at [284, 317] on button "Next" at bounding box center [315, 305] width 66 height 26
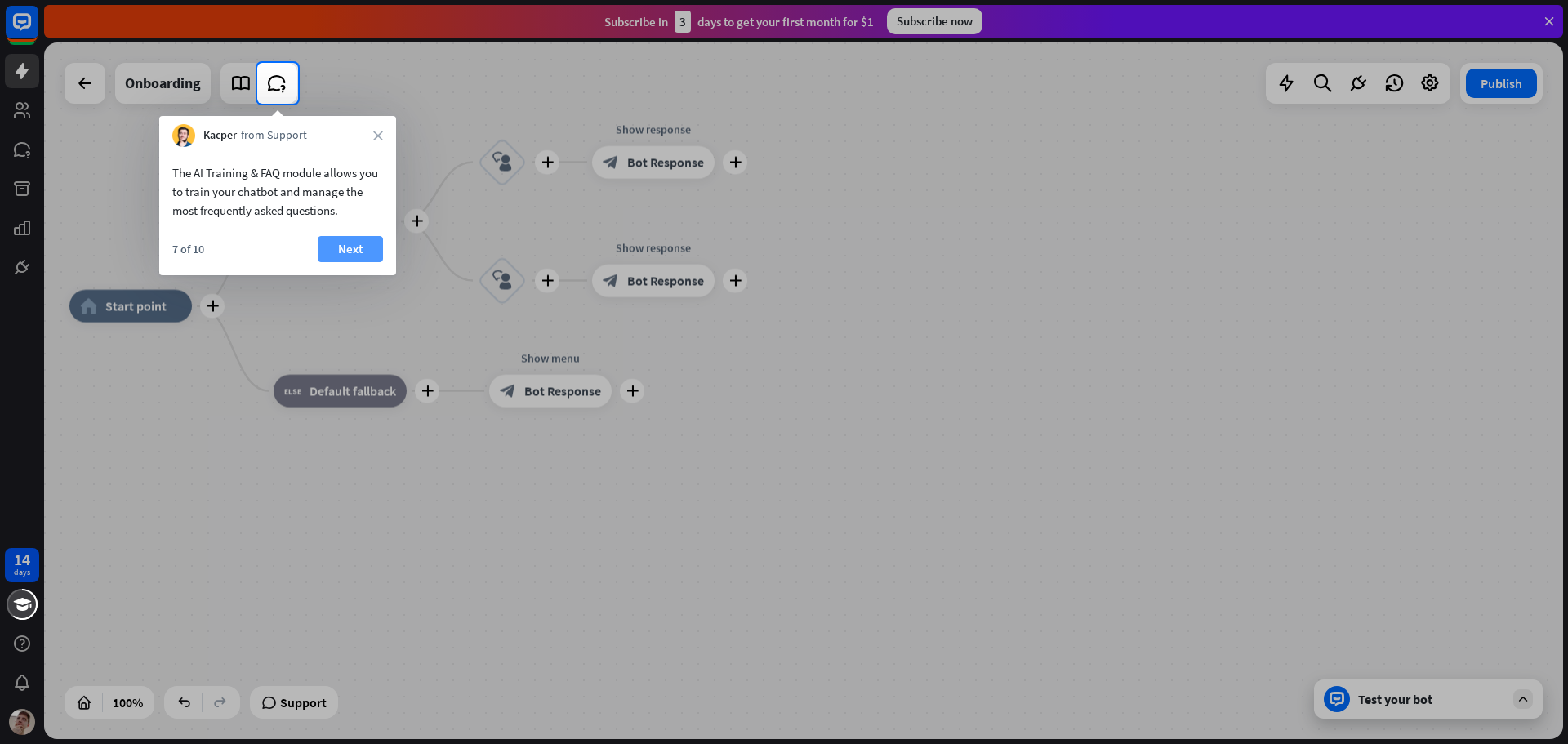
click at [324, 253] on button "Next" at bounding box center [350, 249] width 66 height 26
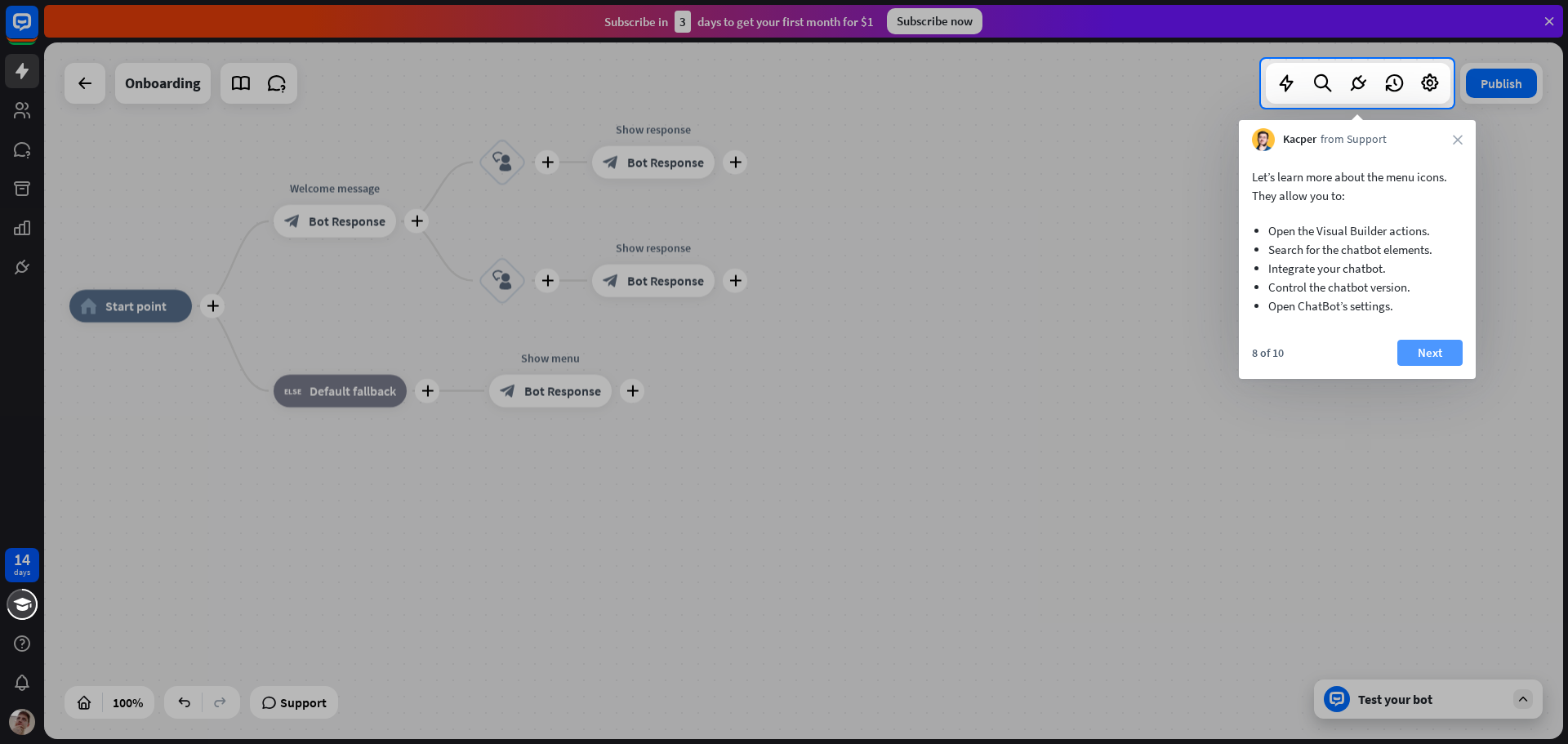
drag, startPoint x: 1396, startPoint y: 344, endPoint x: 1405, endPoint y: 349, distance: 10.3
click at [1396, 345] on div "8 of 10 Next" at bounding box center [1357, 359] width 236 height 39
click at [1427, 359] on button "Next" at bounding box center [1430, 352] width 66 height 26
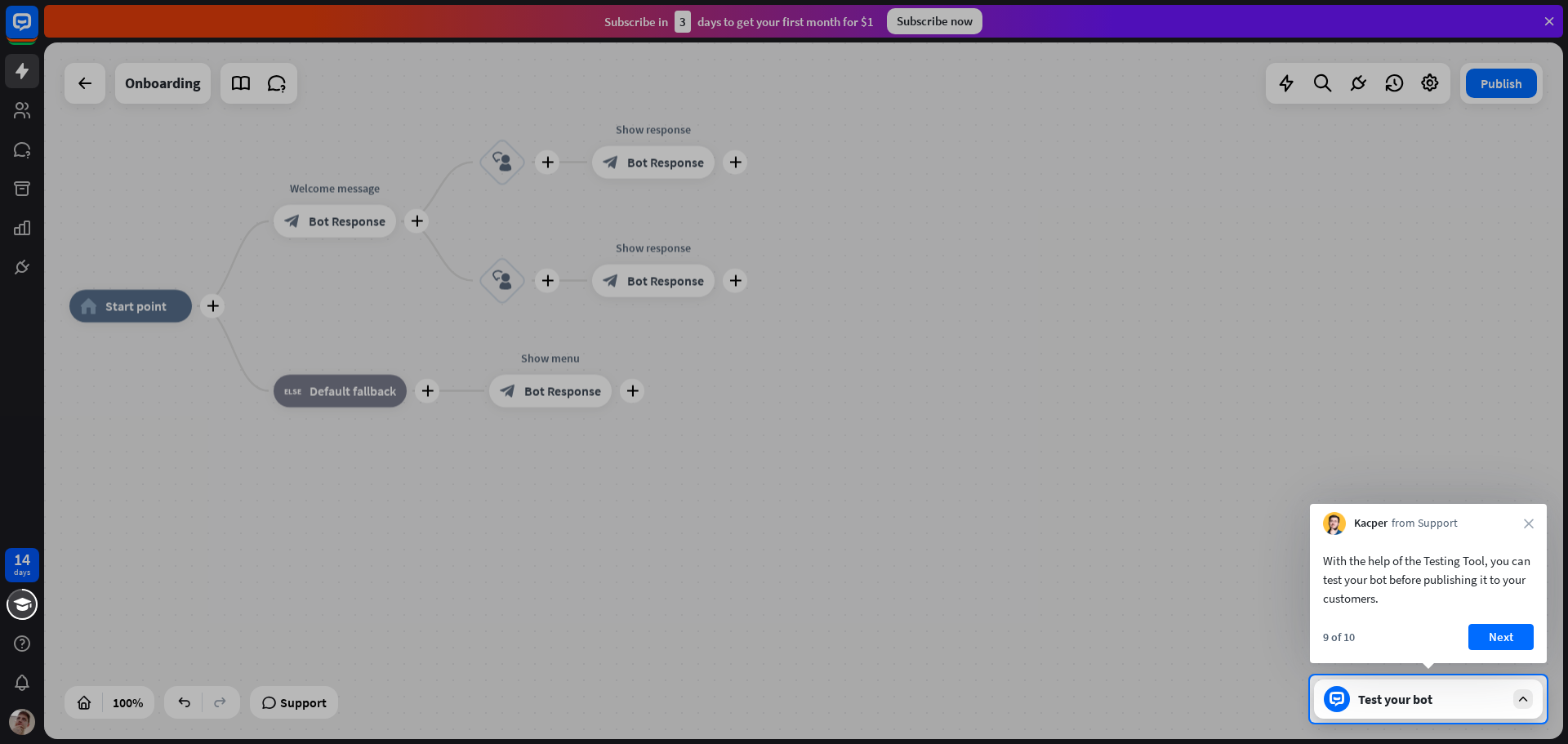
click at [1494, 628] on button "Next" at bounding box center [1501, 636] width 66 height 26
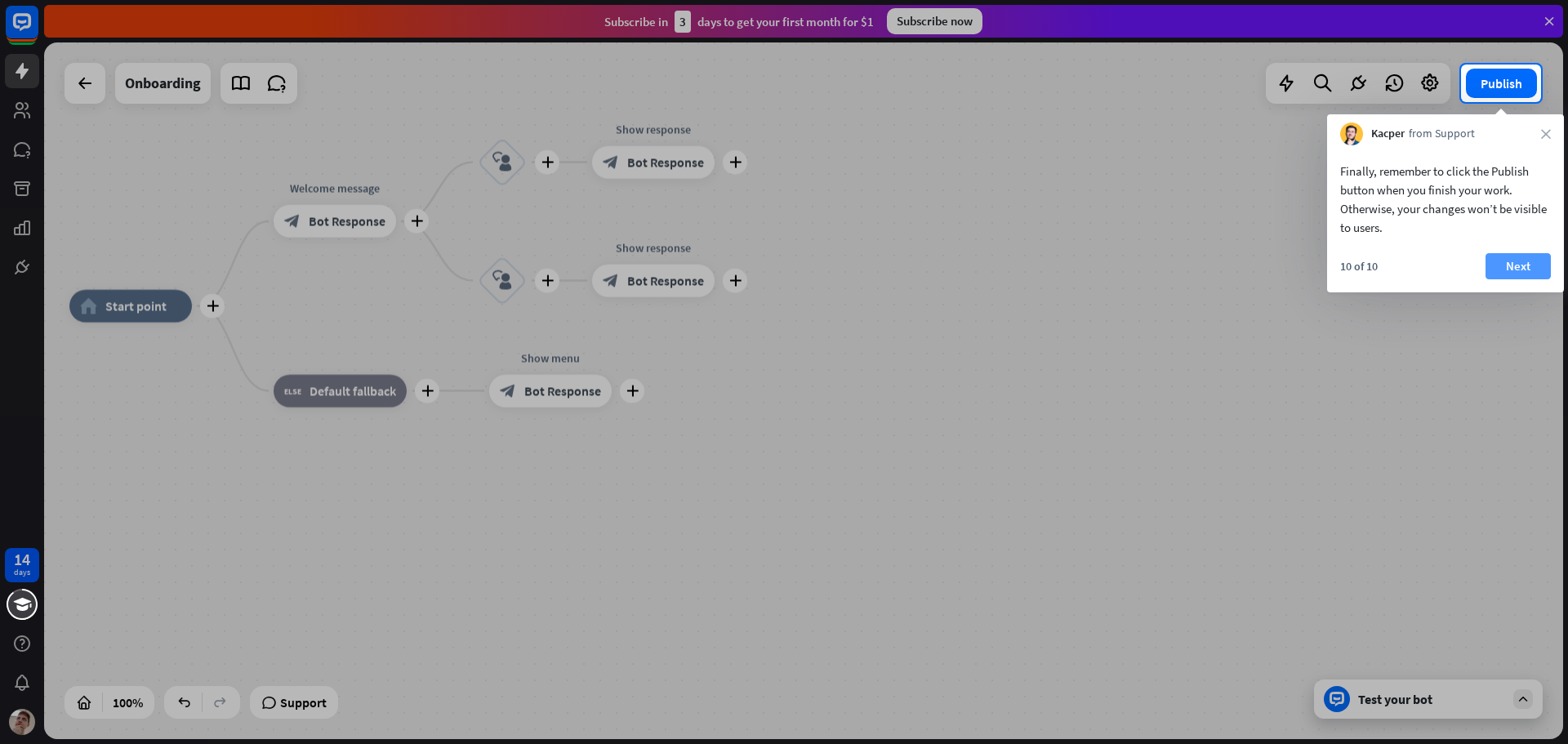
click at [1497, 266] on button "Next" at bounding box center [1519, 266] width 66 height 26
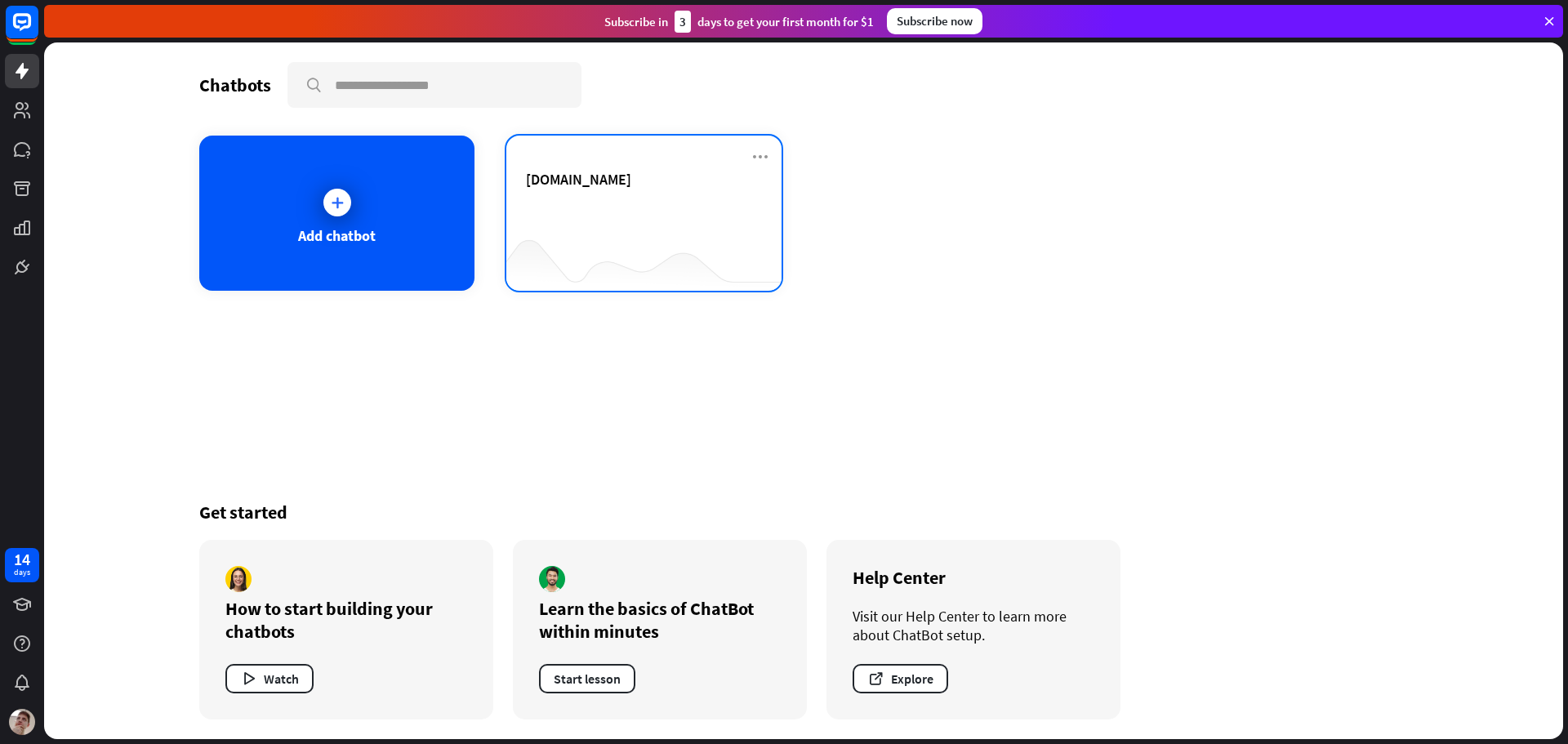
click at [540, 195] on div "[DOMAIN_NAME]" at bounding box center [644, 198] width 236 height 57
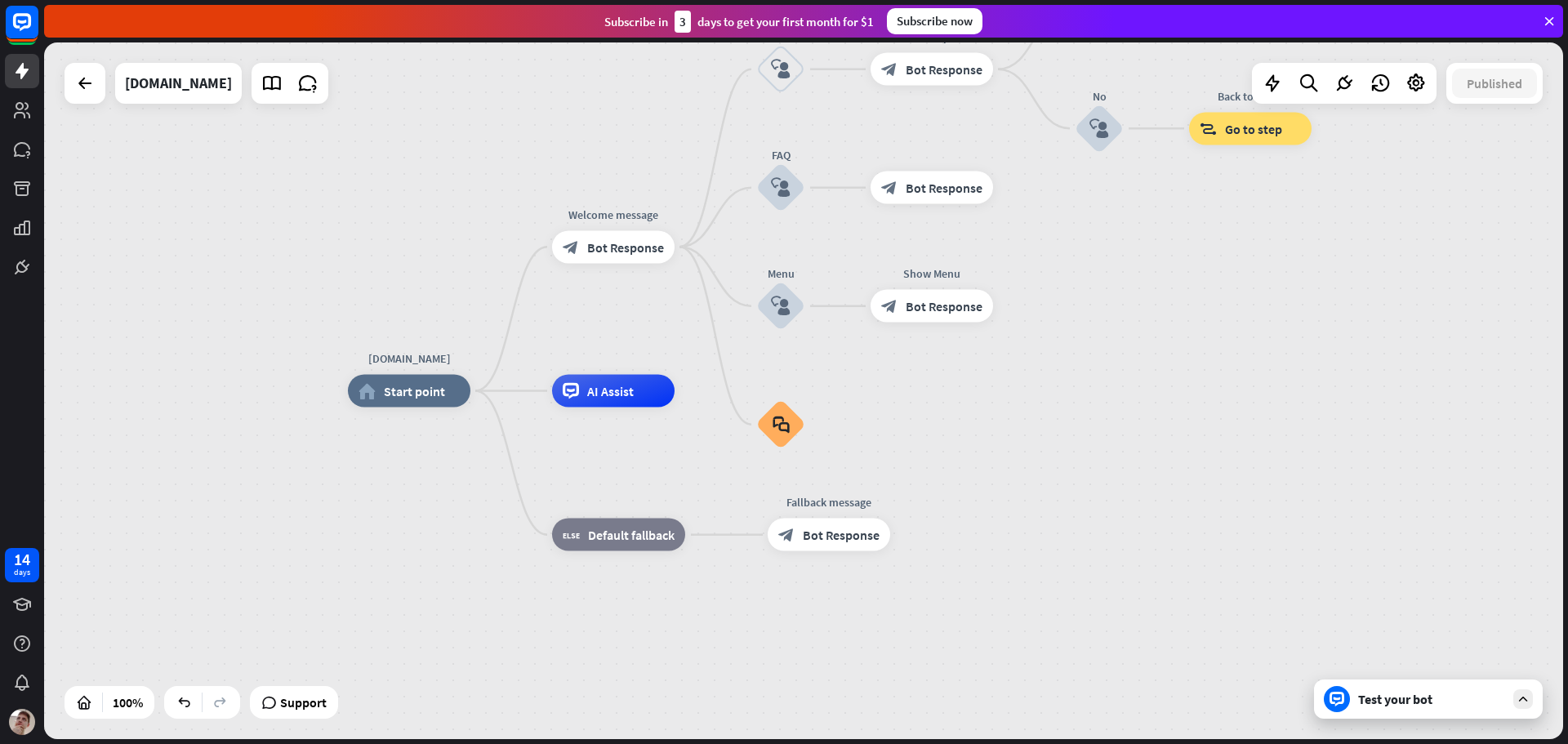
click at [1396, 691] on div "Test your bot" at bounding box center [1431, 699] width 147 height 16
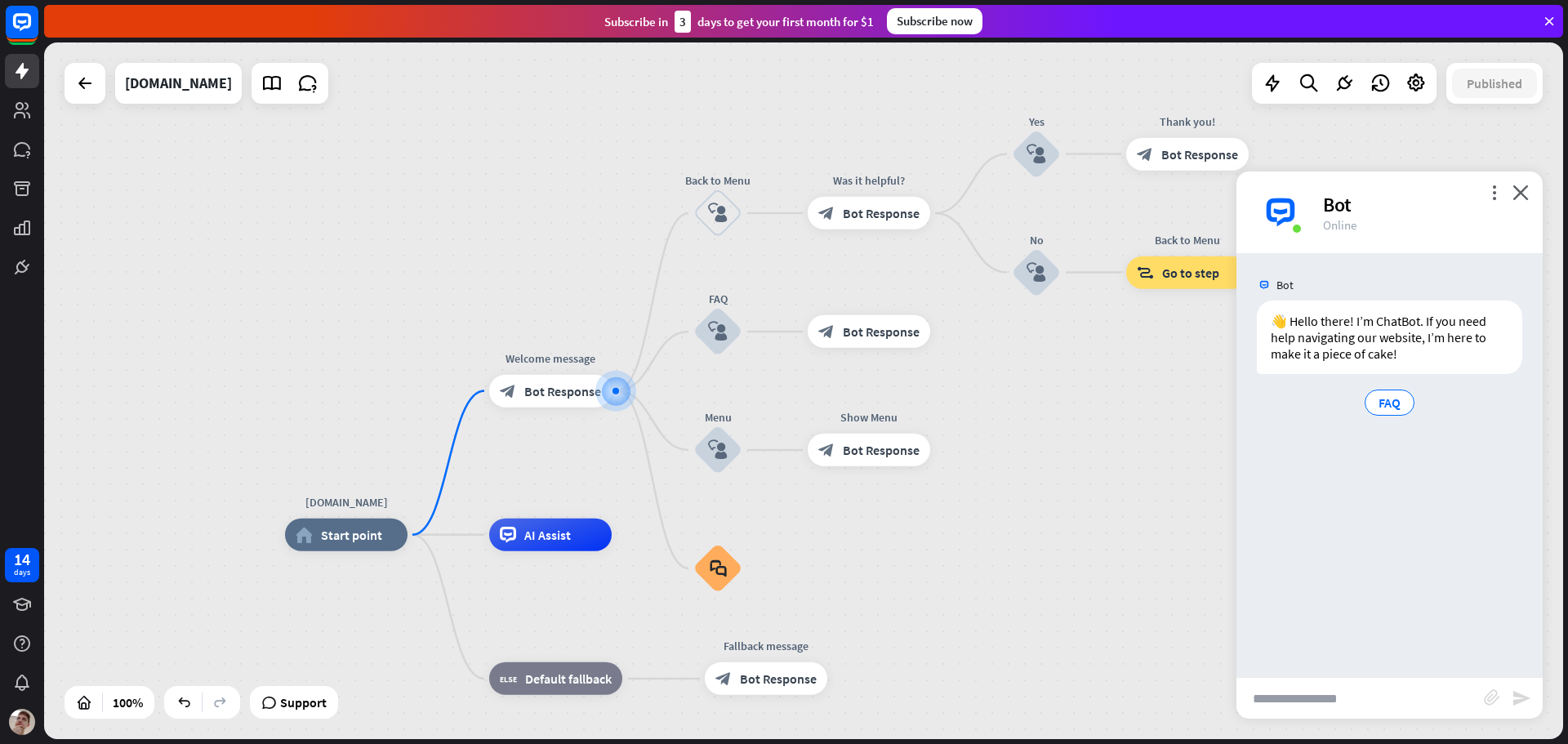
click at [1290, 700] on input "text" at bounding box center [1360, 699] width 247 height 41
type input "*"
type input "**********"
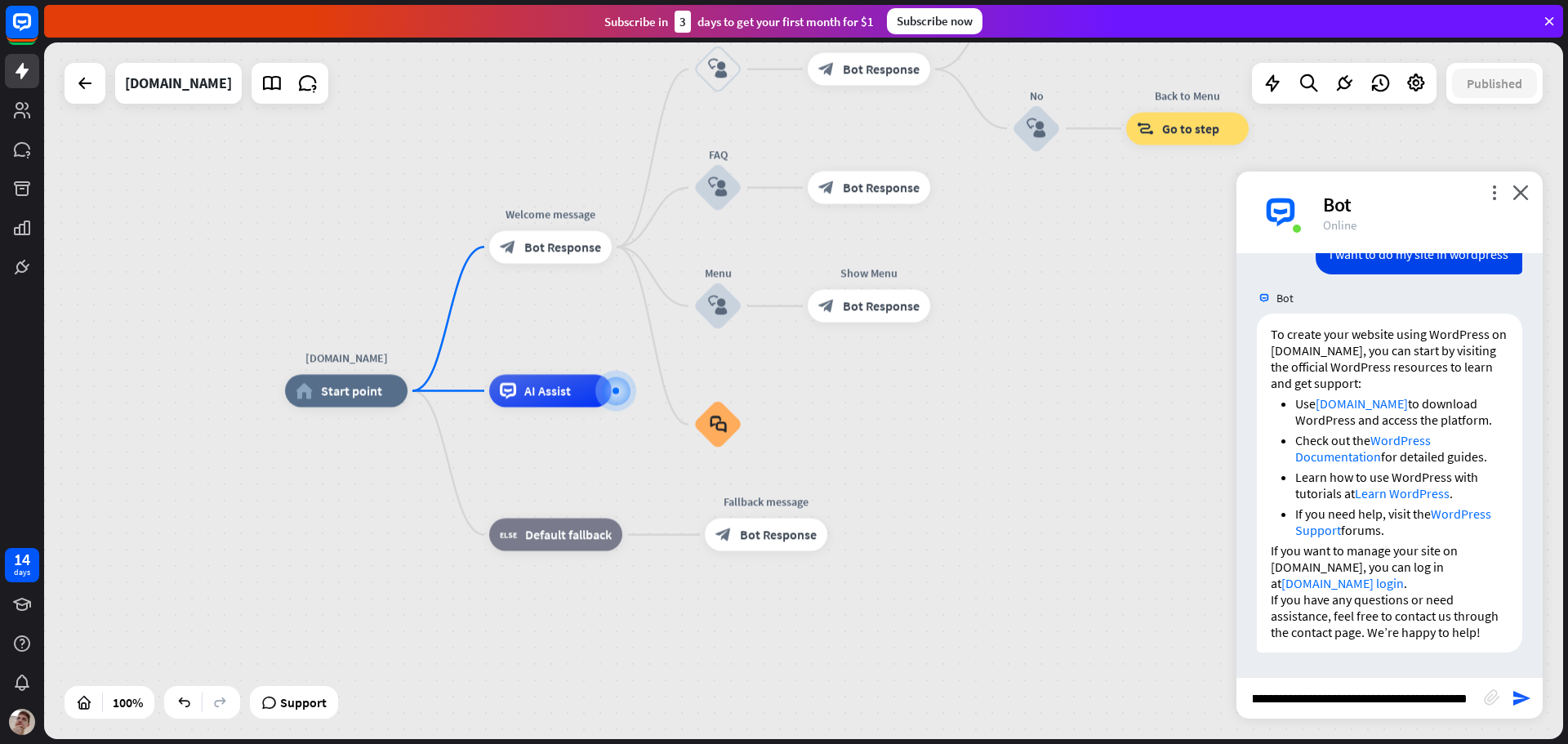
scroll to position [0, 45]
type input "**********"
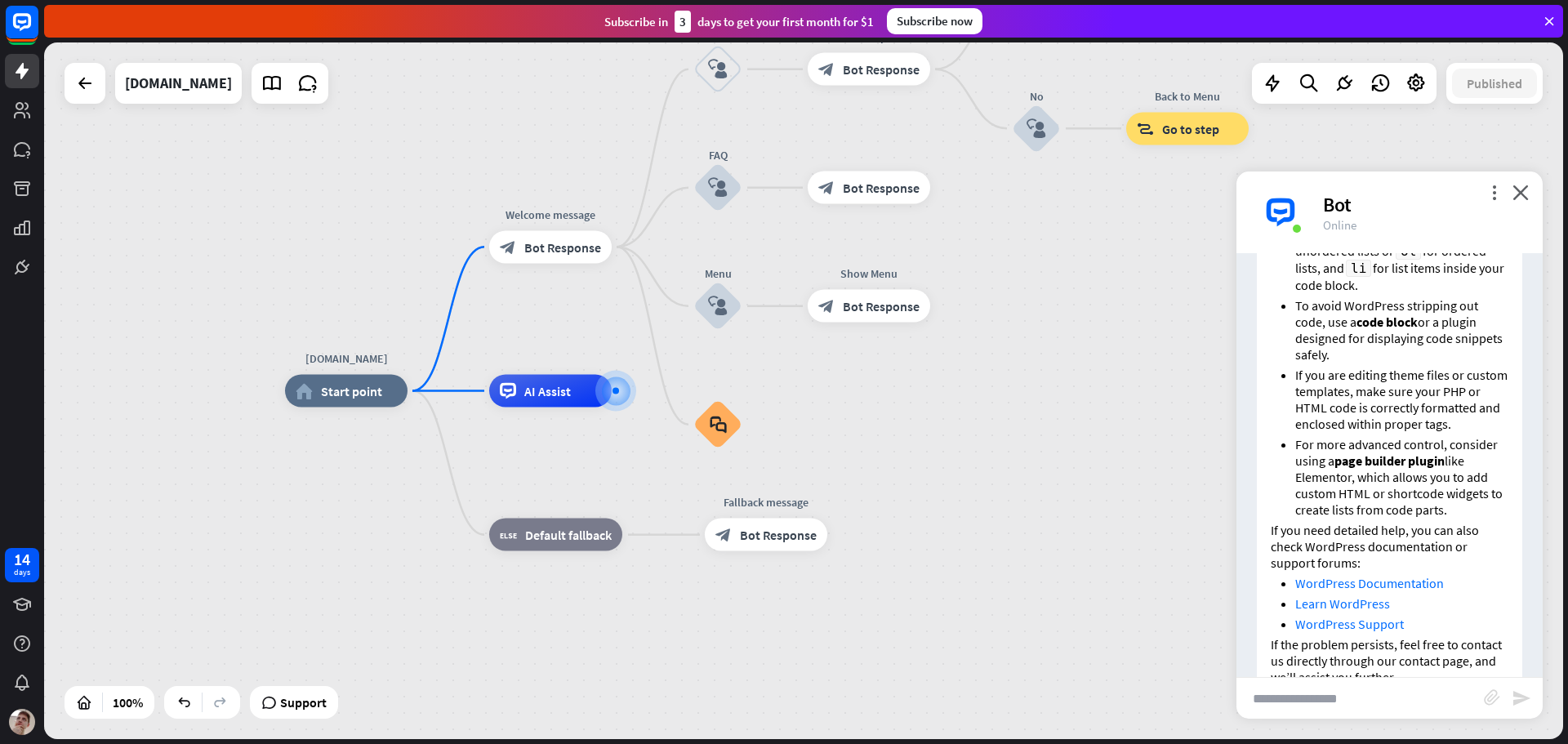
scroll to position [939, 0]
